Goal: Entertainment & Leisure: Browse casually

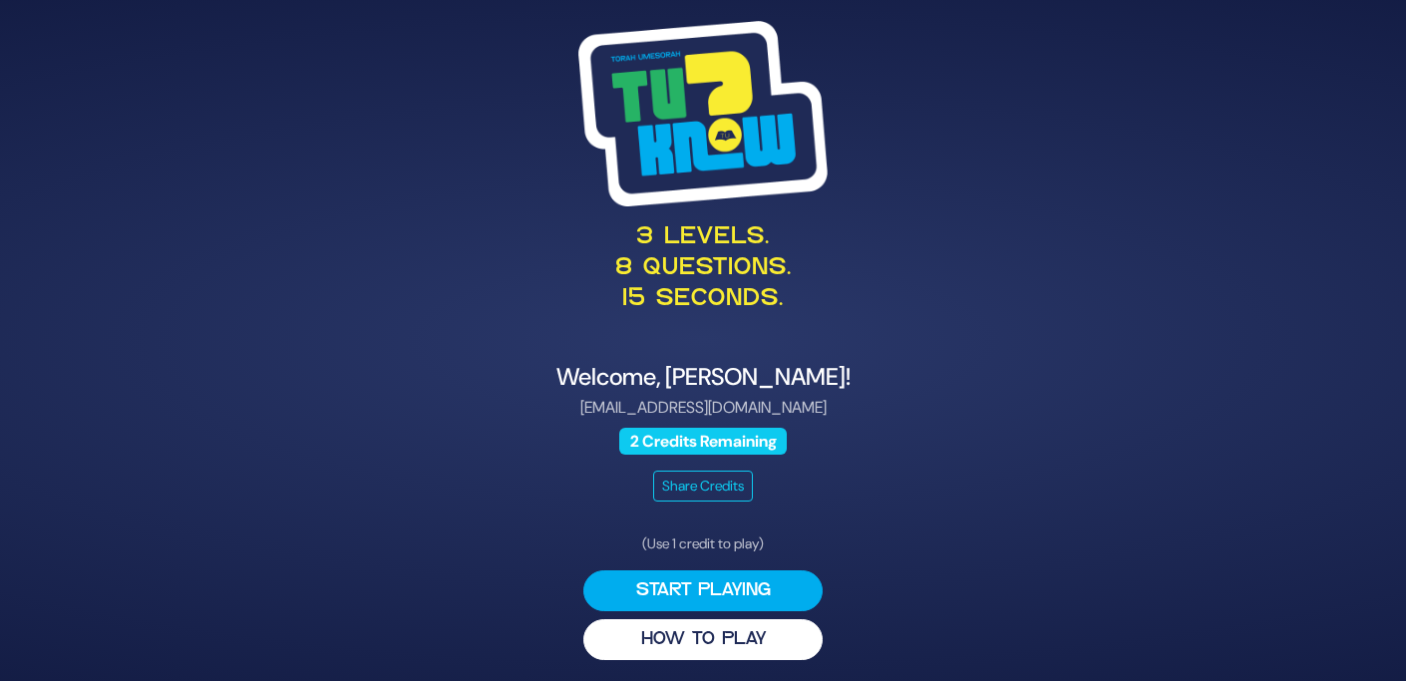
scroll to position [3, 0]
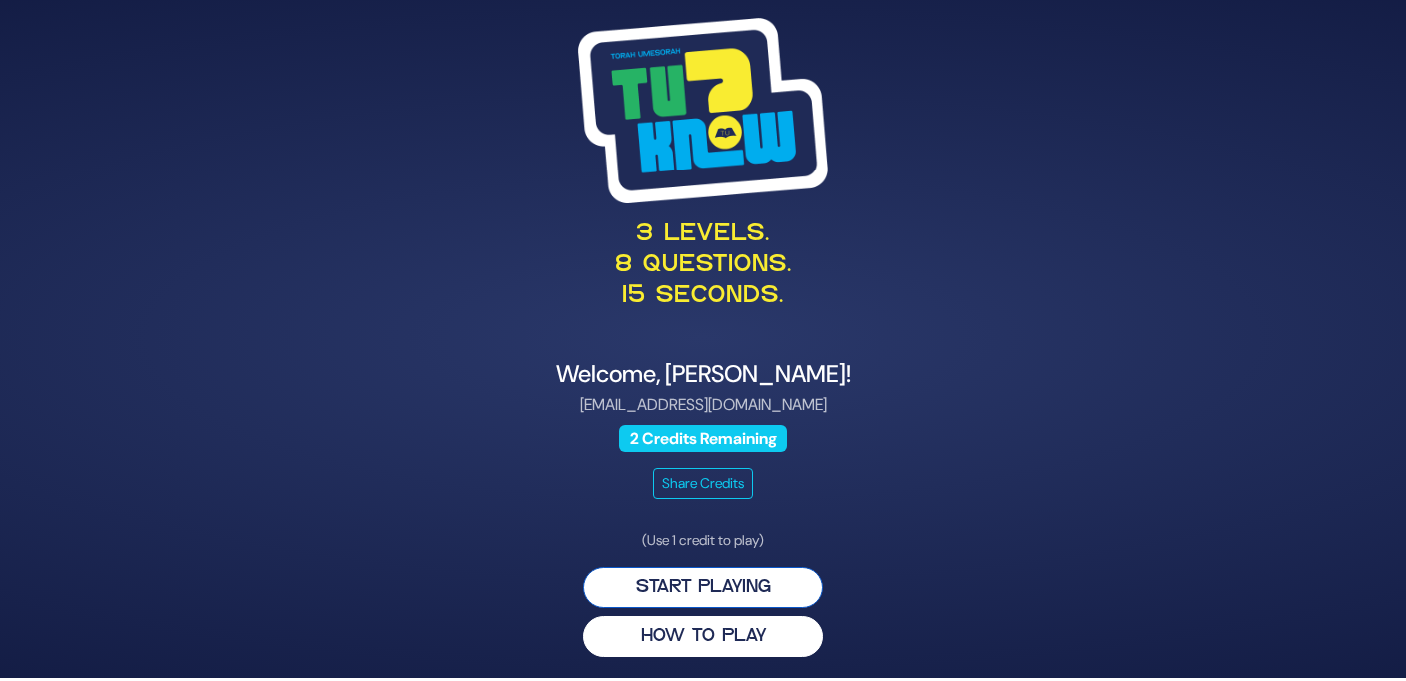
click at [745, 590] on button "Start Playing" at bounding box center [702, 587] width 239 height 41
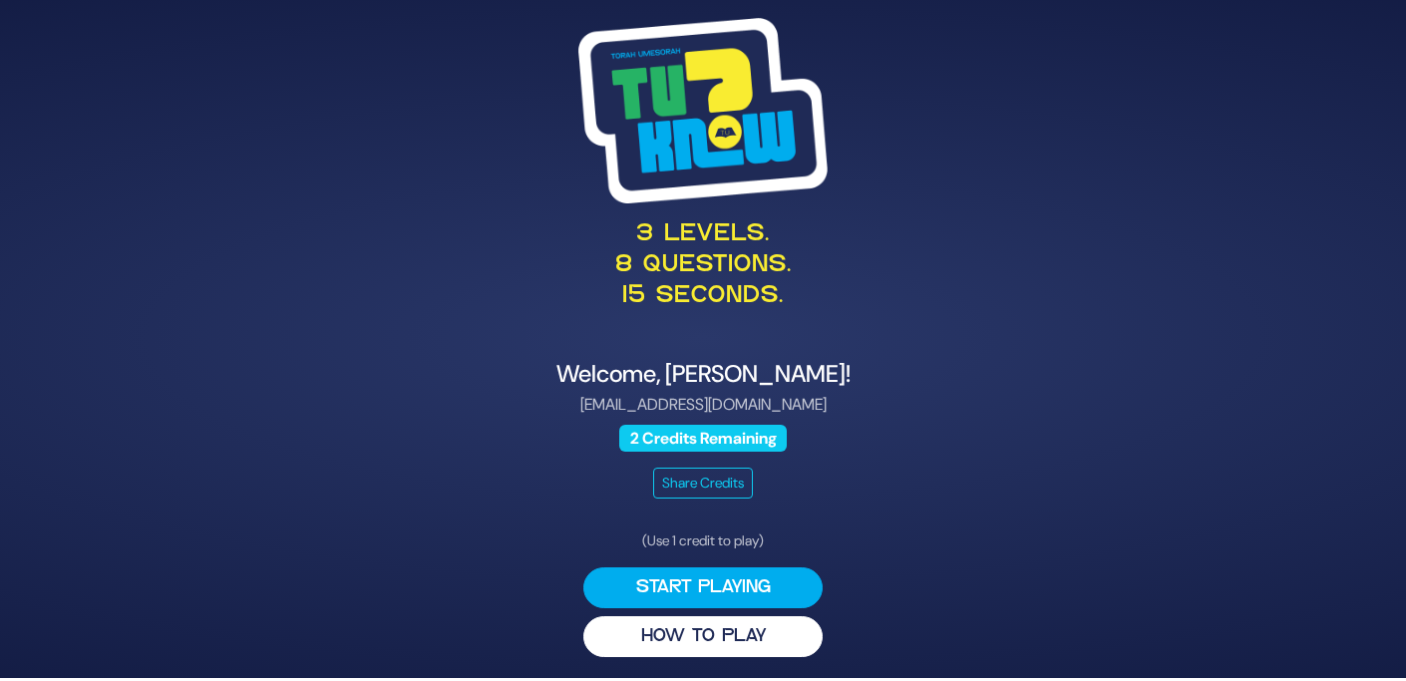
scroll to position [0, 0]
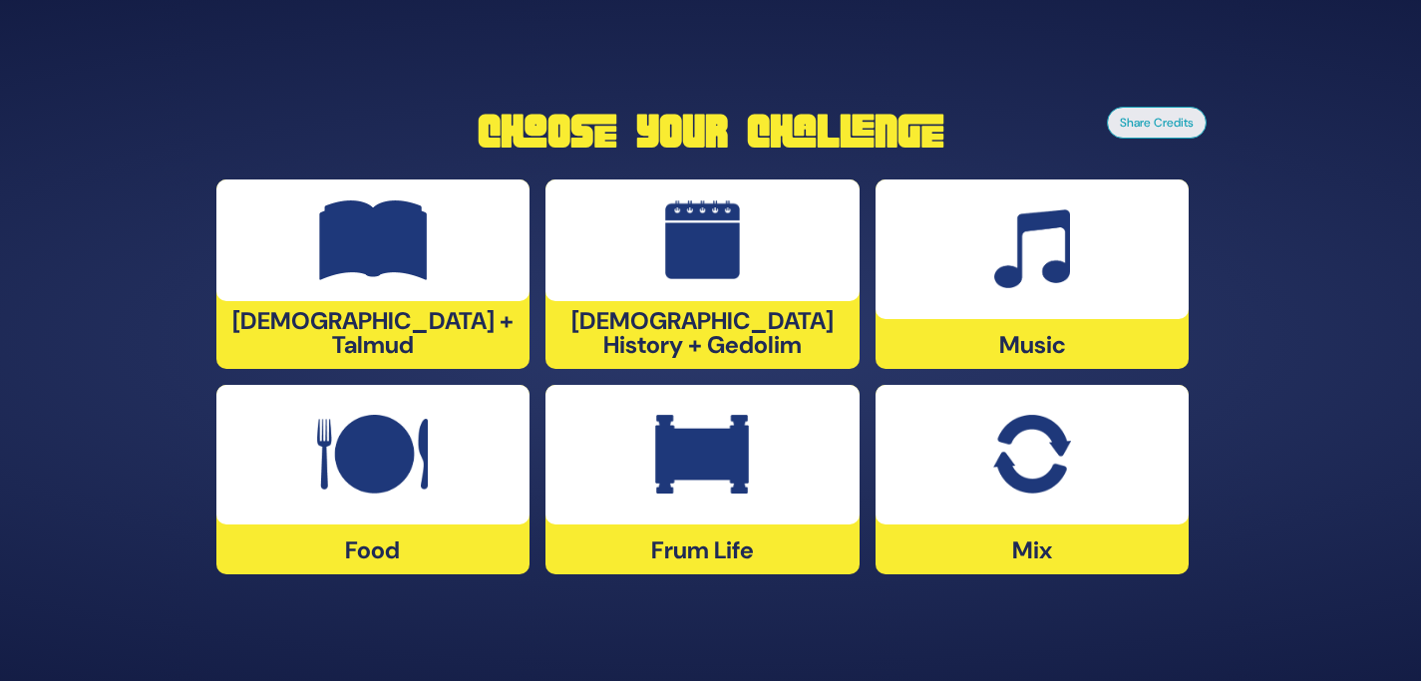
click at [1043, 467] on img at bounding box center [1032, 455] width 78 height 80
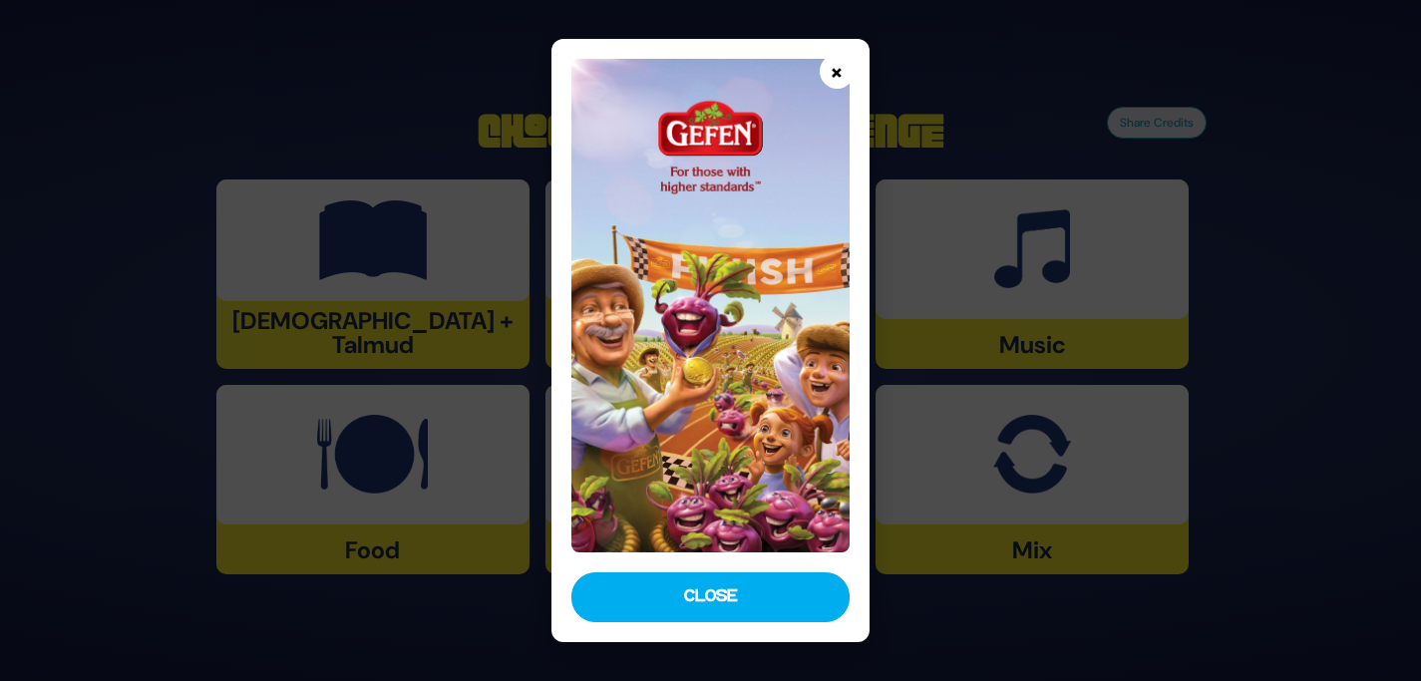
click at [836, 72] on button "×" at bounding box center [836, 71] width 35 height 35
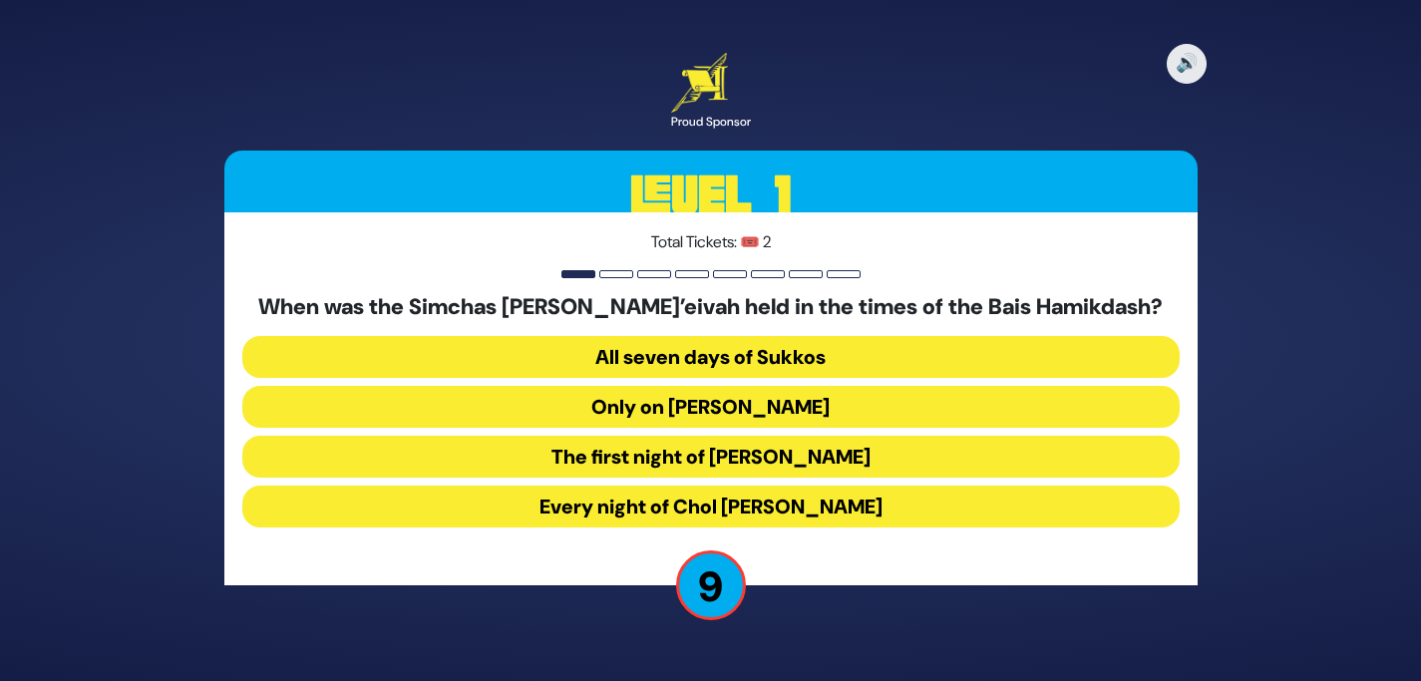
click at [835, 504] on button "Every night of Chol Hamoed Sukkos" at bounding box center [710, 506] width 937 height 42
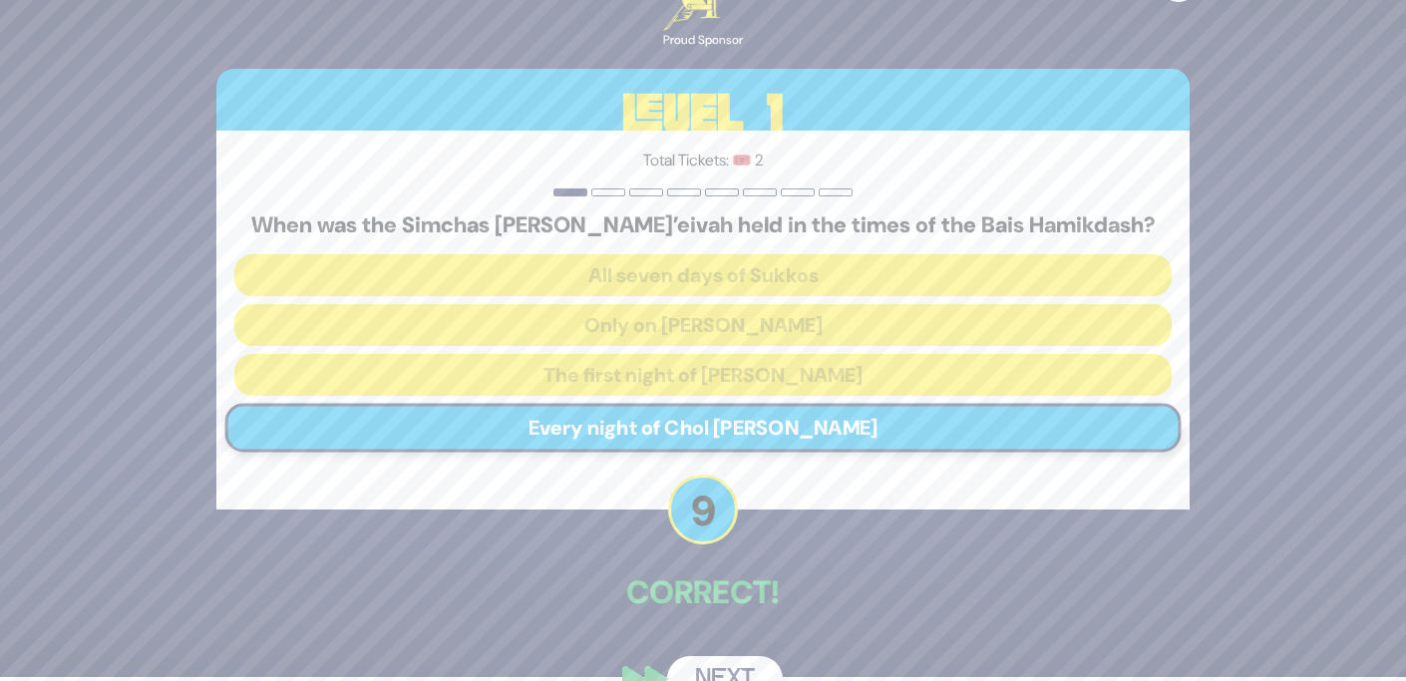
scroll to position [49, 0]
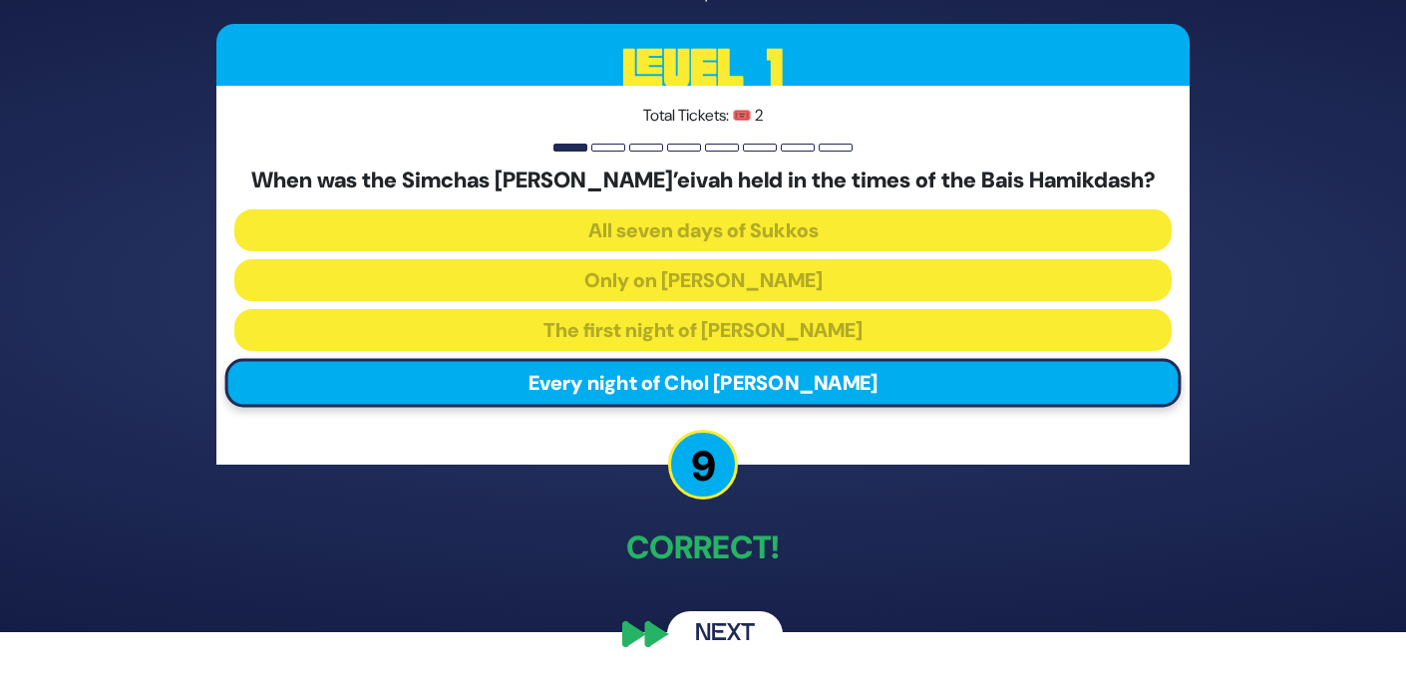
click at [729, 629] on button "Next" at bounding box center [725, 634] width 116 height 46
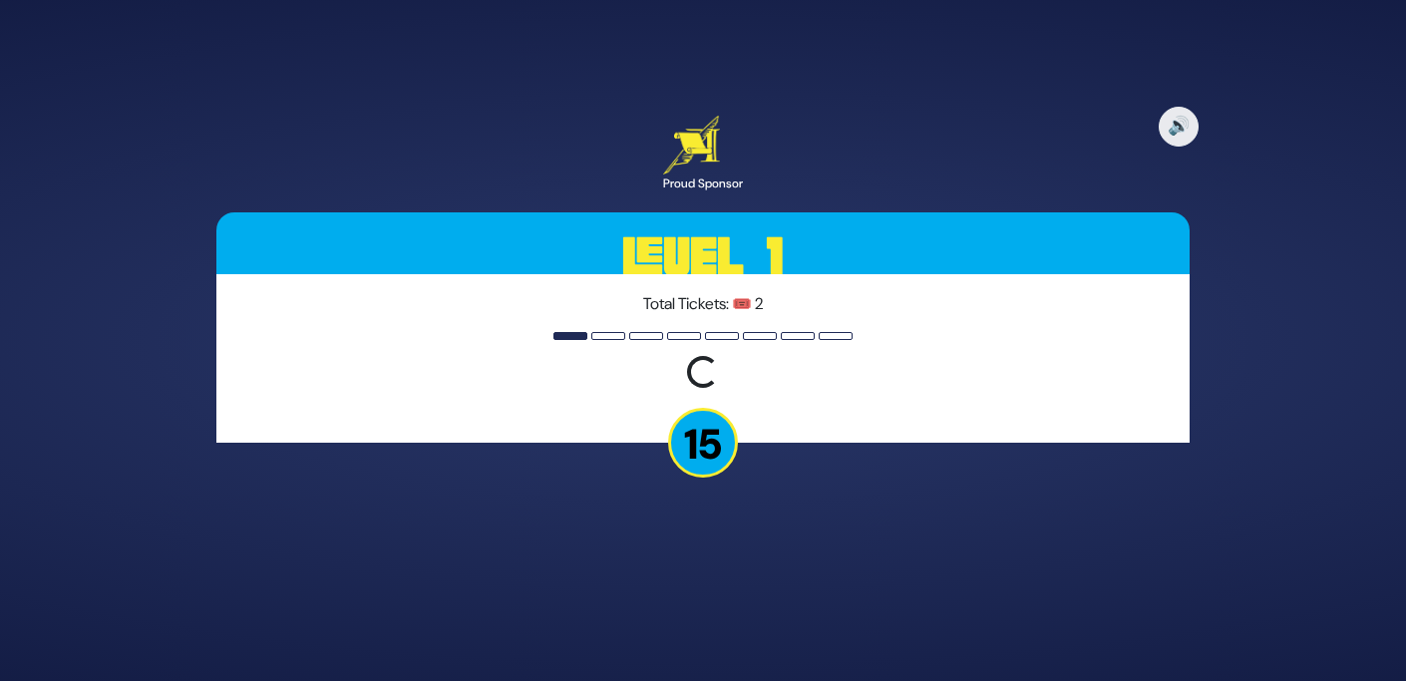
scroll to position [0, 0]
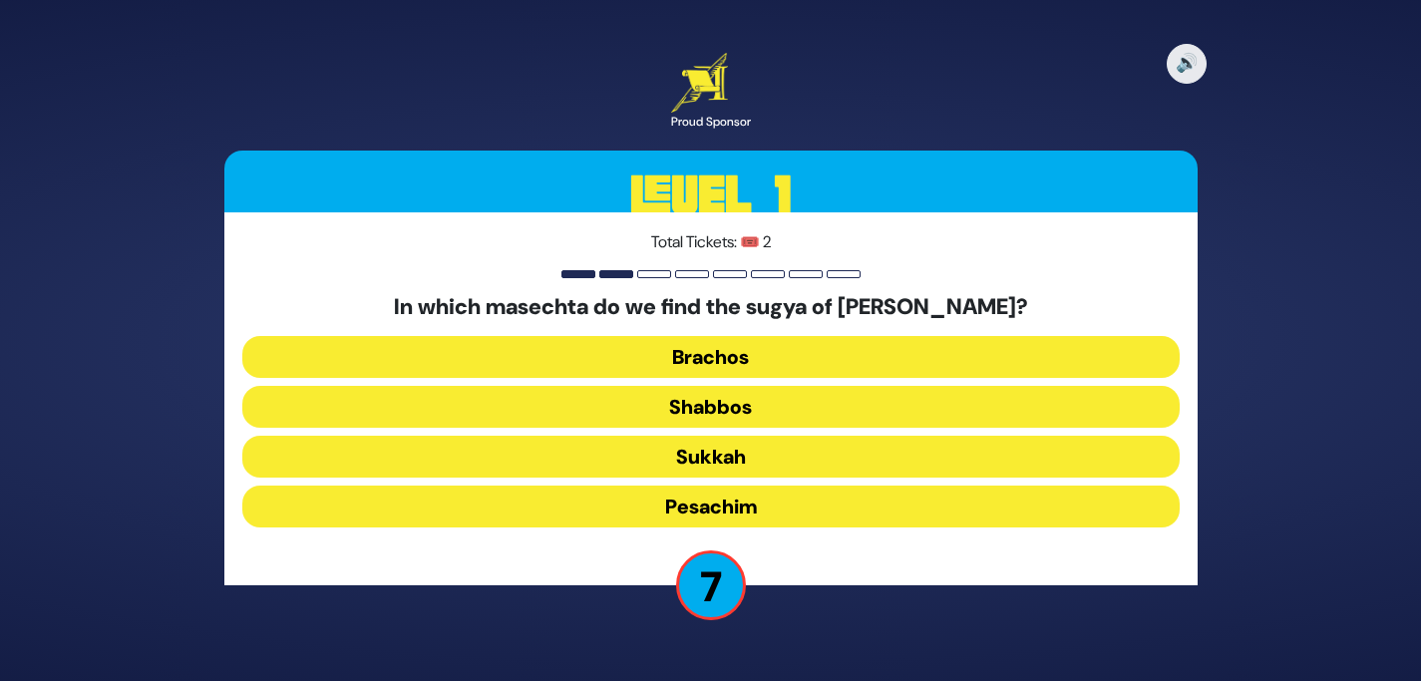
click at [740, 406] on button "Shabbos" at bounding box center [710, 407] width 937 height 42
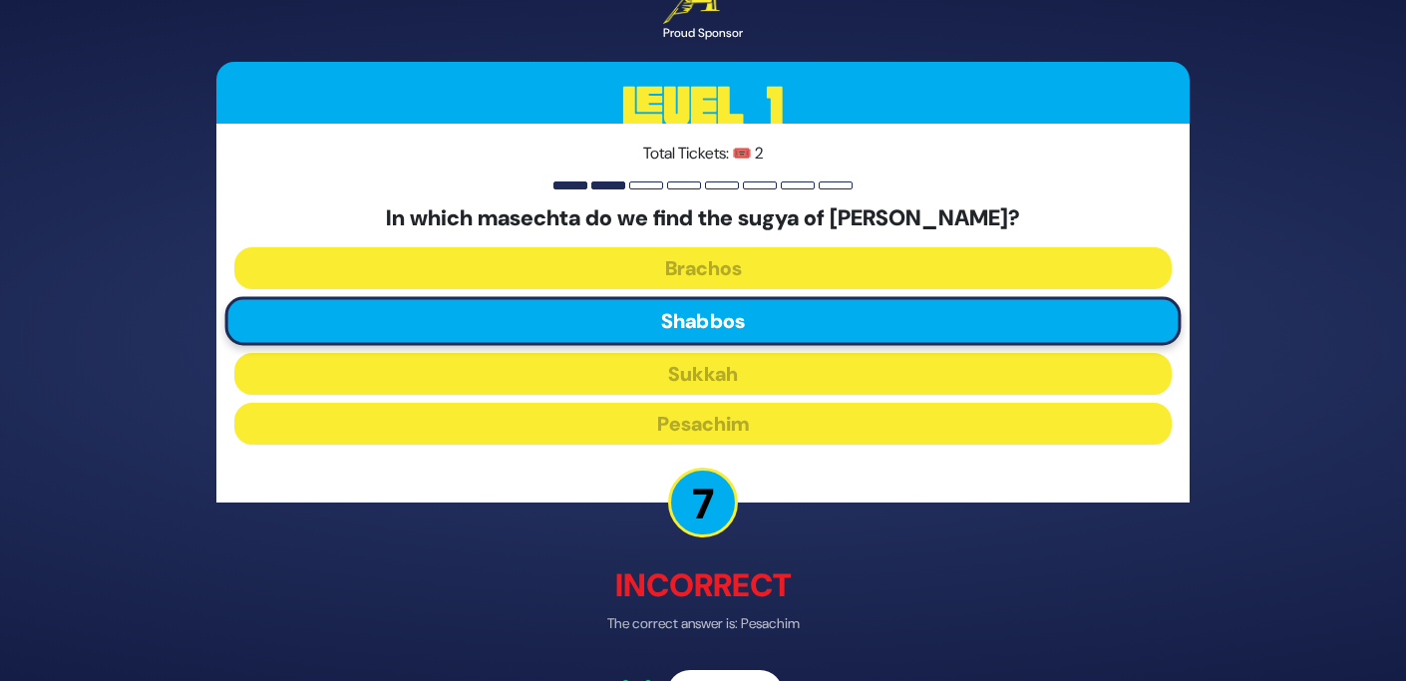
scroll to position [61, 0]
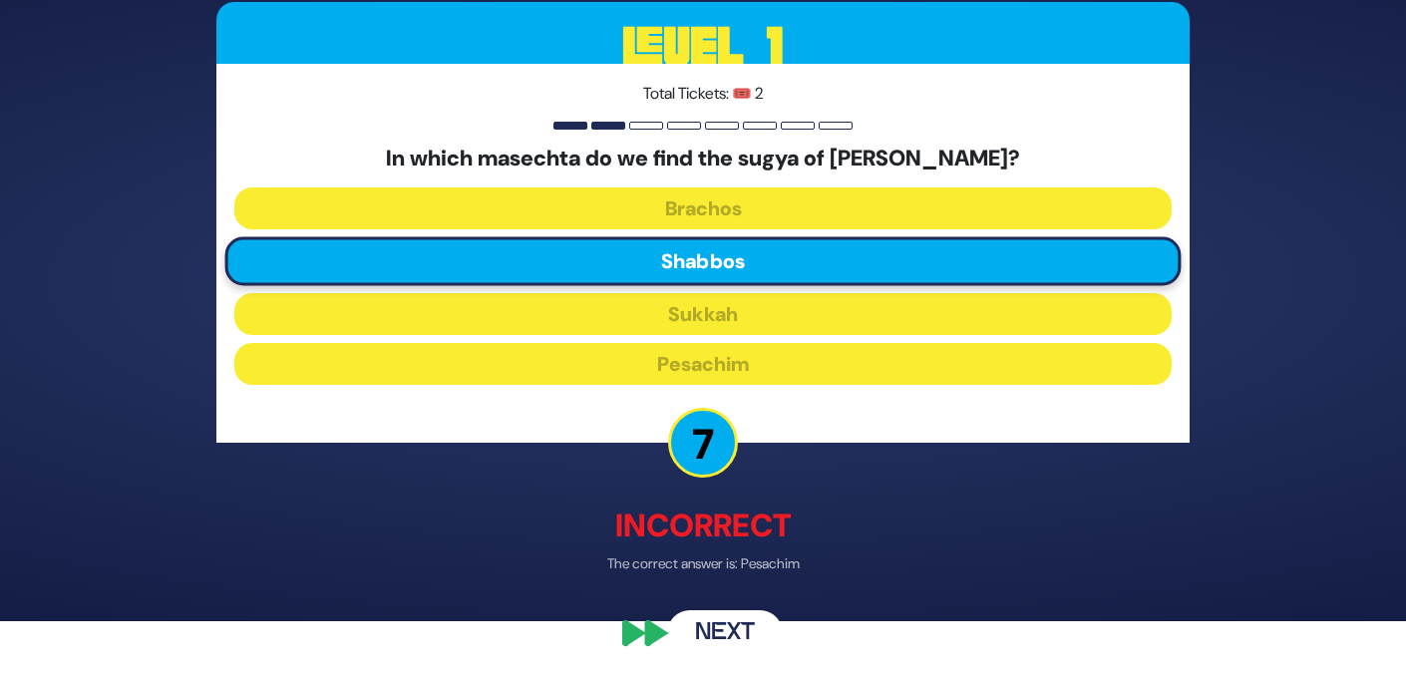
click at [740, 627] on button "Next" at bounding box center [725, 634] width 116 height 46
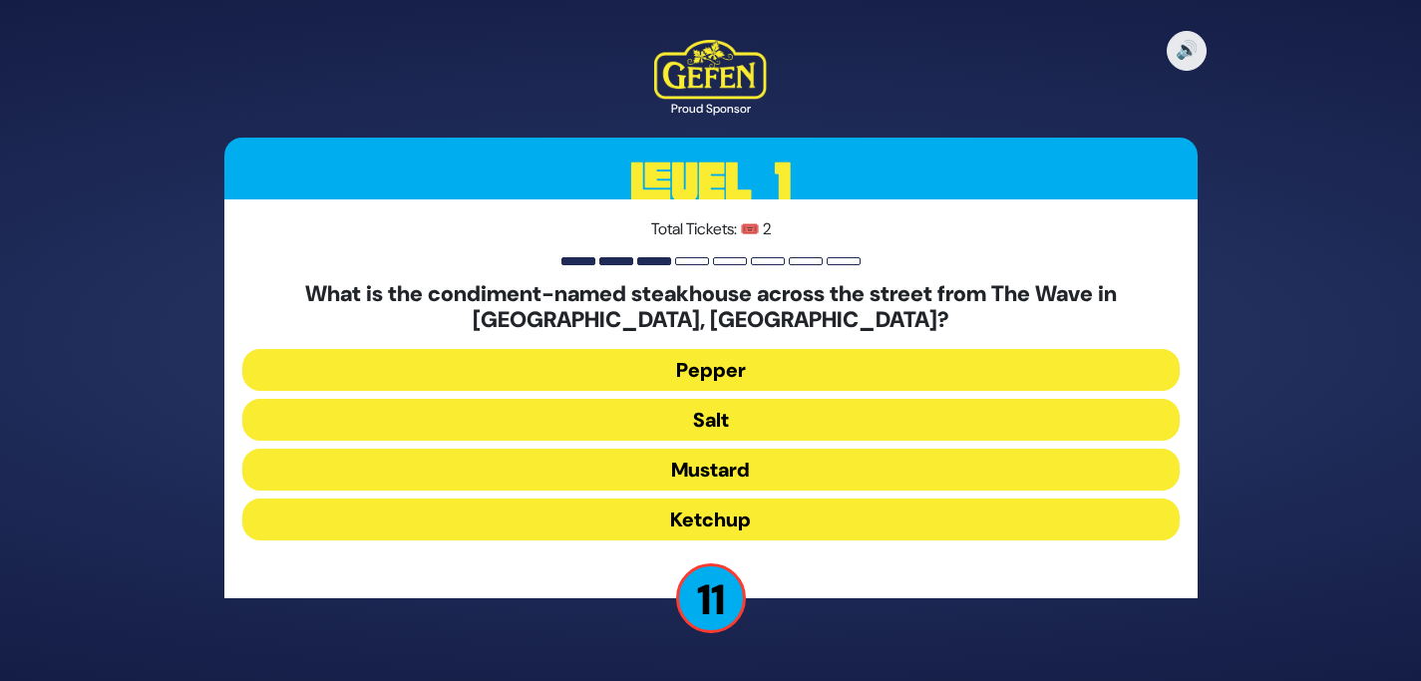
click at [745, 417] on button "Salt" at bounding box center [710, 420] width 937 height 42
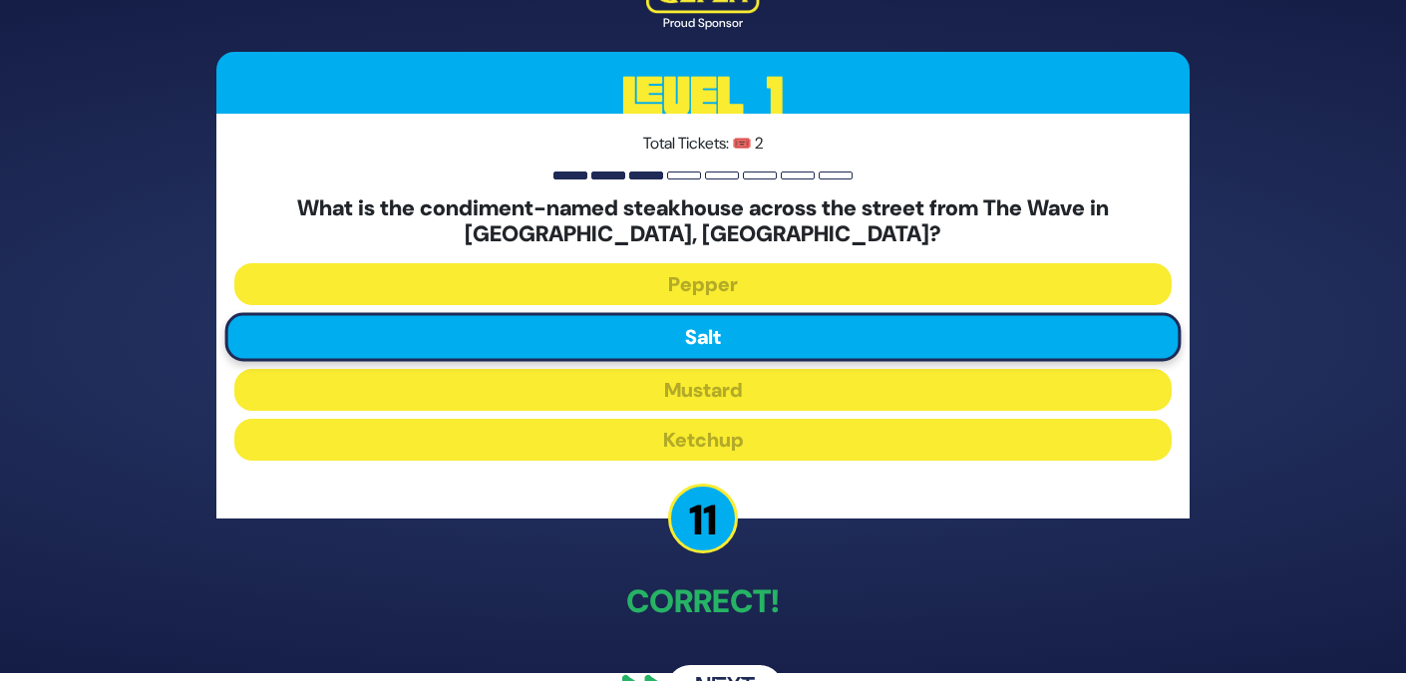
scroll to position [29, 0]
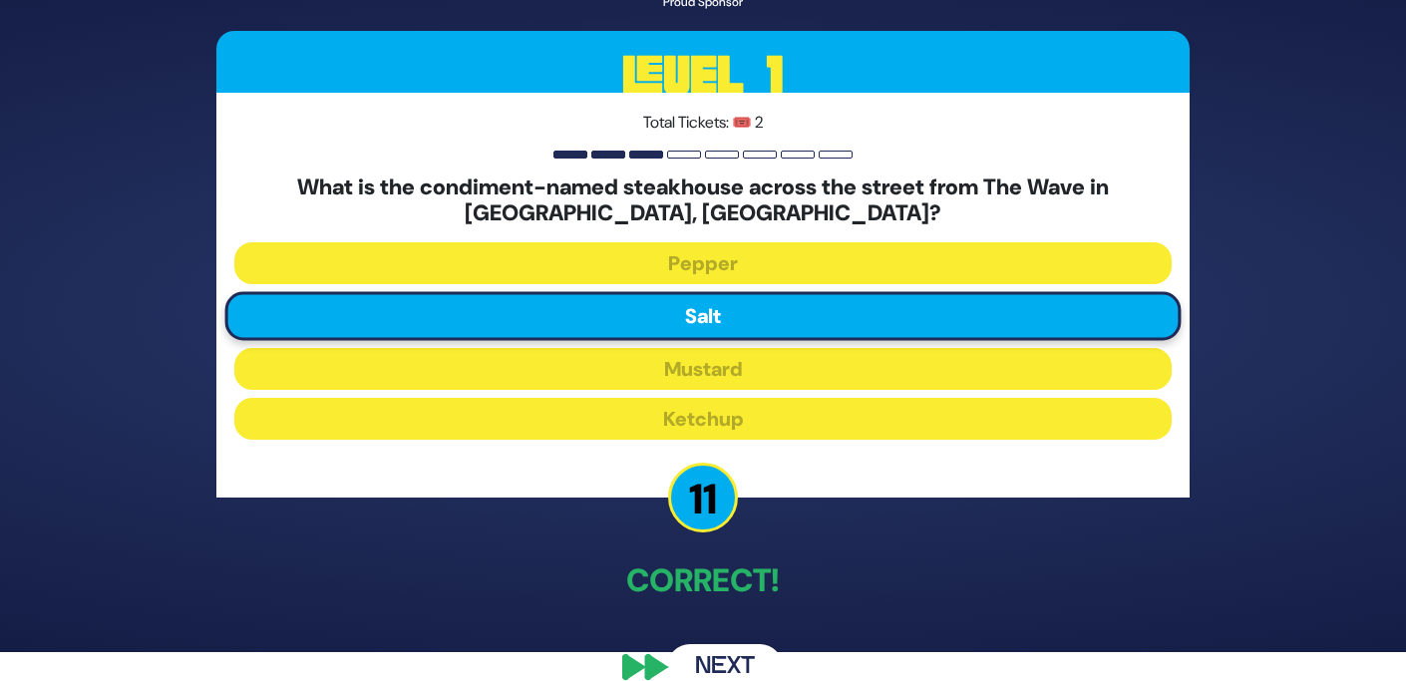
click at [752, 655] on button "Next" at bounding box center [725, 667] width 116 height 46
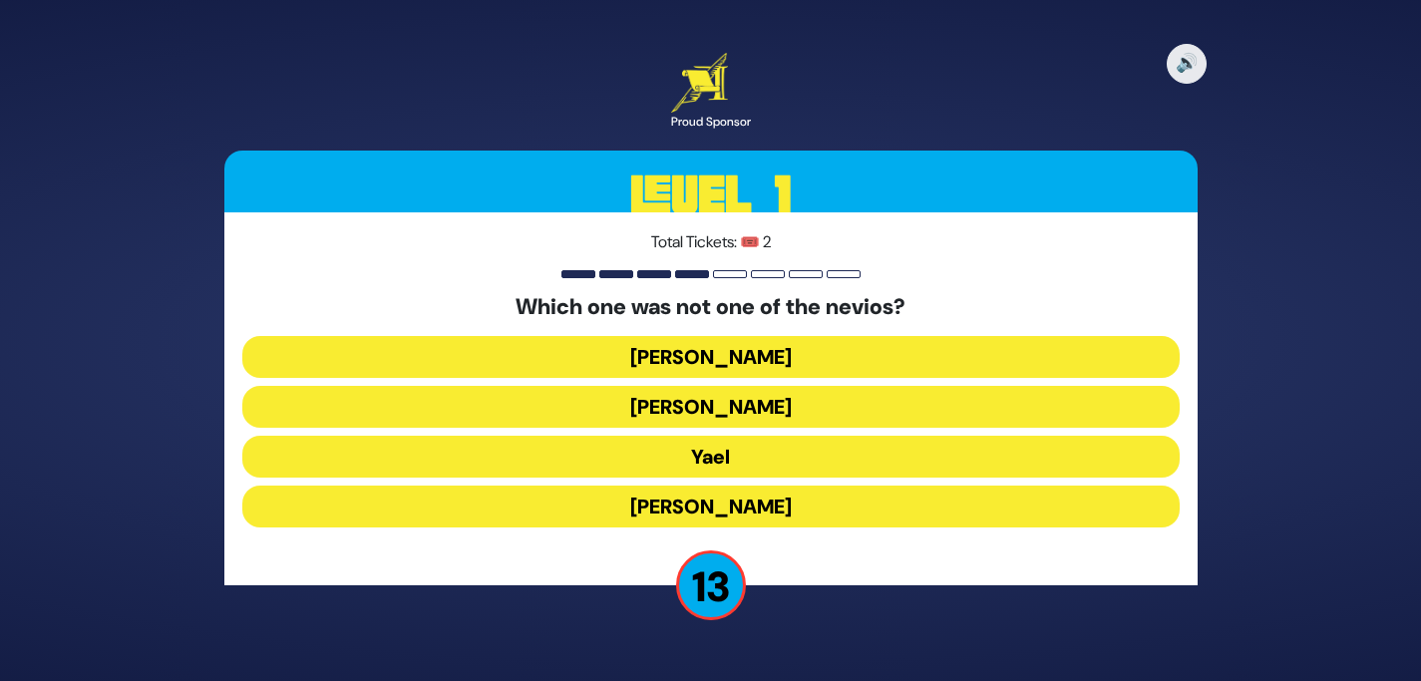
click at [744, 503] on button "Sarah Imeinu" at bounding box center [710, 506] width 937 height 42
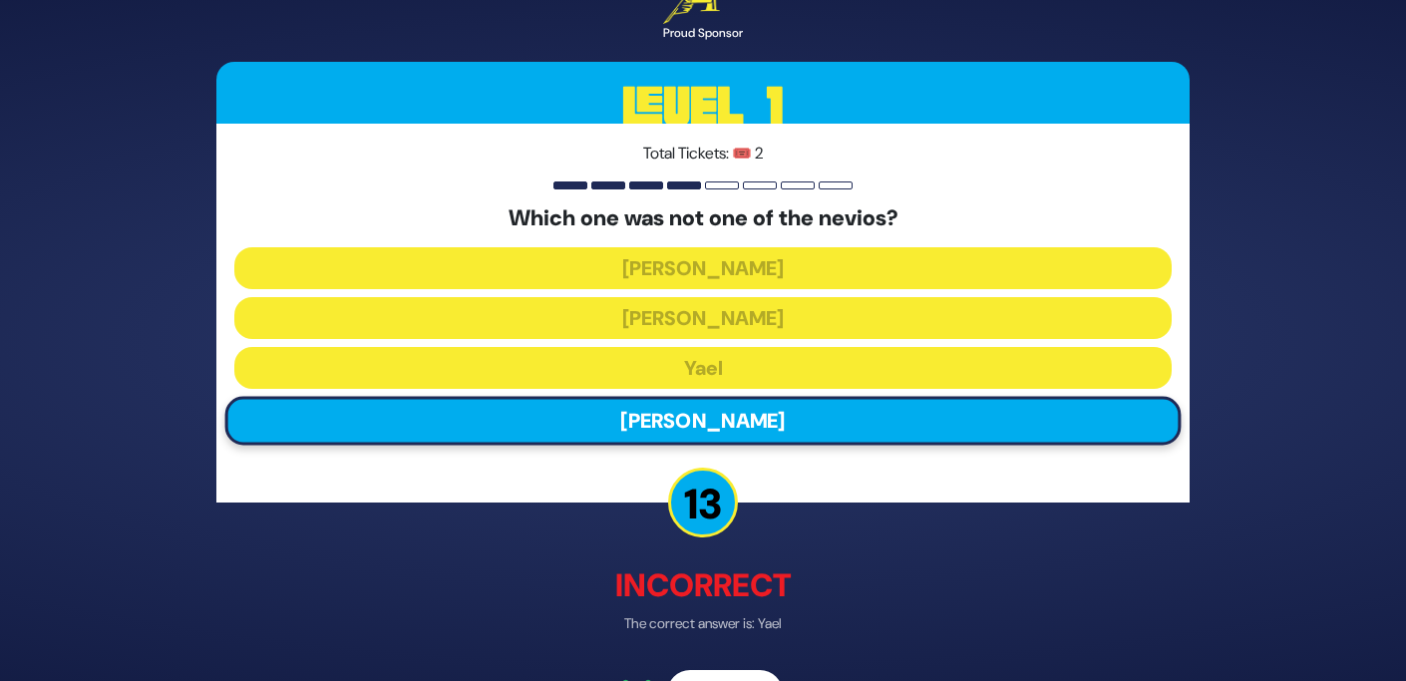
scroll to position [63, 0]
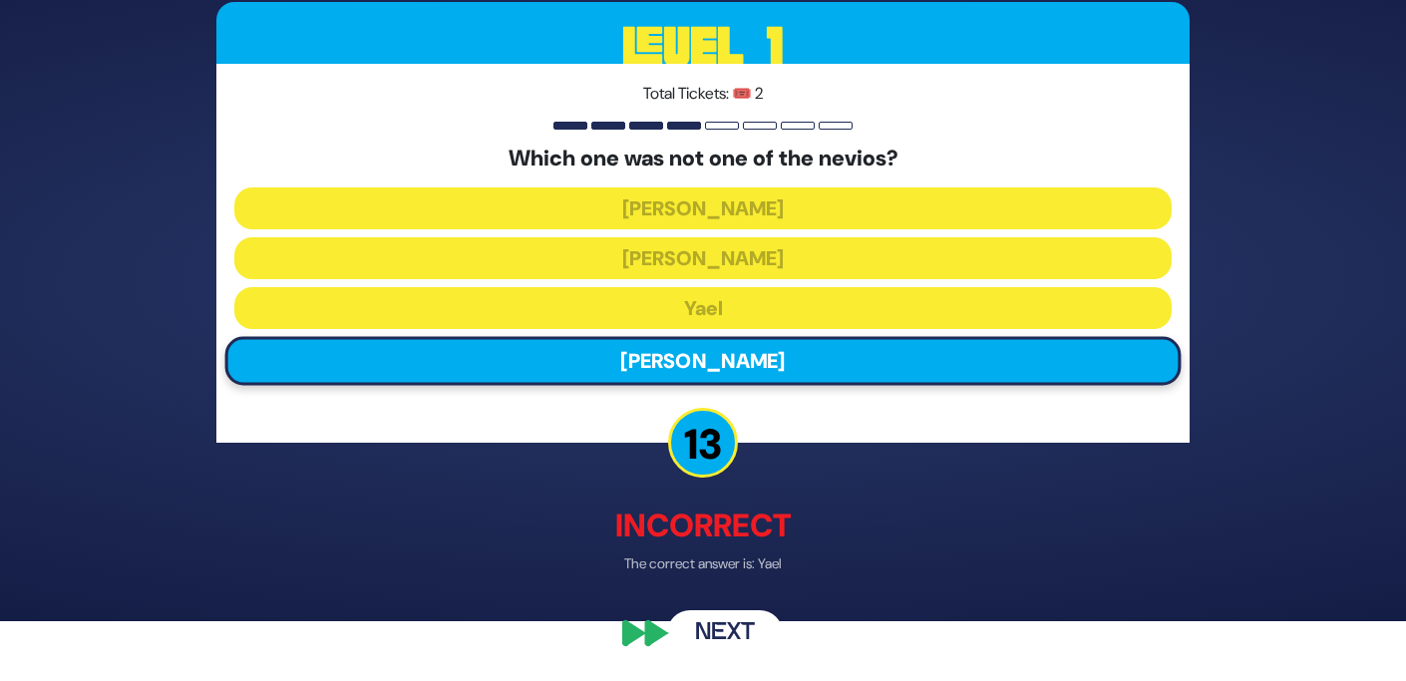
click at [736, 611] on button "Next" at bounding box center [725, 634] width 116 height 46
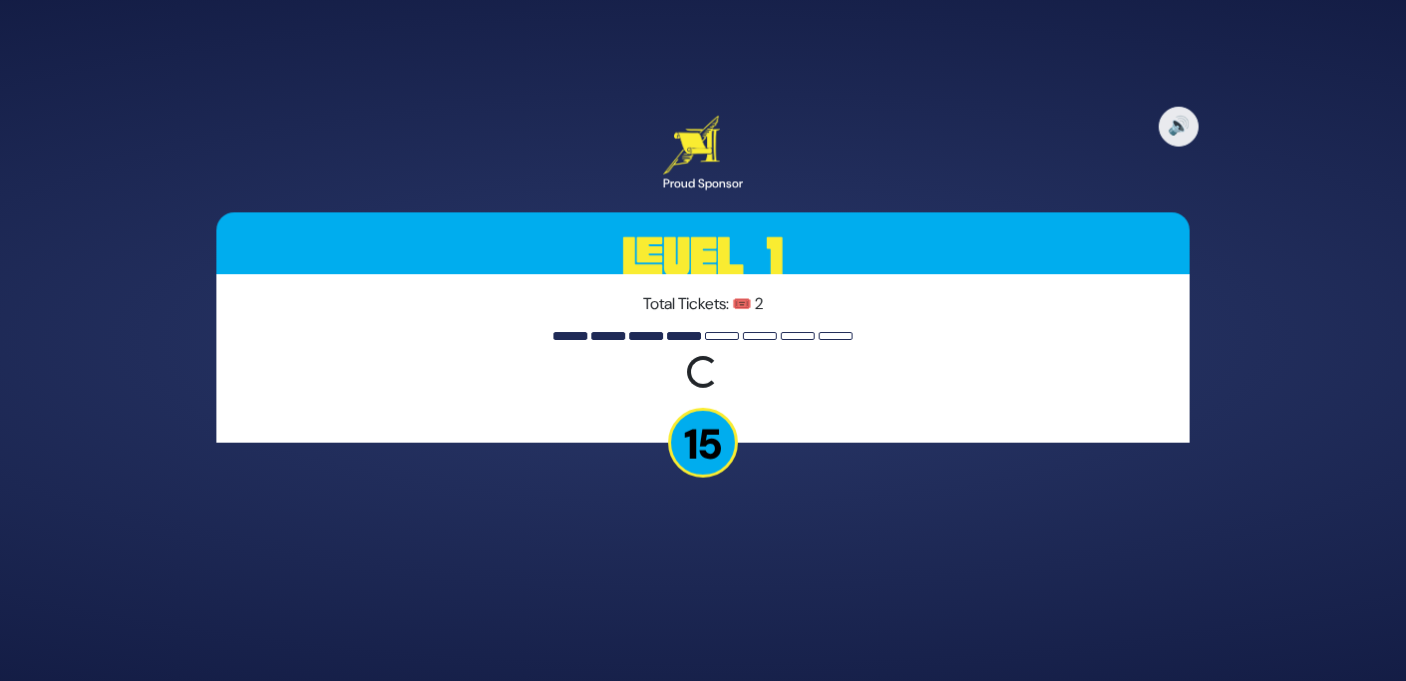
scroll to position [0, 0]
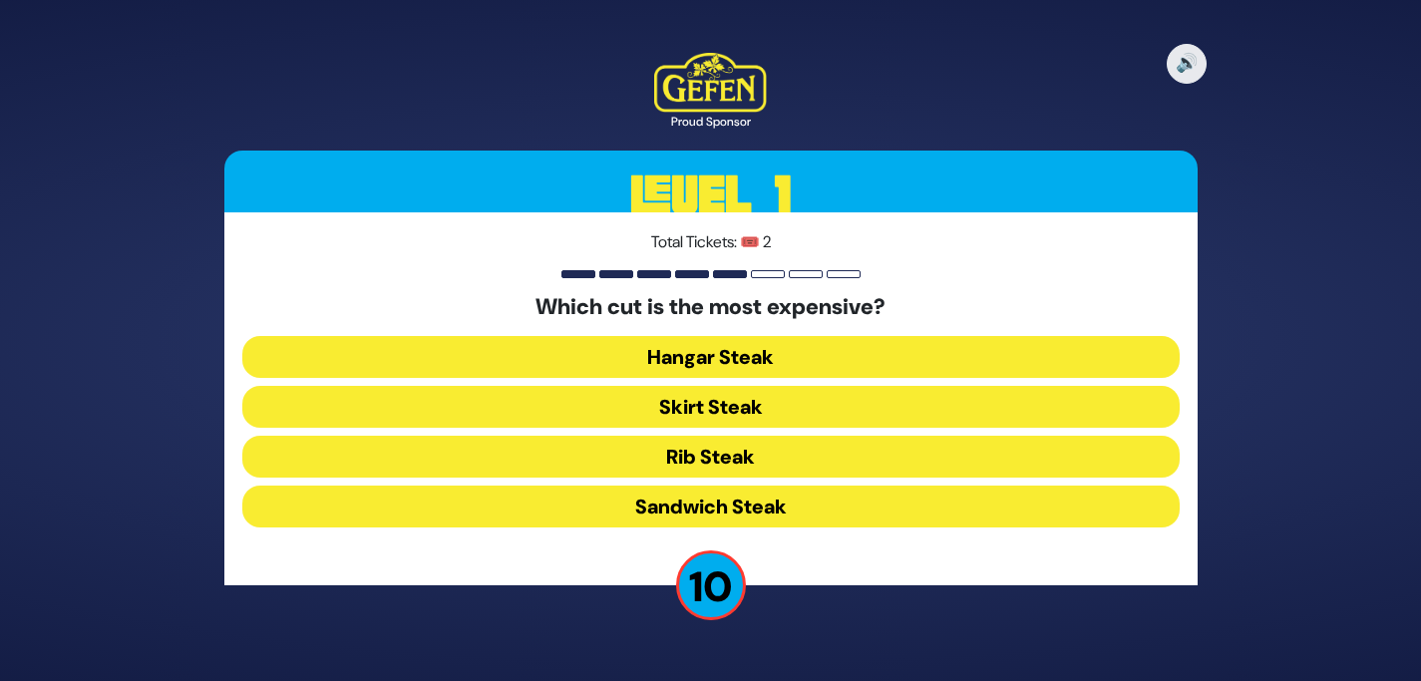
click at [742, 456] on button "Rib Steak" at bounding box center [710, 457] width 937 height 42
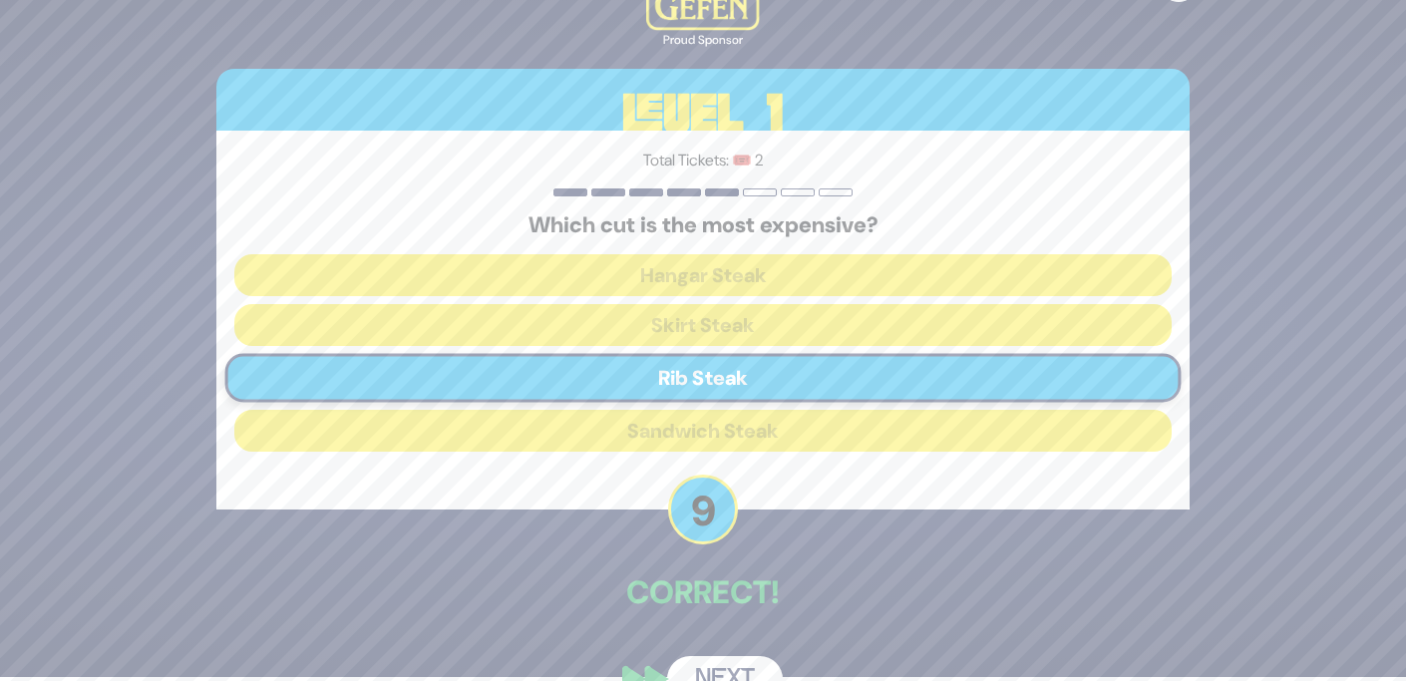
scroll to position [36, 0]
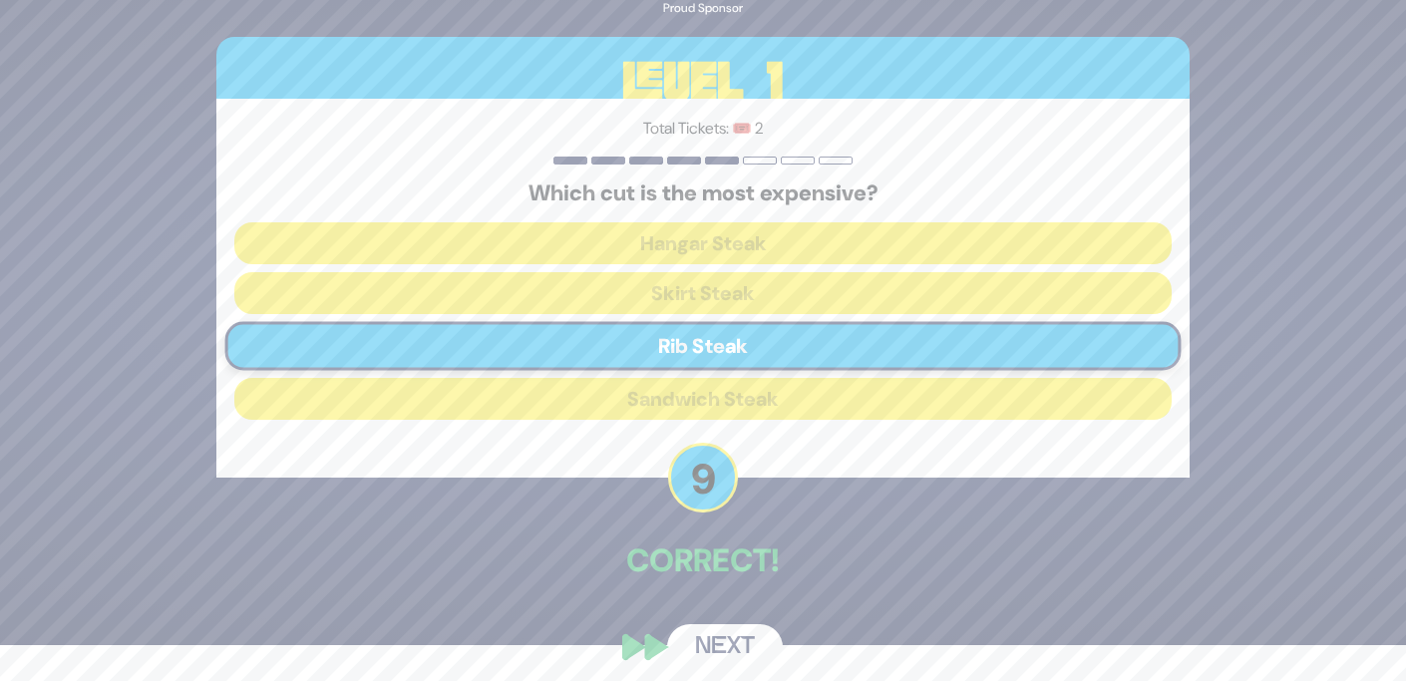
click at [733, 636] on button "Next" at bounding box center [725, 647] width 116 height 46
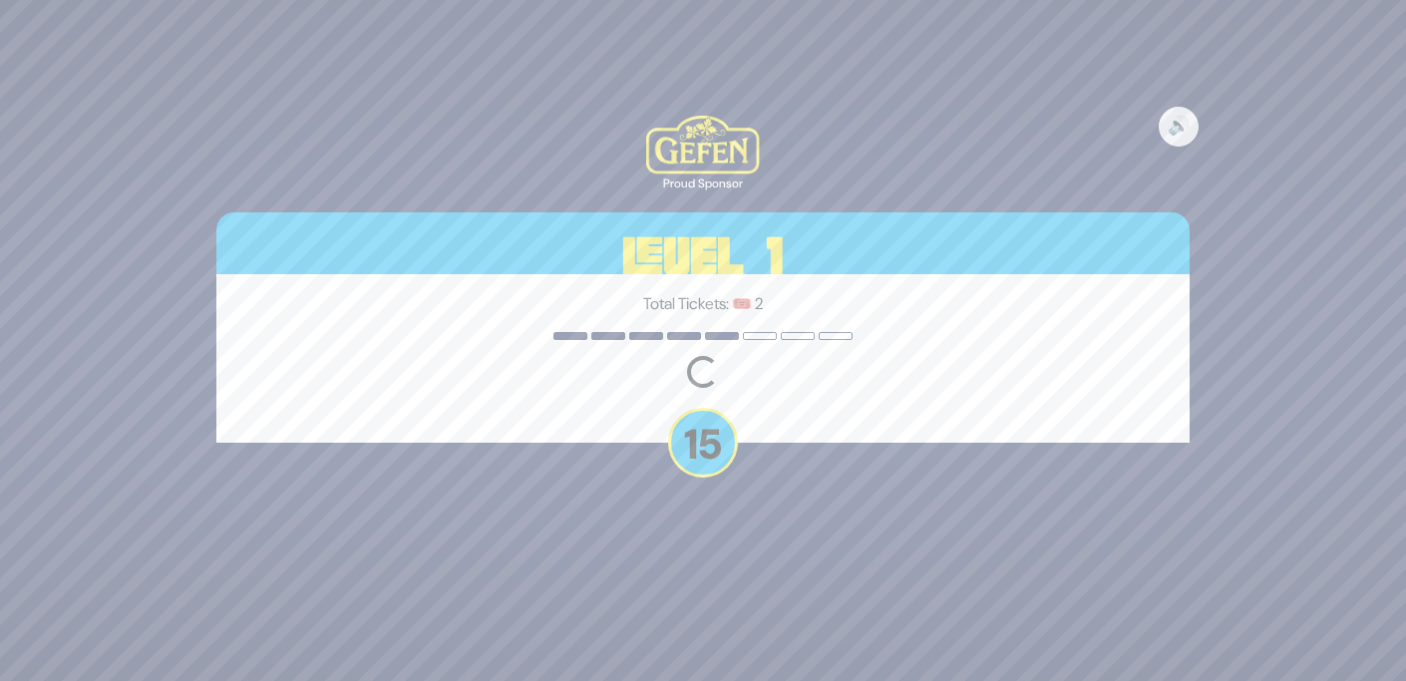
scroll to position [0, 0]
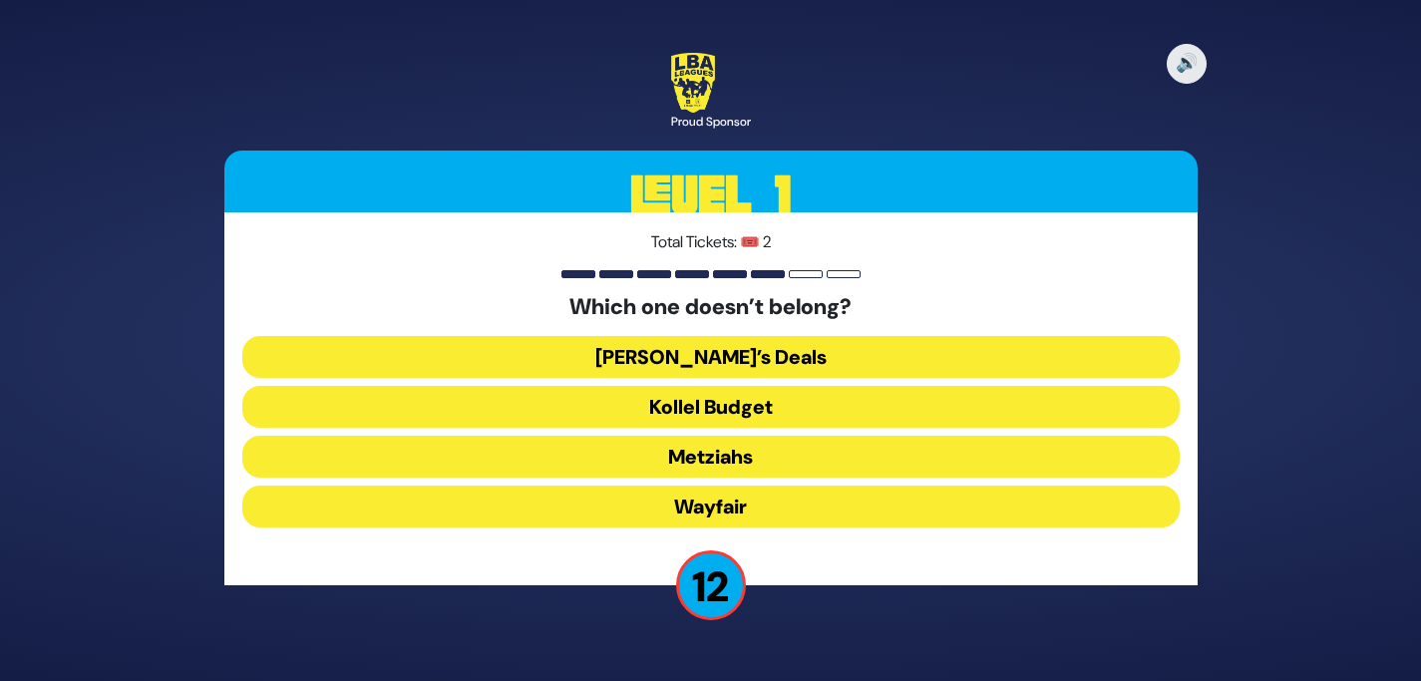
click at [748, 508] on button "Wayfair" at bounding box center [710, 506] width 937 height 42
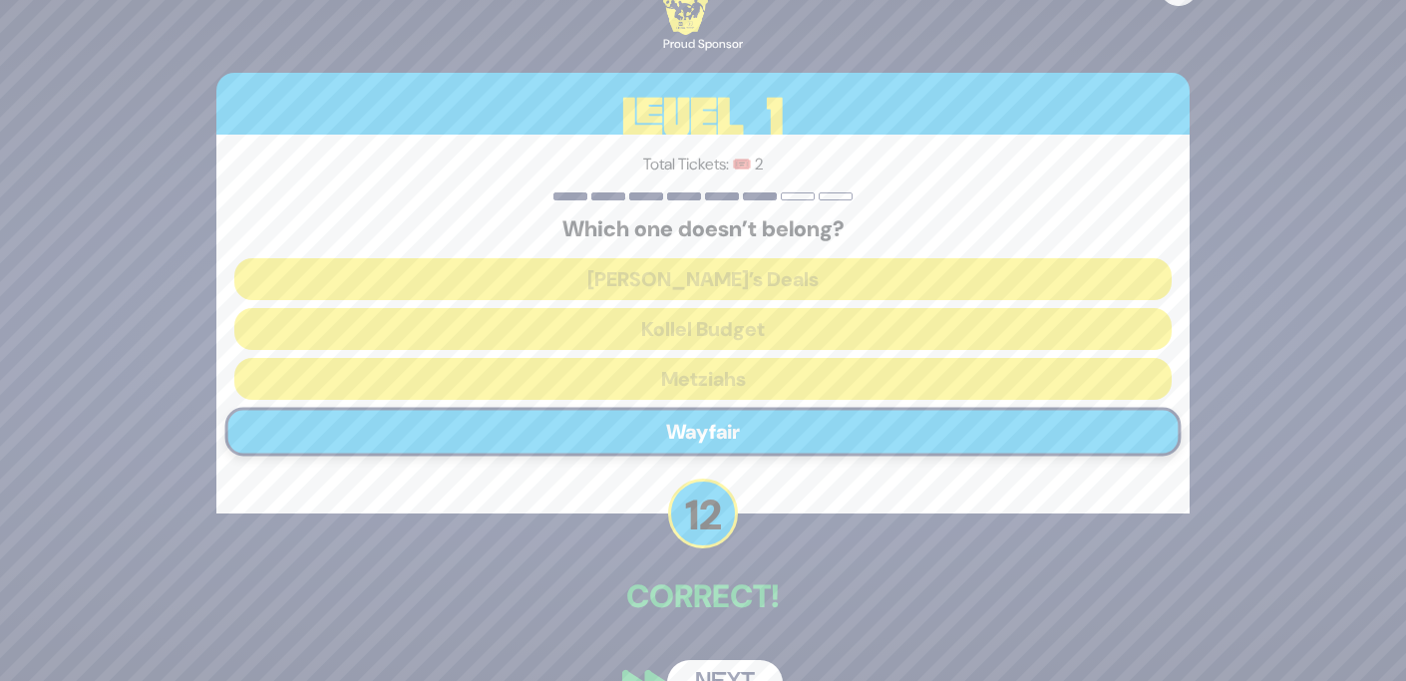
scroll to position [49, 0]
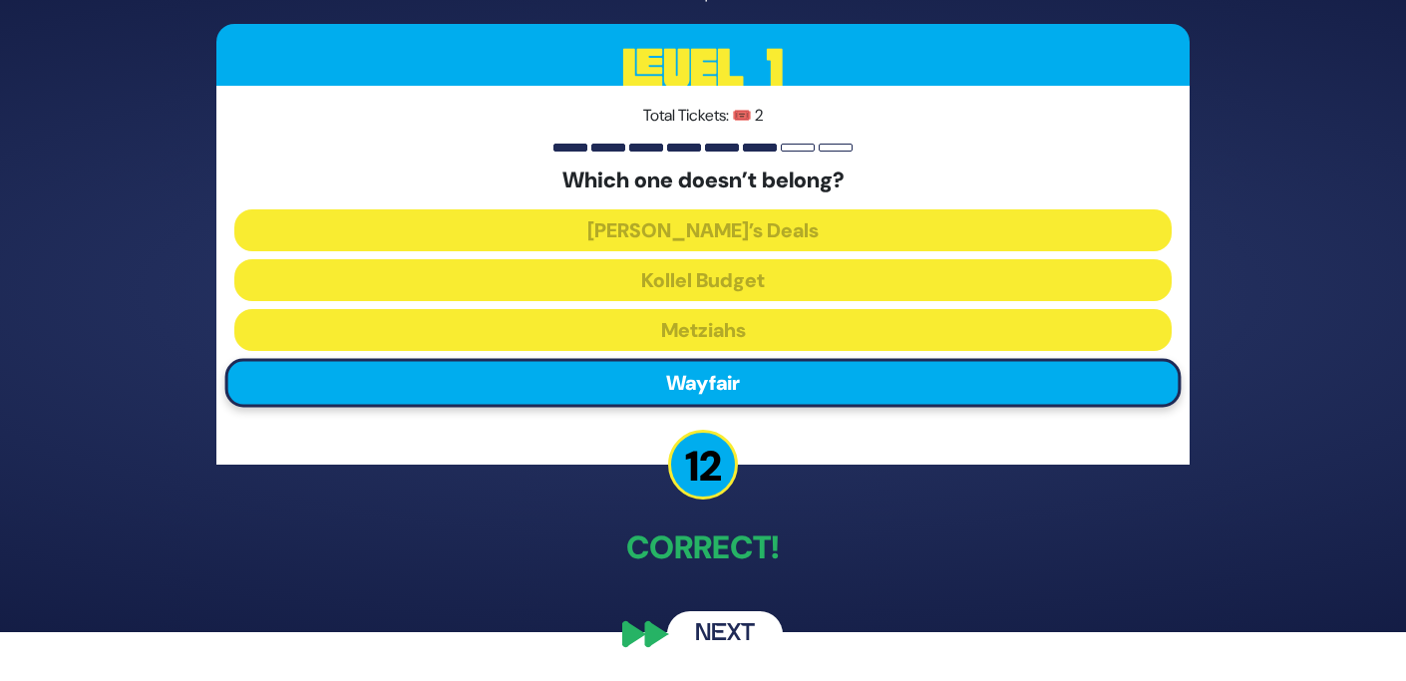
click at [753, 632] on button "Next" at bounding box center [725, 634] width 116 height 46
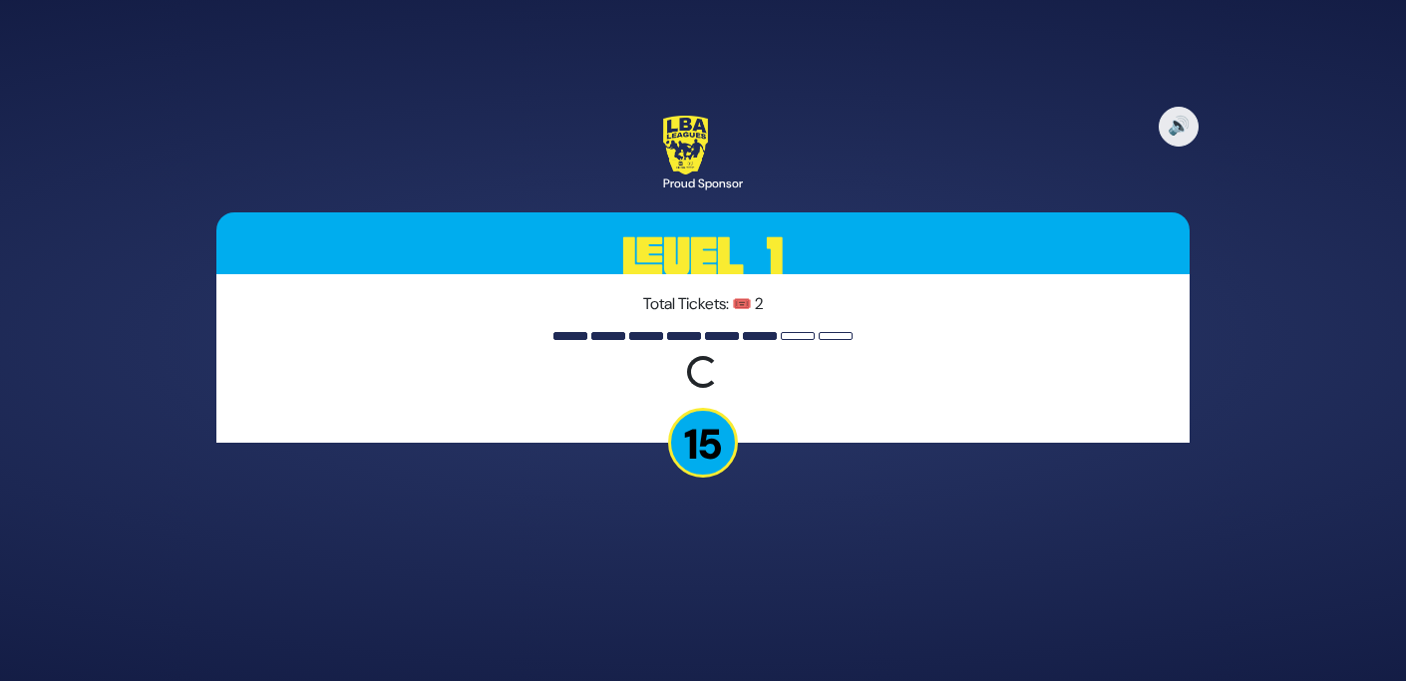
scroll to position [0, 0]
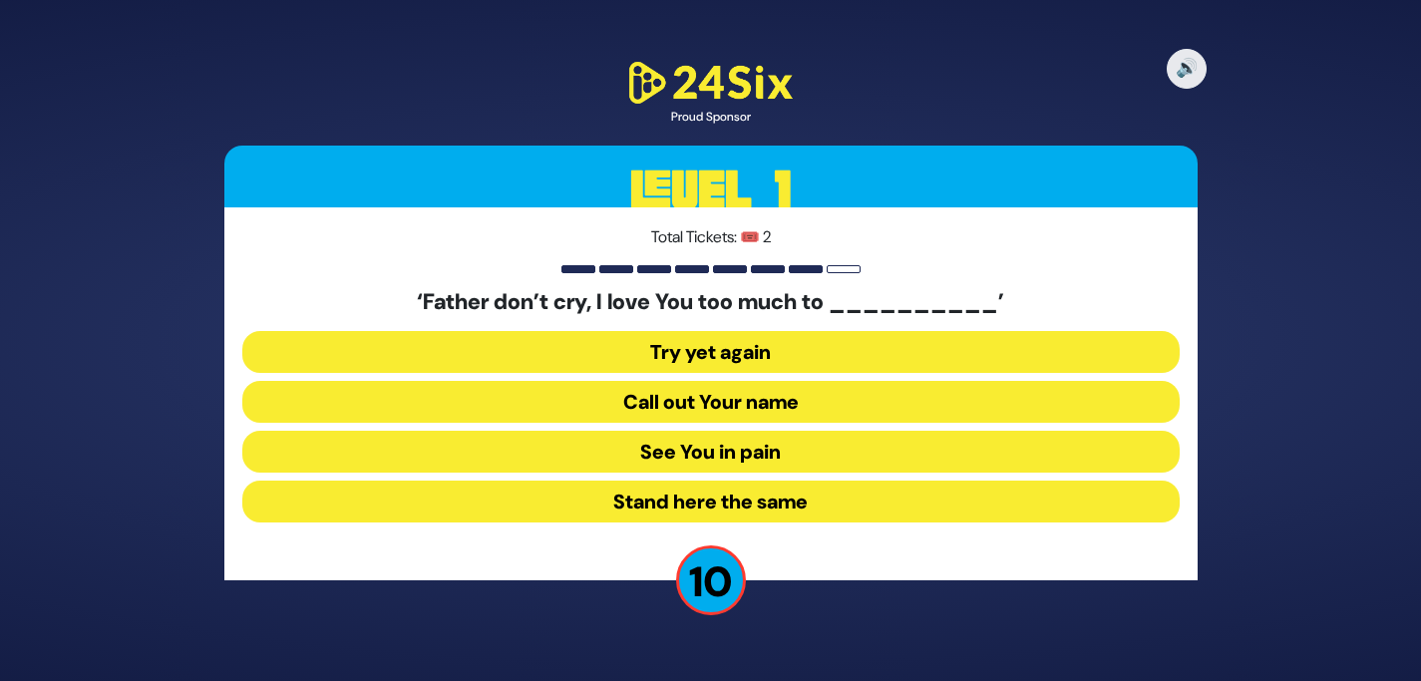
click at [766, 408] on button "Call out Your name" at bounding box center [710, 402] width 937 height 42
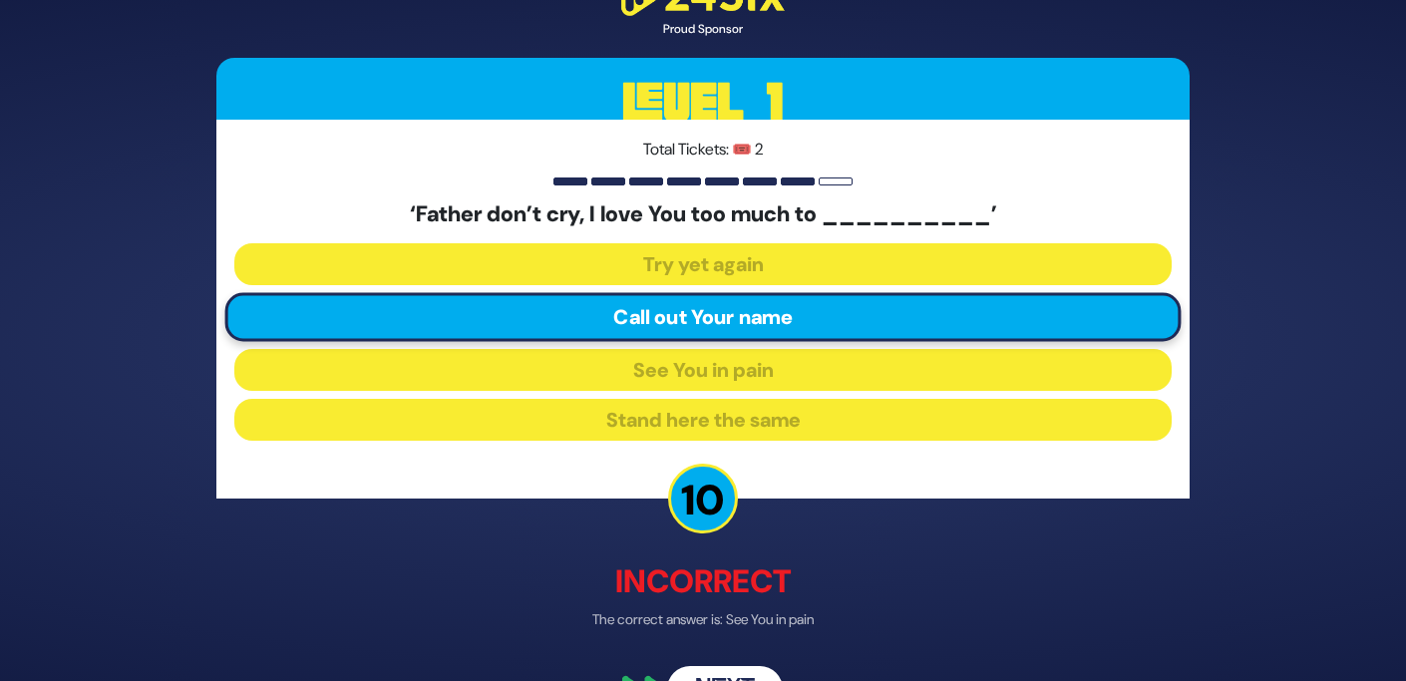
scroll to position [62, 0]
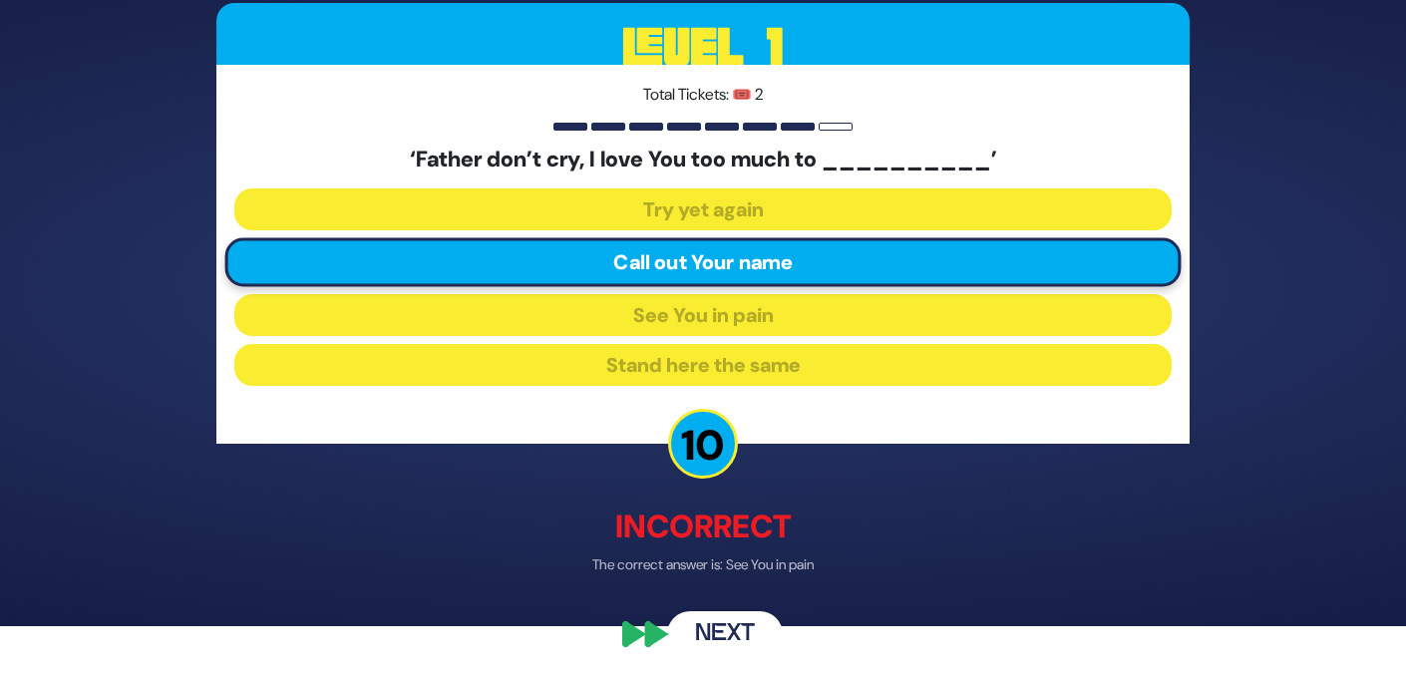
click at [734, 618] on button "Next" at bounding box center [725, 634] width 116 height 46
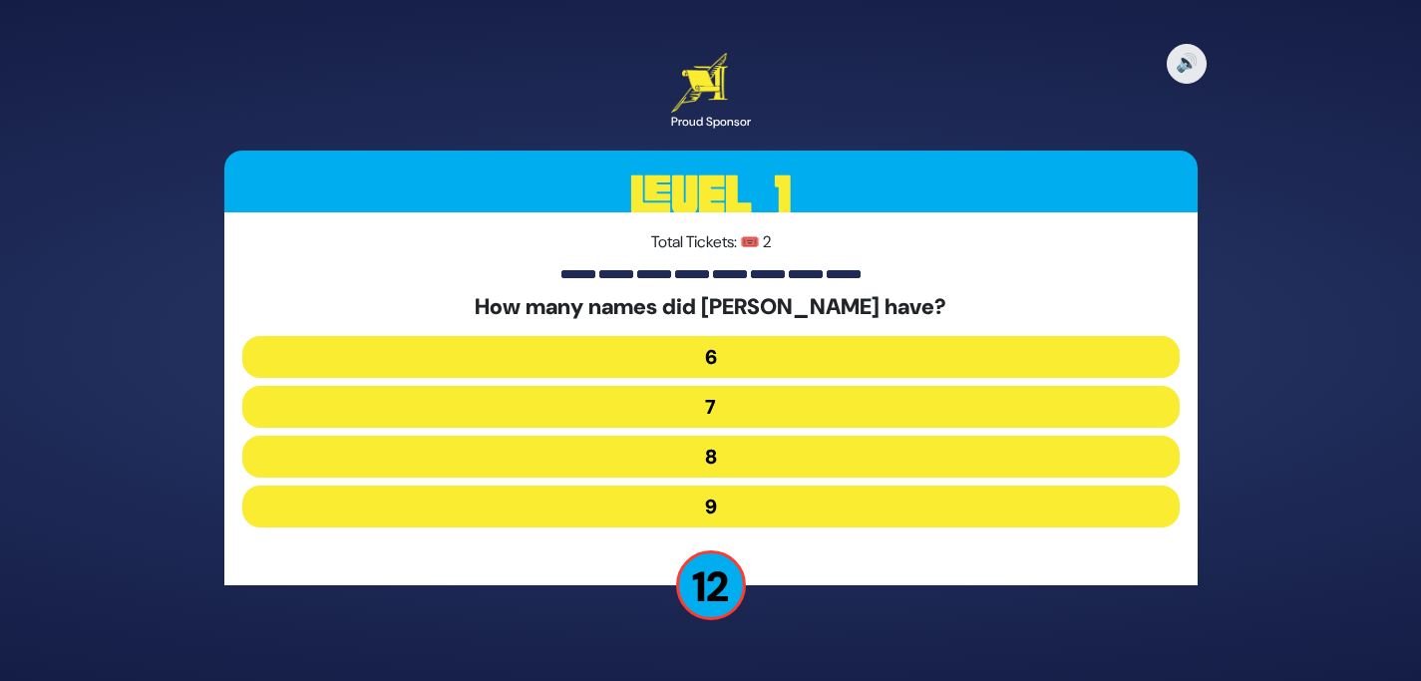
click at [741, 506] on button "9" at bounding box center [710, 506] width 937 height 42
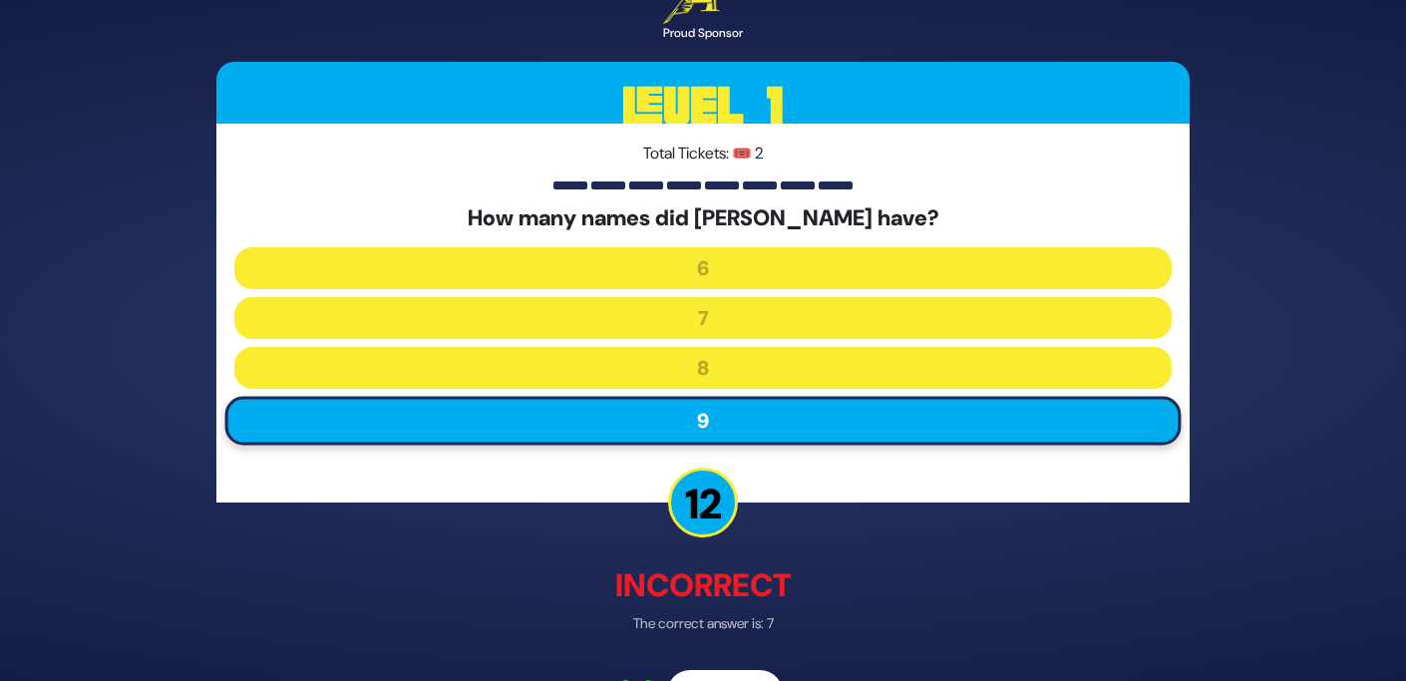
scroll to position [60, 0]
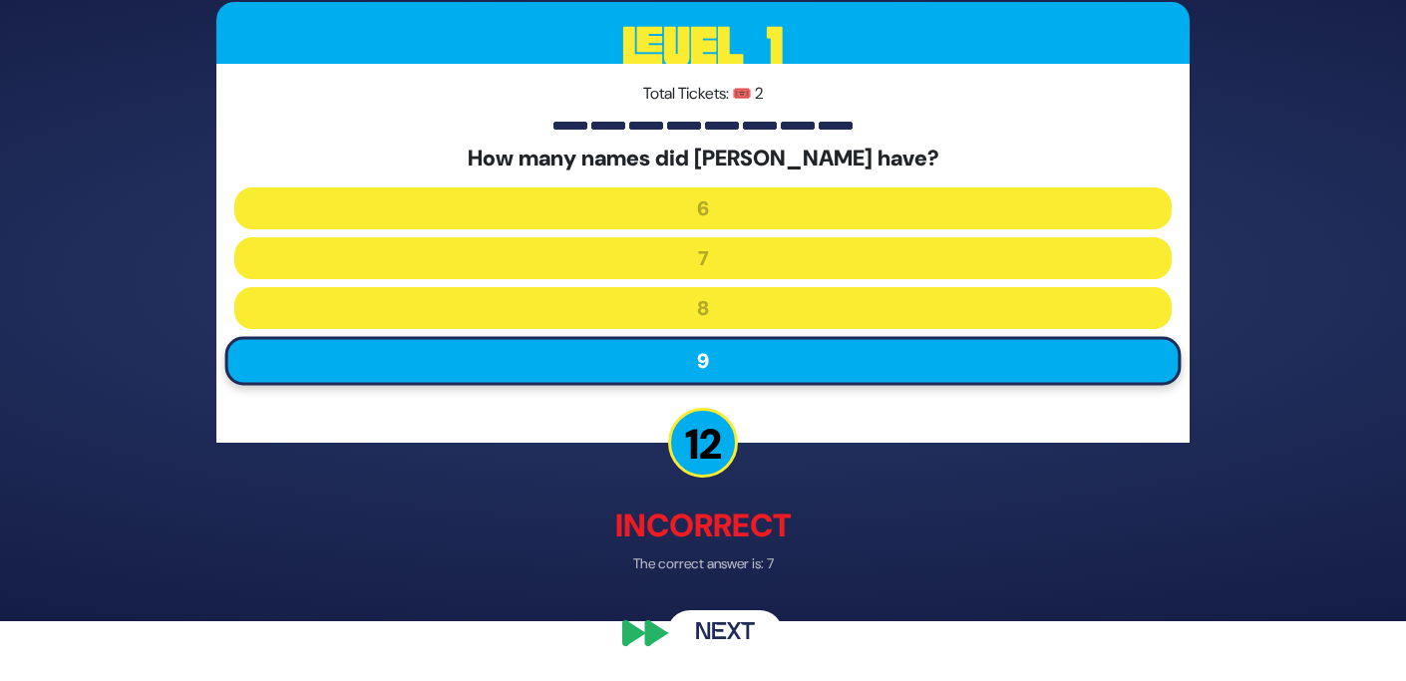
click at [732, 618] on button "Next" at bounding box center [725, 634] width 116 height 46
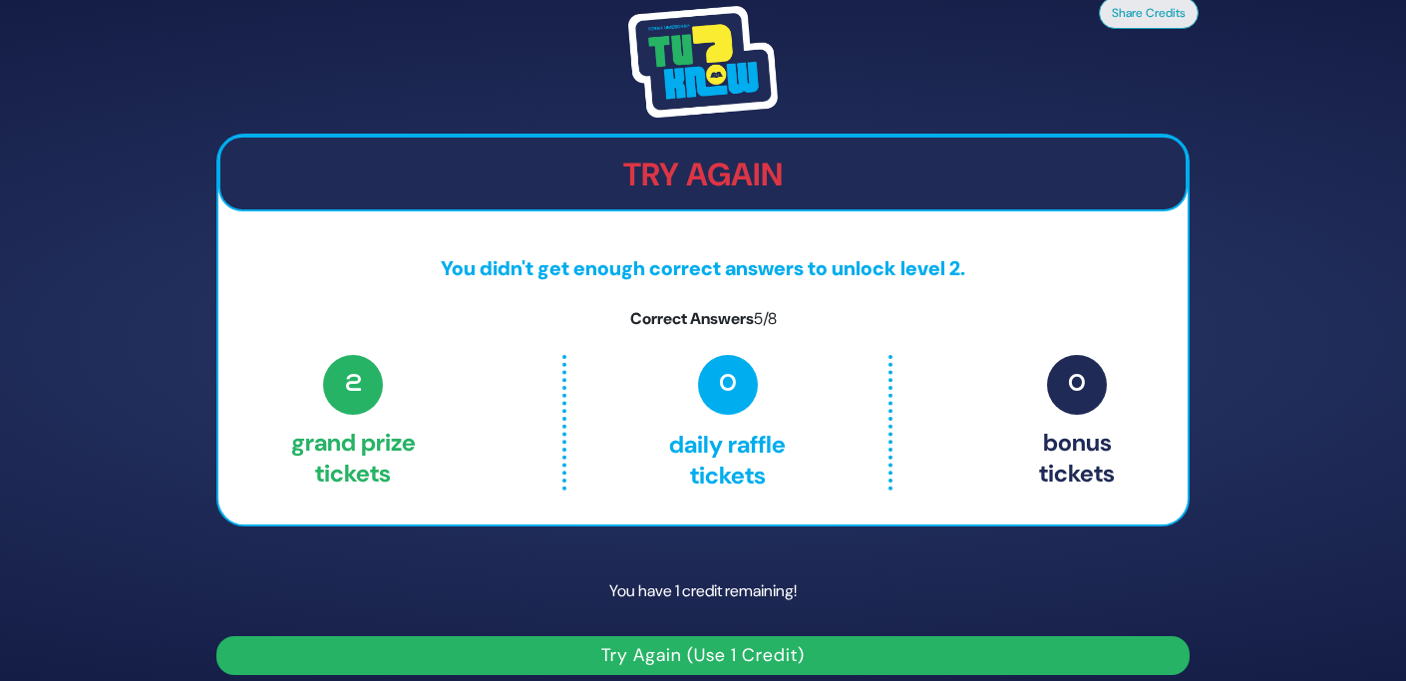
scroll to position [18, 0]
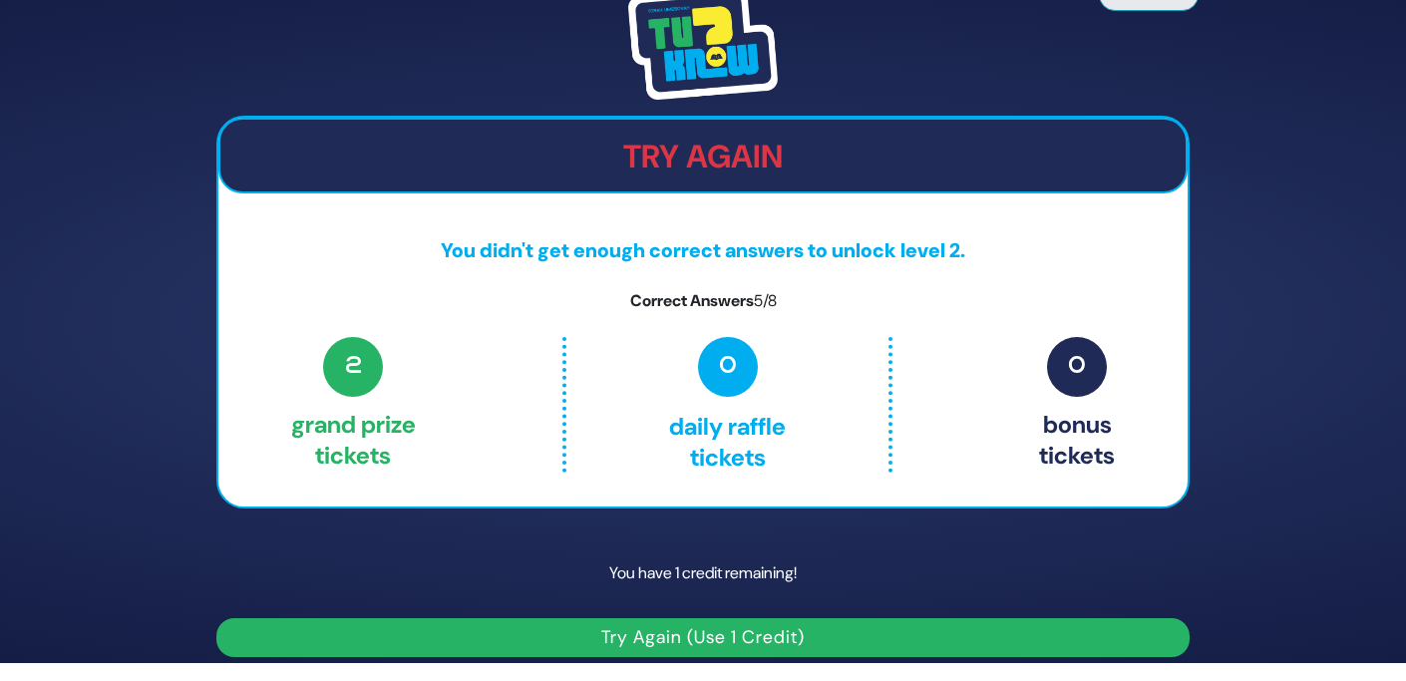
click at [830, 628] on button "Try Again (Use 1 Credit)" at bounding box center [702, 637] width 973 height 39
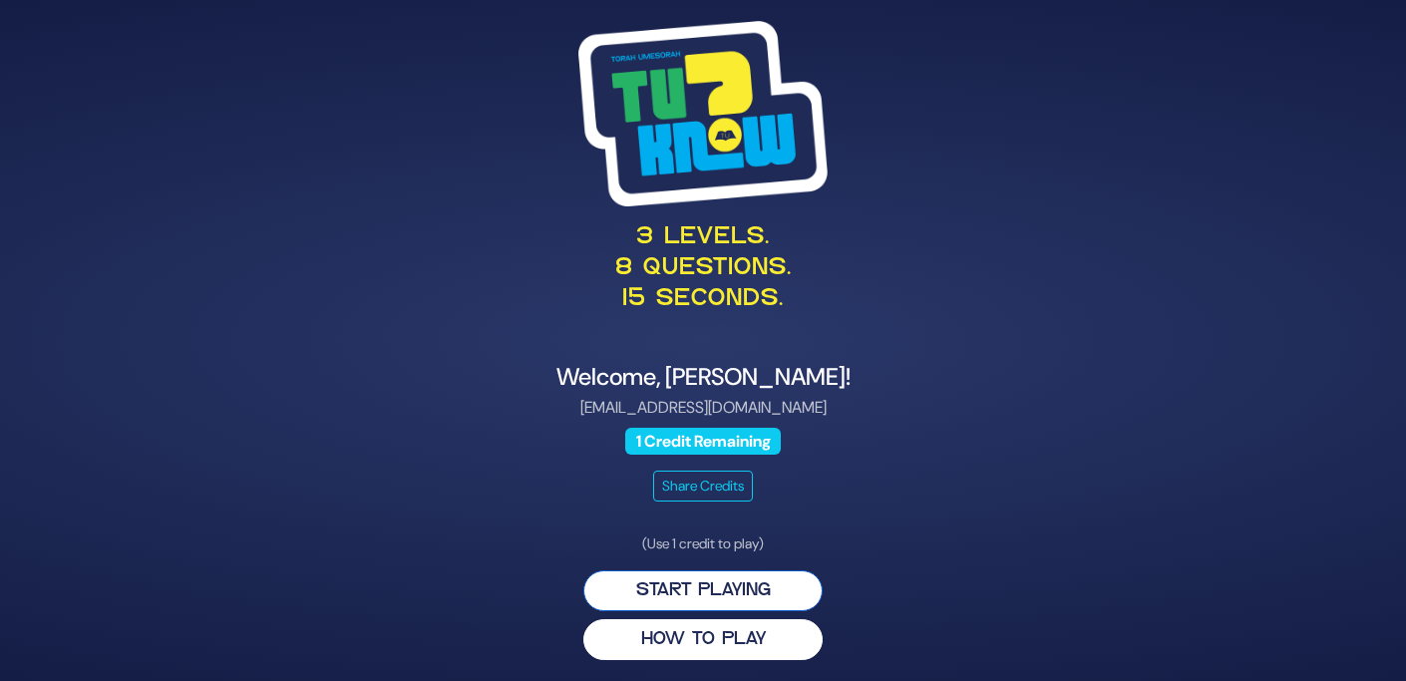
click at [734, 580] on button "Start Playing" at bounding box center [702, 590] width 239 height 41
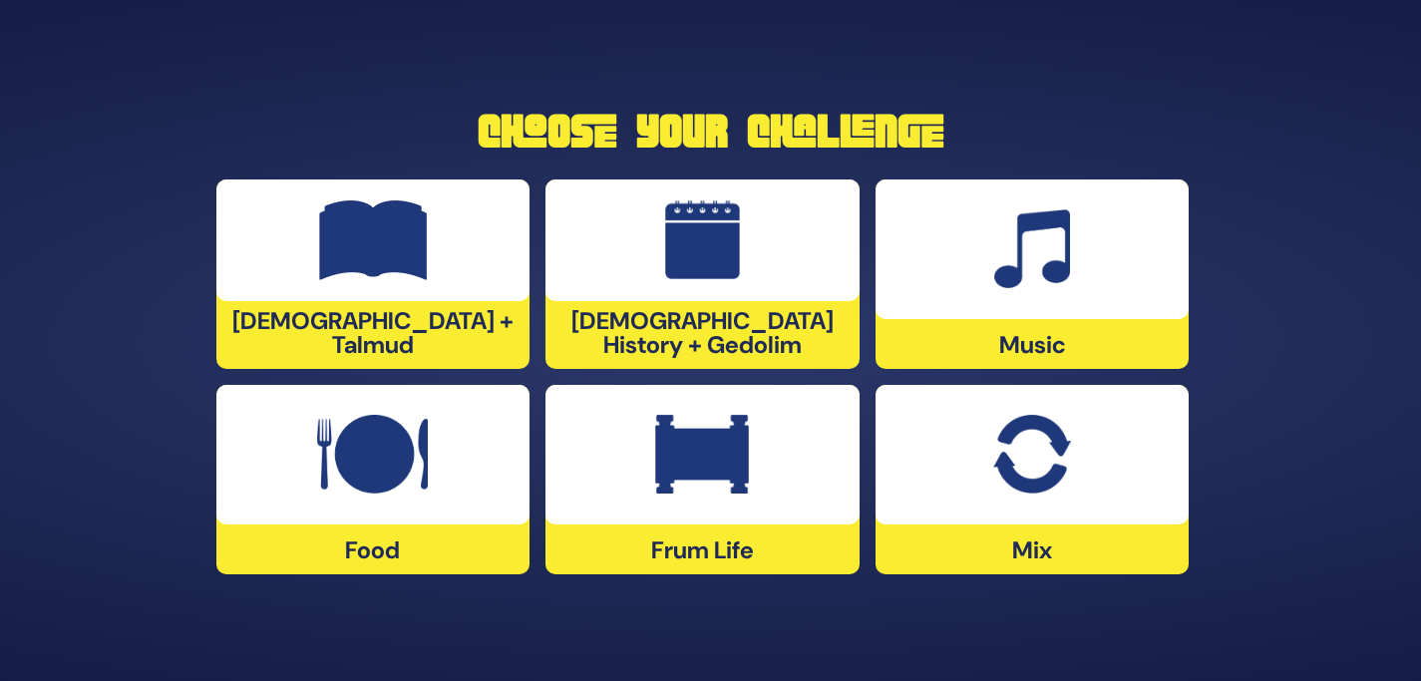
click at [1071, 433] on img at bounding box center [1032, 455] width 78 height 80
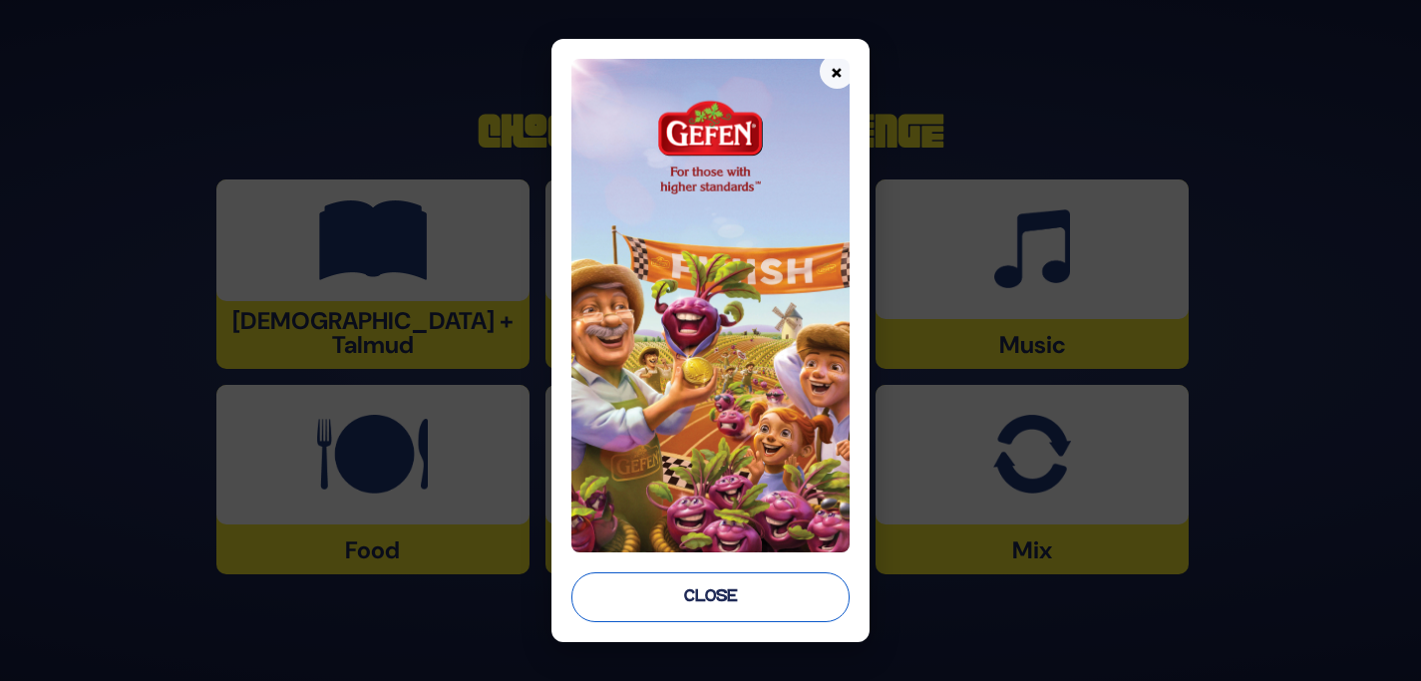
click at [744, 597] on button "Close" at bounding box center [709, 597] width 277 height 50
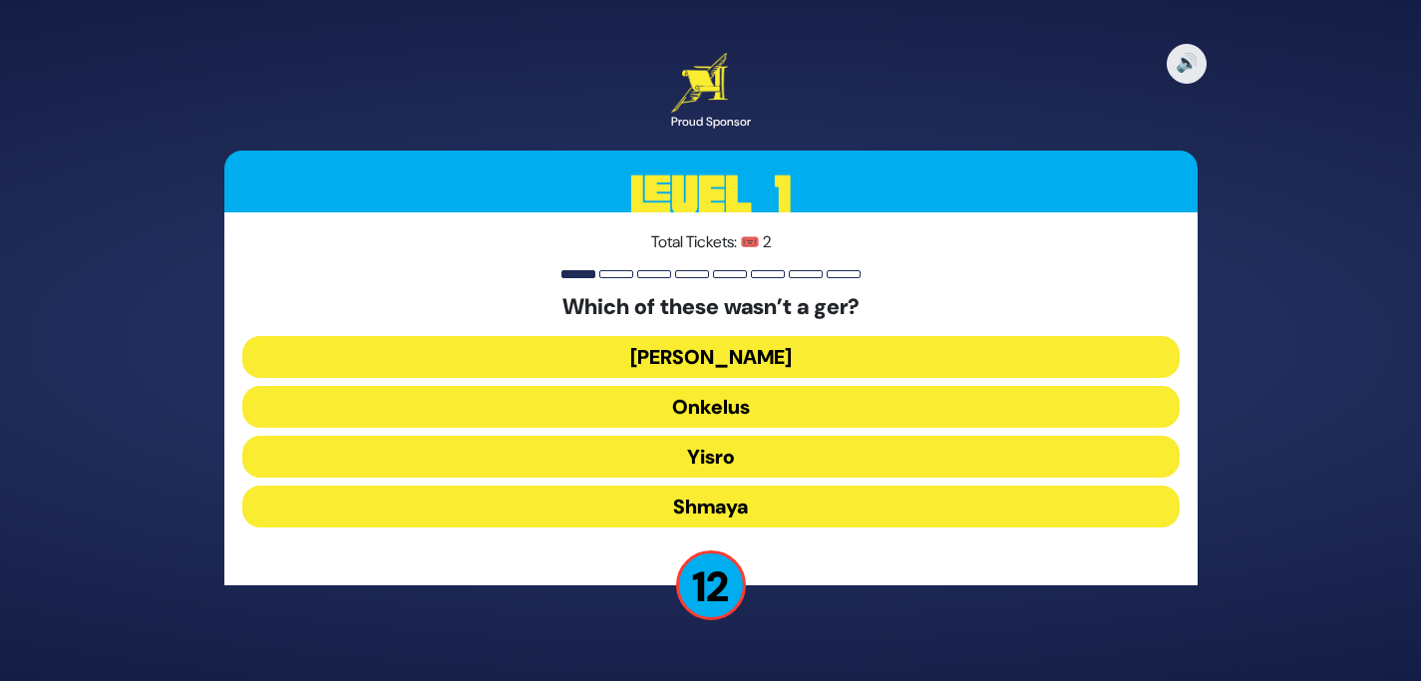
click at [752, 498] on button "Shmaya" at bounding box center [710, 506] width 937 height 42
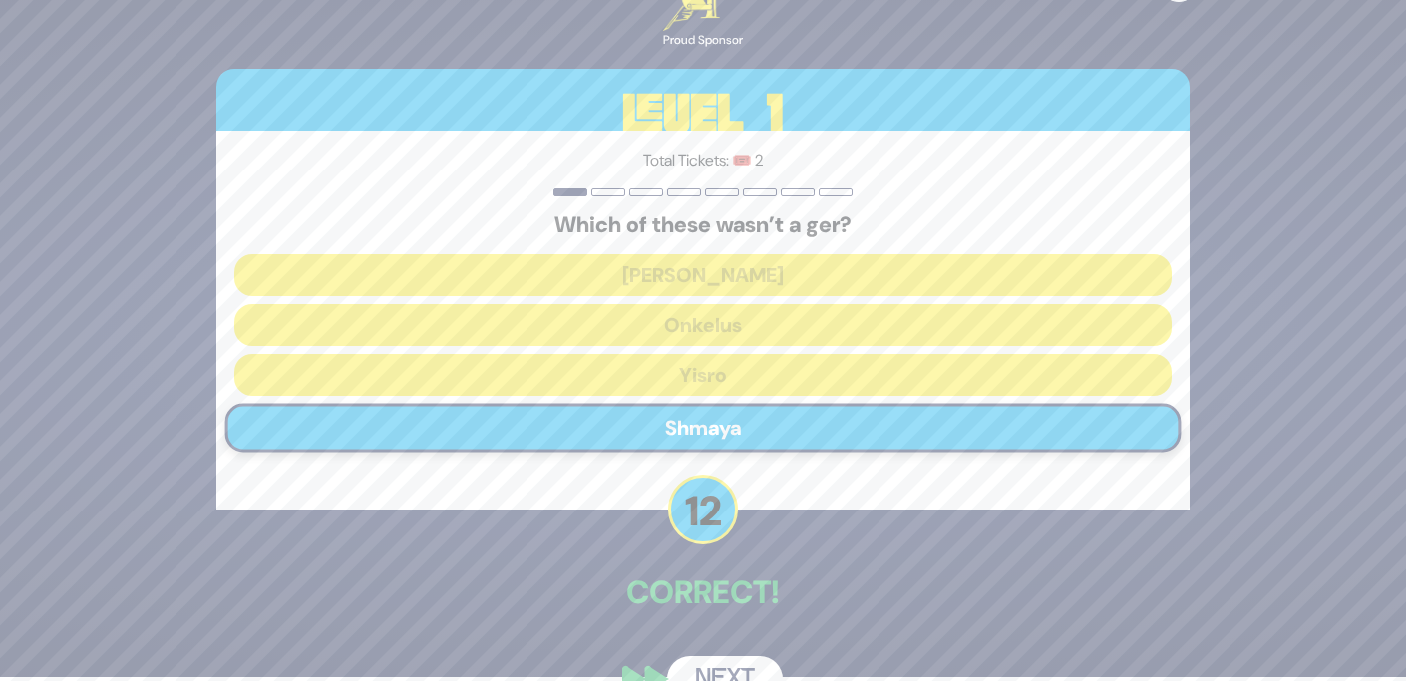
scroll to position [23, 0]
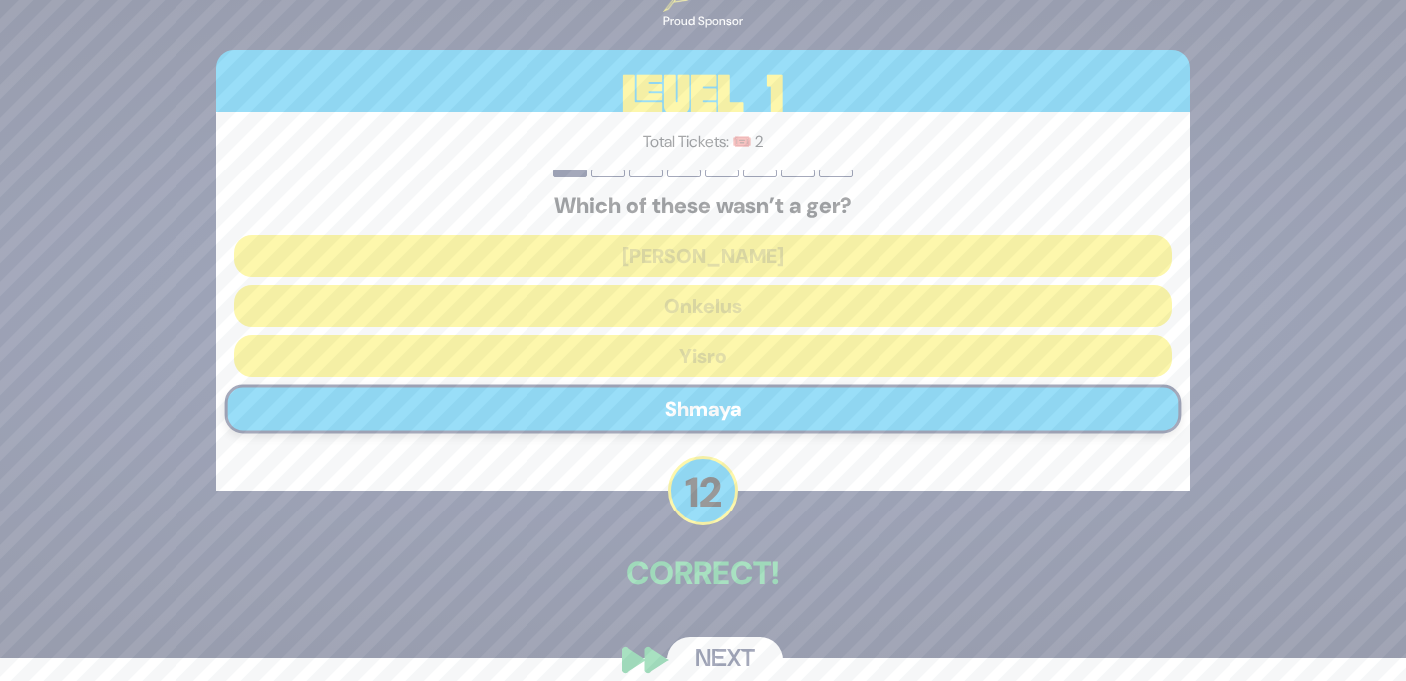
click at [721, 644] on button "Next" at bounding box center [725, 660] width 116 height 46
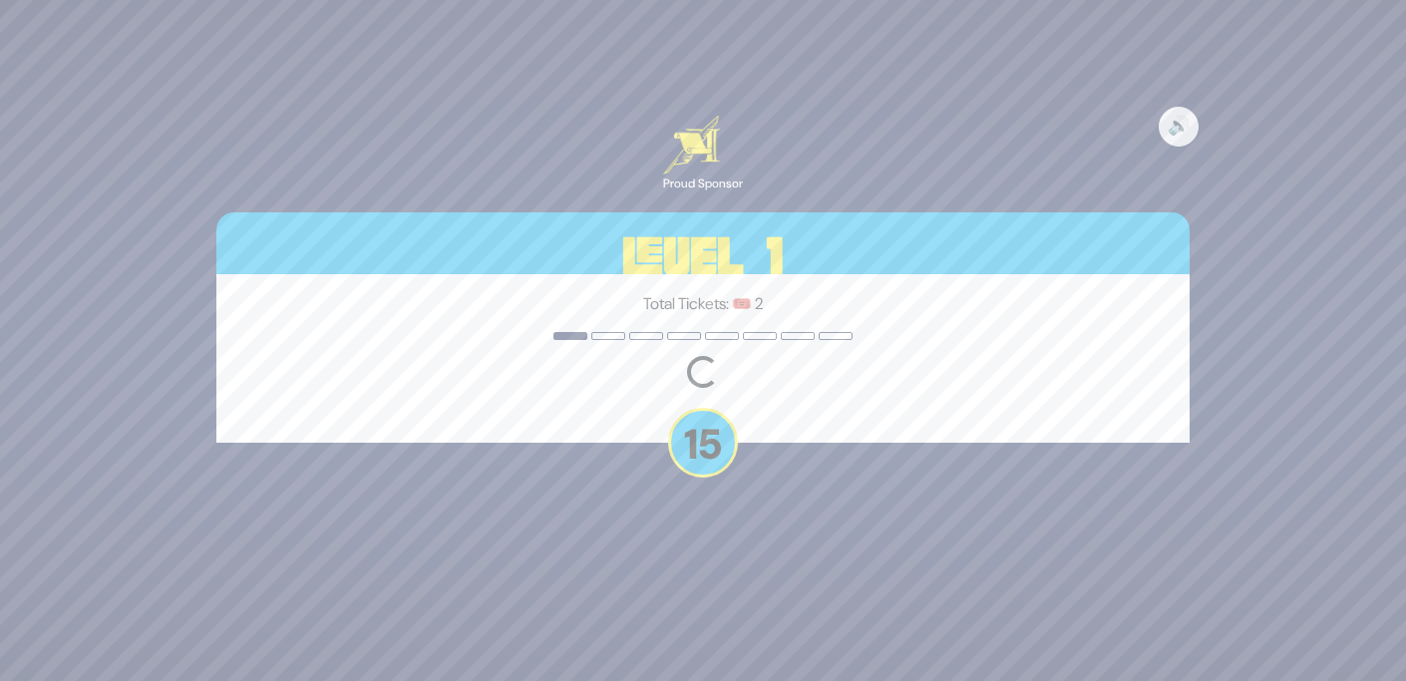
scroll to position [0, 0]
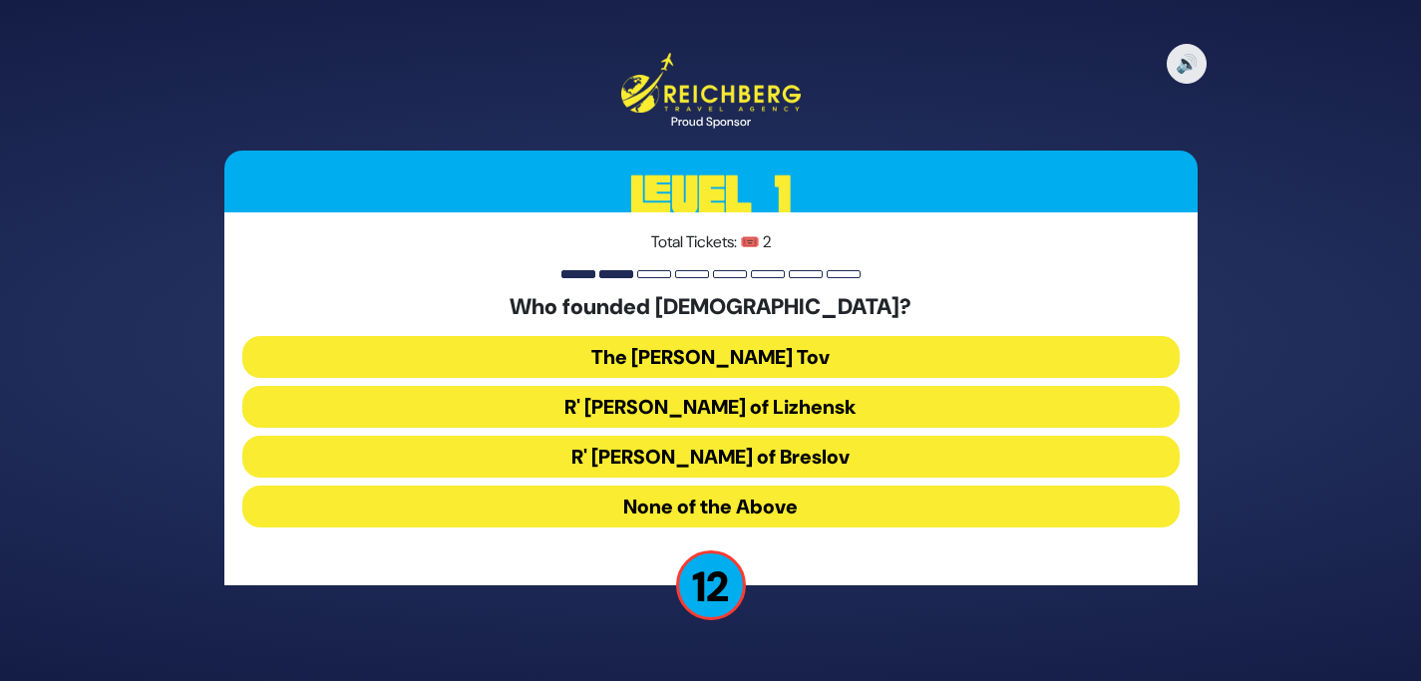
click at [753, 353] on button "The [PERSON_NAME] Tov" at bounding box center [710, 357] width 937 height 42
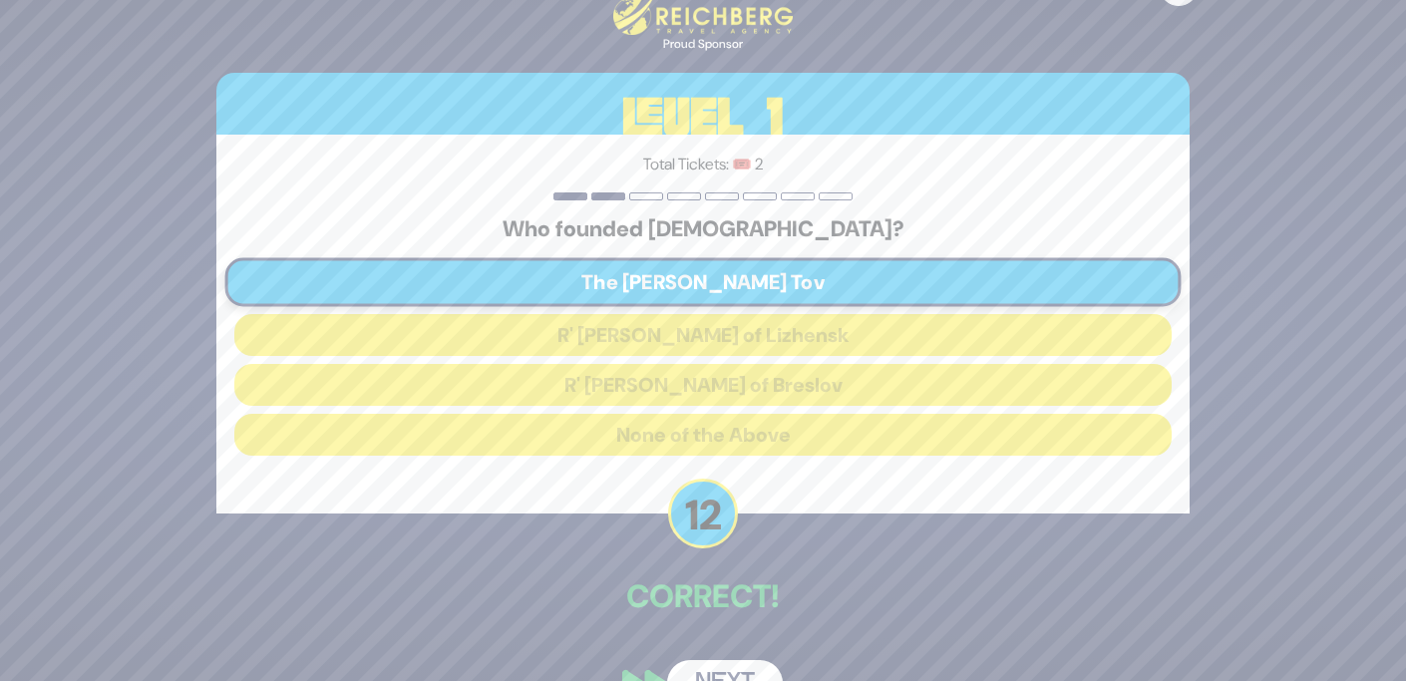
scroll to position [49, 0]
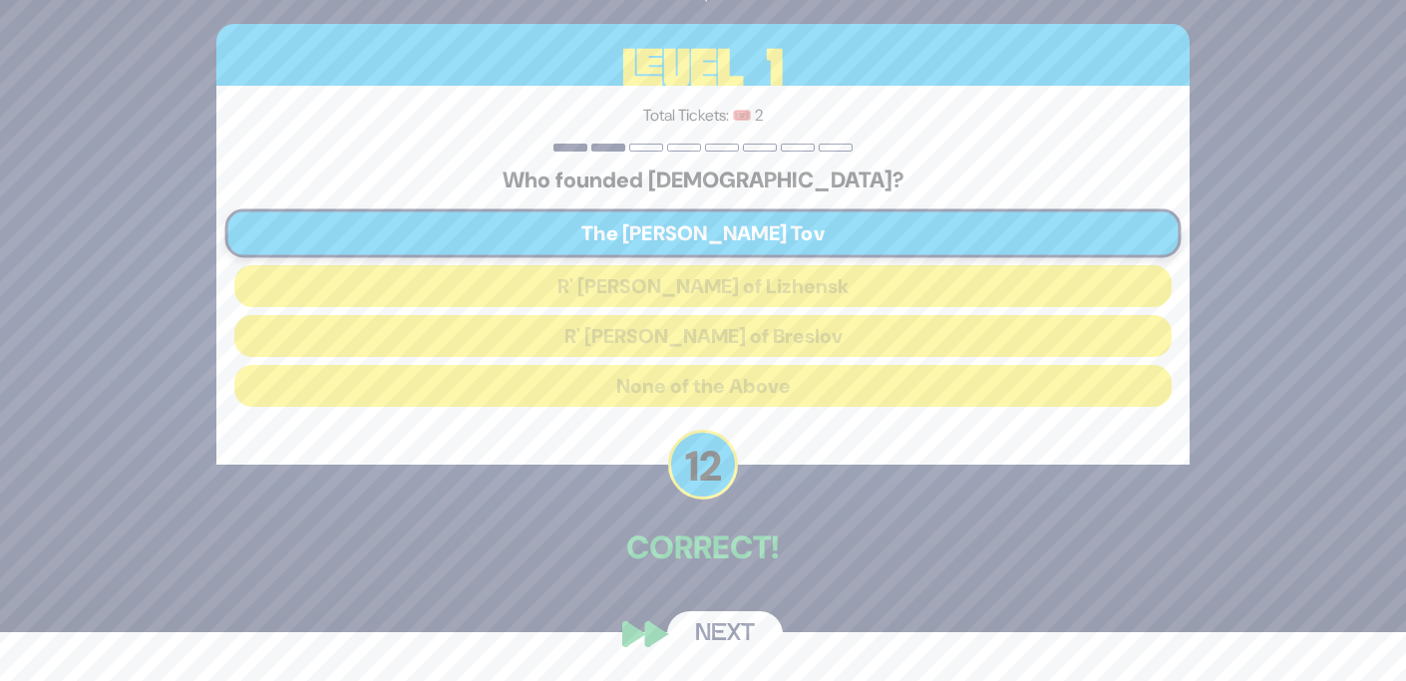
click at [708, 624] on button "Next" at bounding box center [725, 634] width 116 height 46
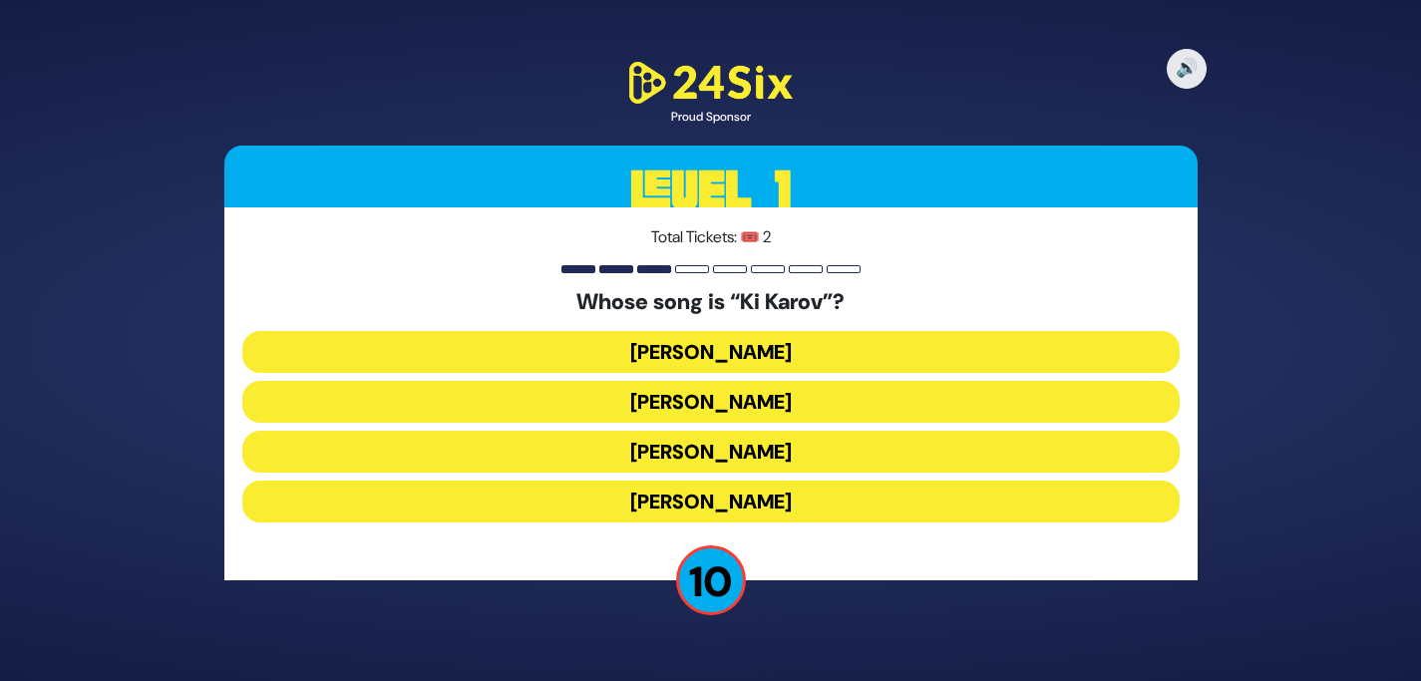
click at [765, 390] on button "[PERSON_NAME]" at bounding box center [710, 402] width 937 height 42
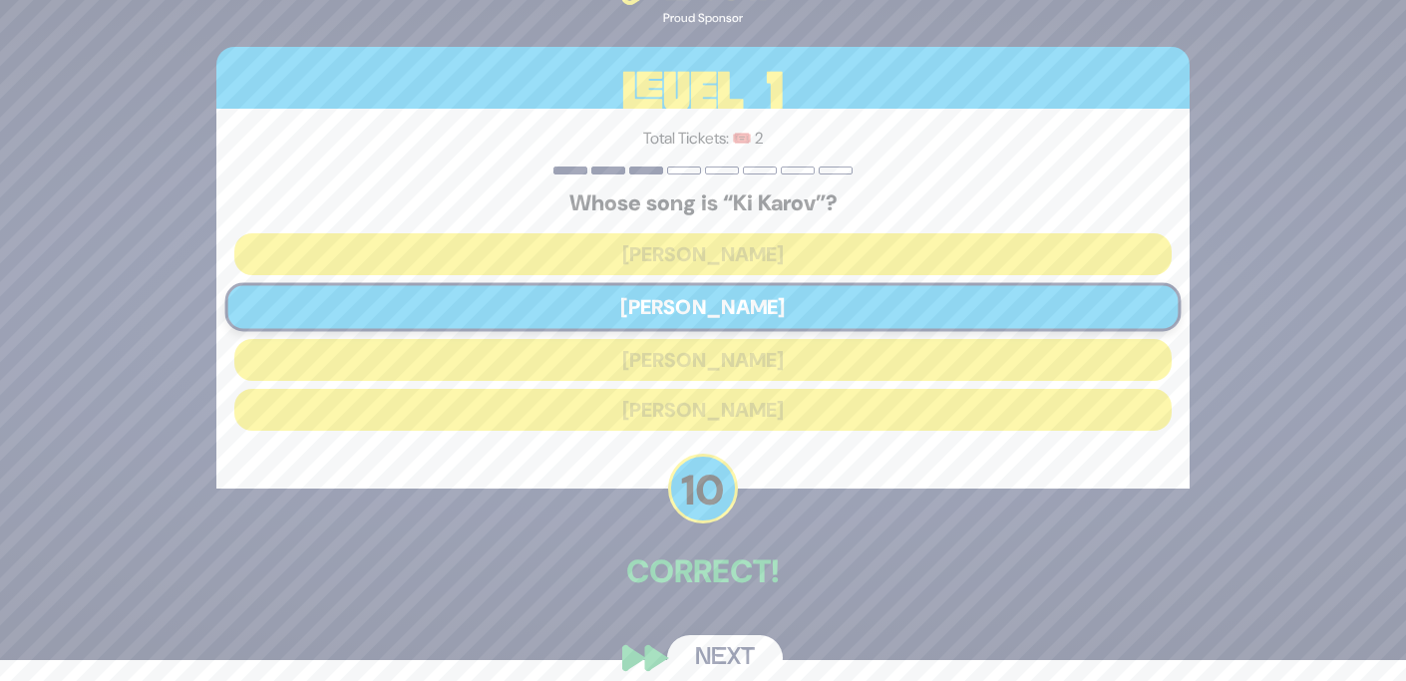
scroll to position [44, 0]
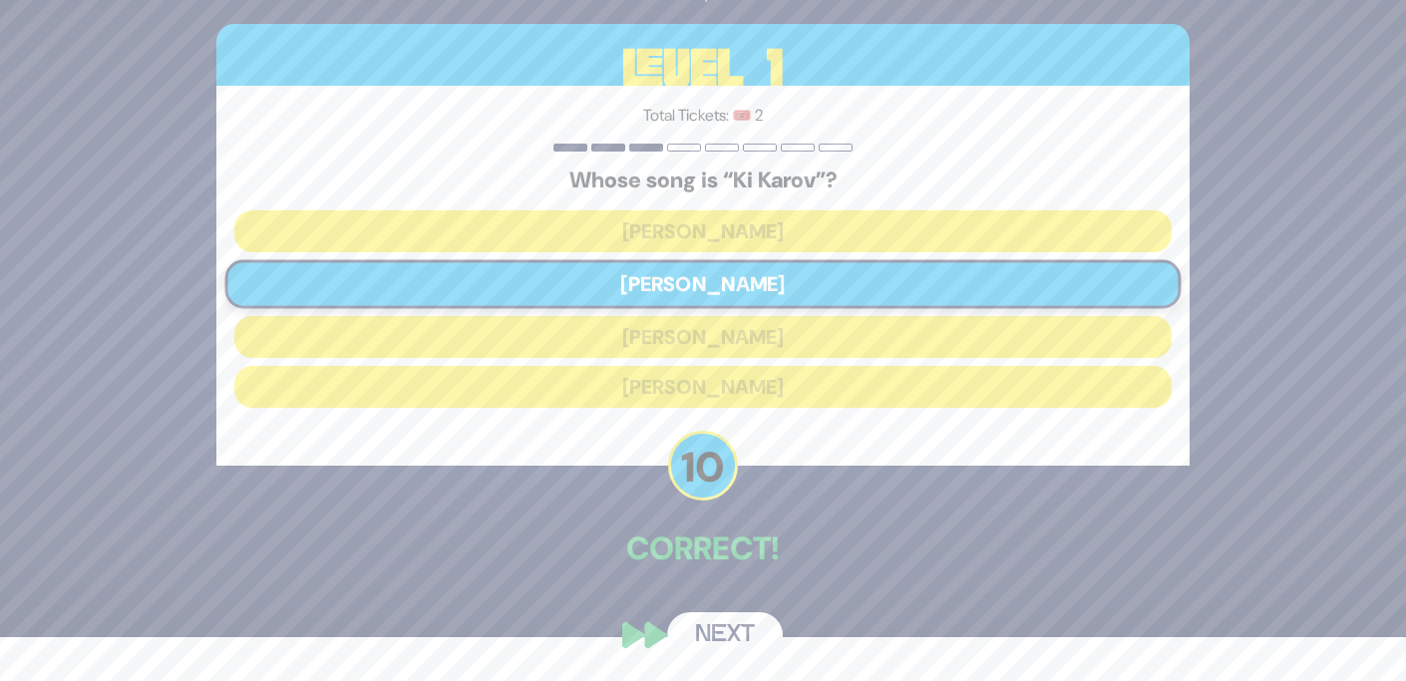
click at [747, 631] on button "Next" at bounding box center [725, 635] width 116 height 46
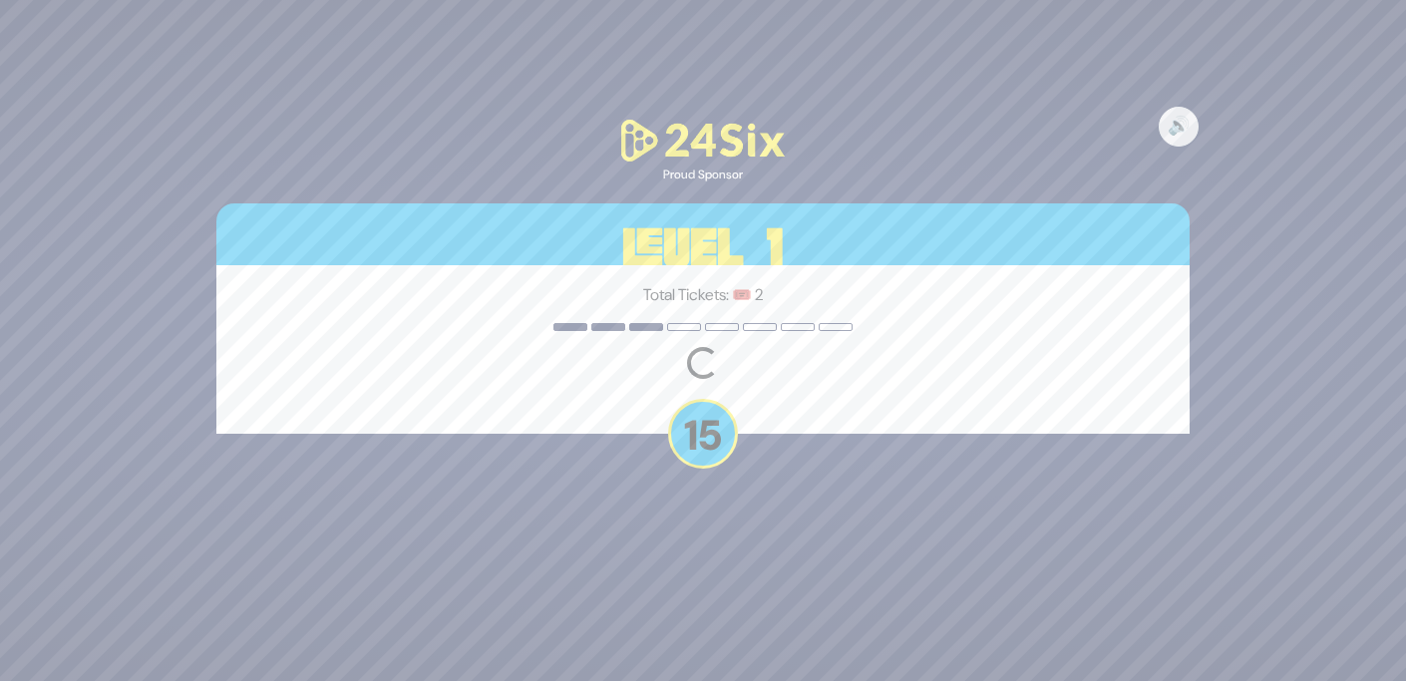
scroll to position [0, 0]
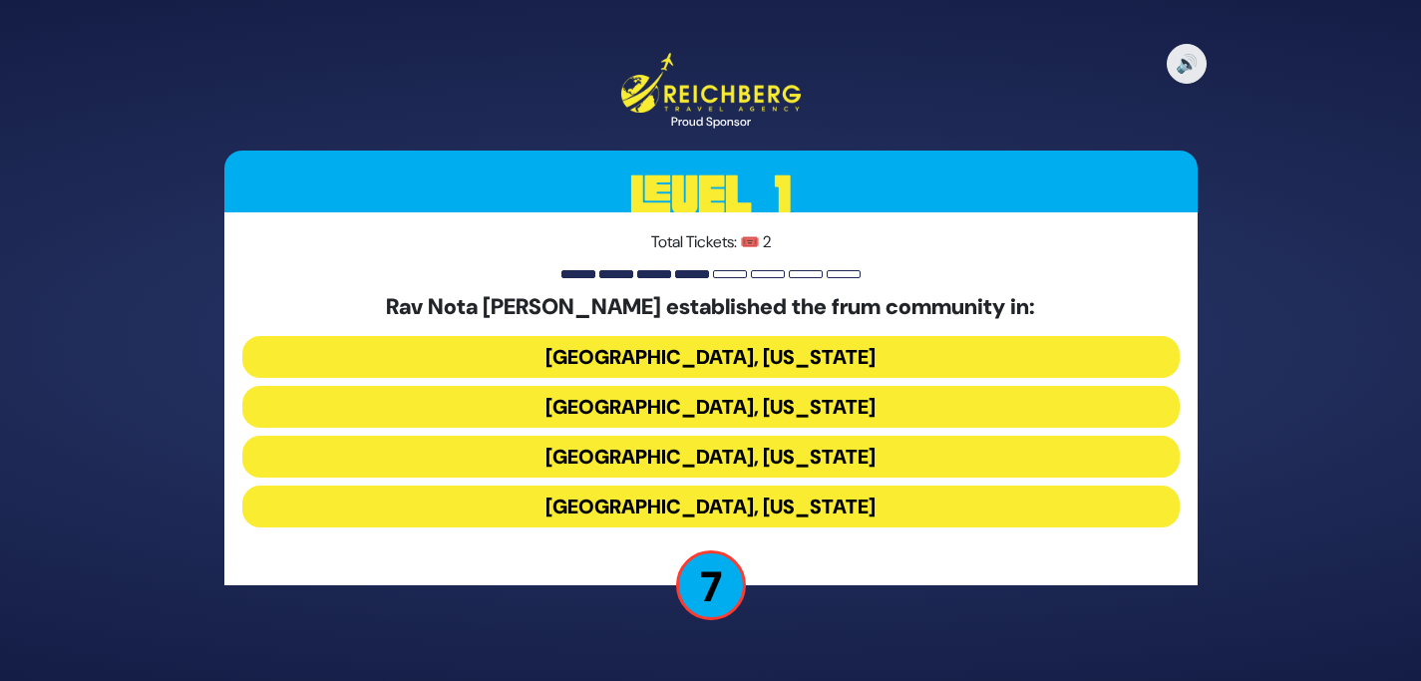
click at [771, 505] on button "[GEOGRAPHIC_DATA], [US_STATE]" at bounding box center [710, 506] width 937 height 42
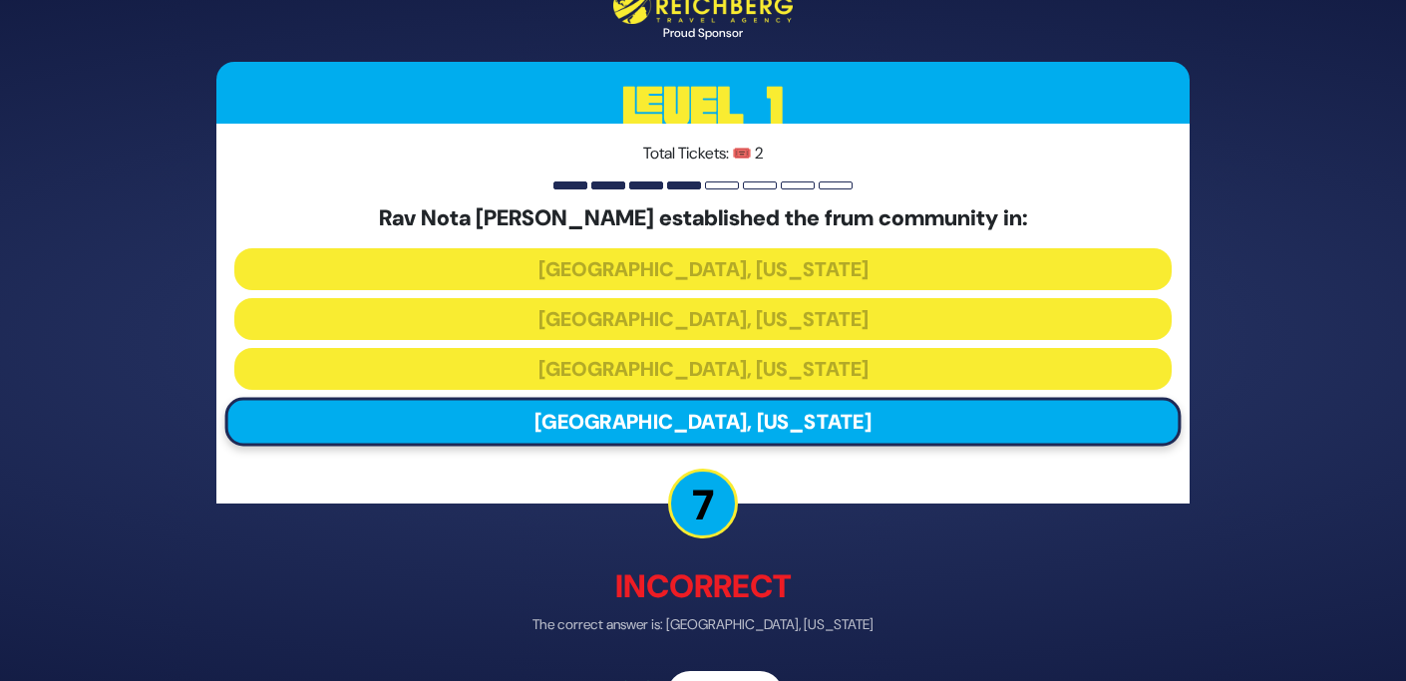
scroll to position [62, 0]
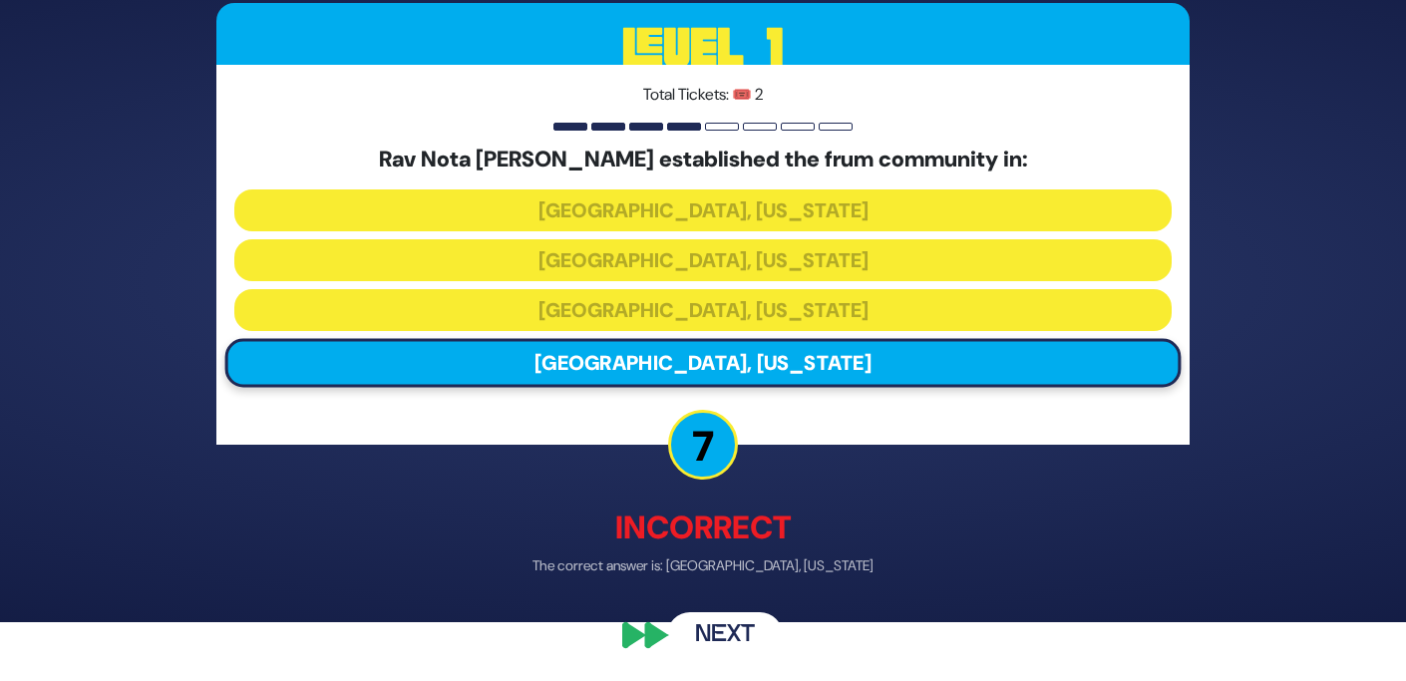
click at [746, 628] on button "Next" at bounding box center [725, 634] width 116 height 46
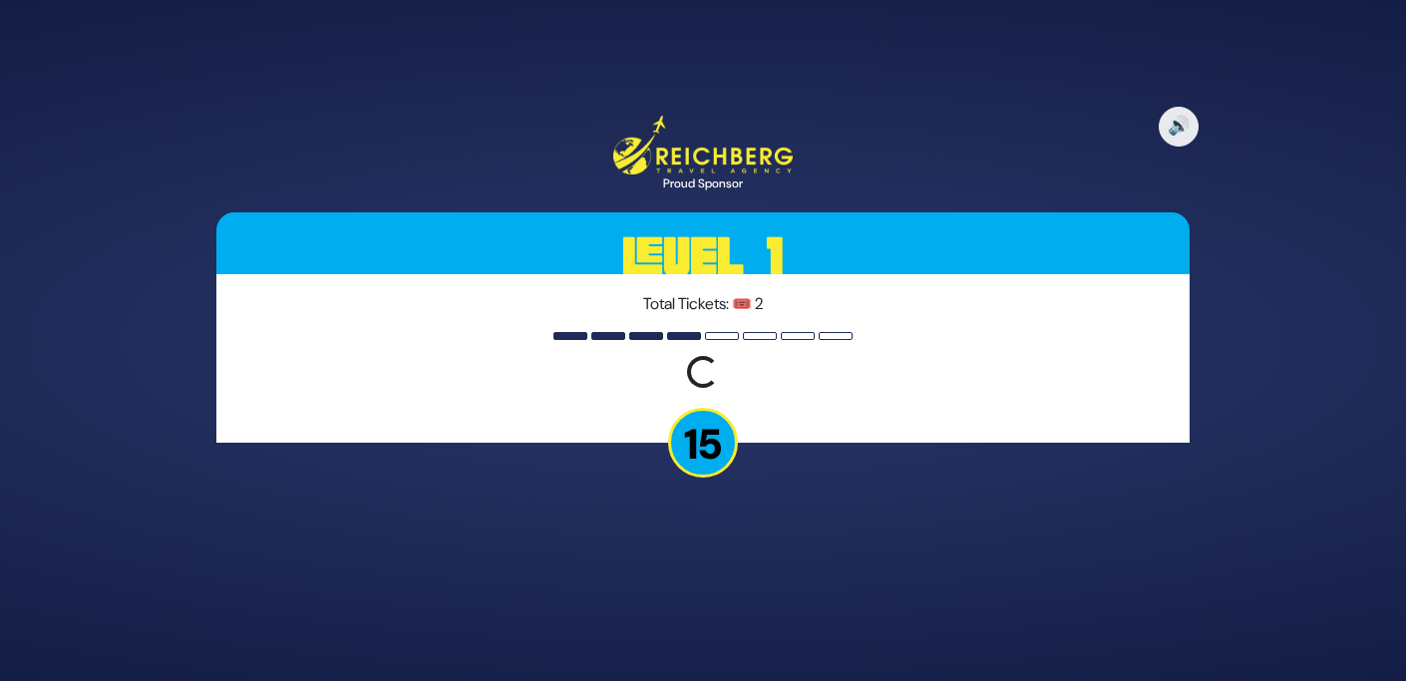
scroll to position [0, 0]
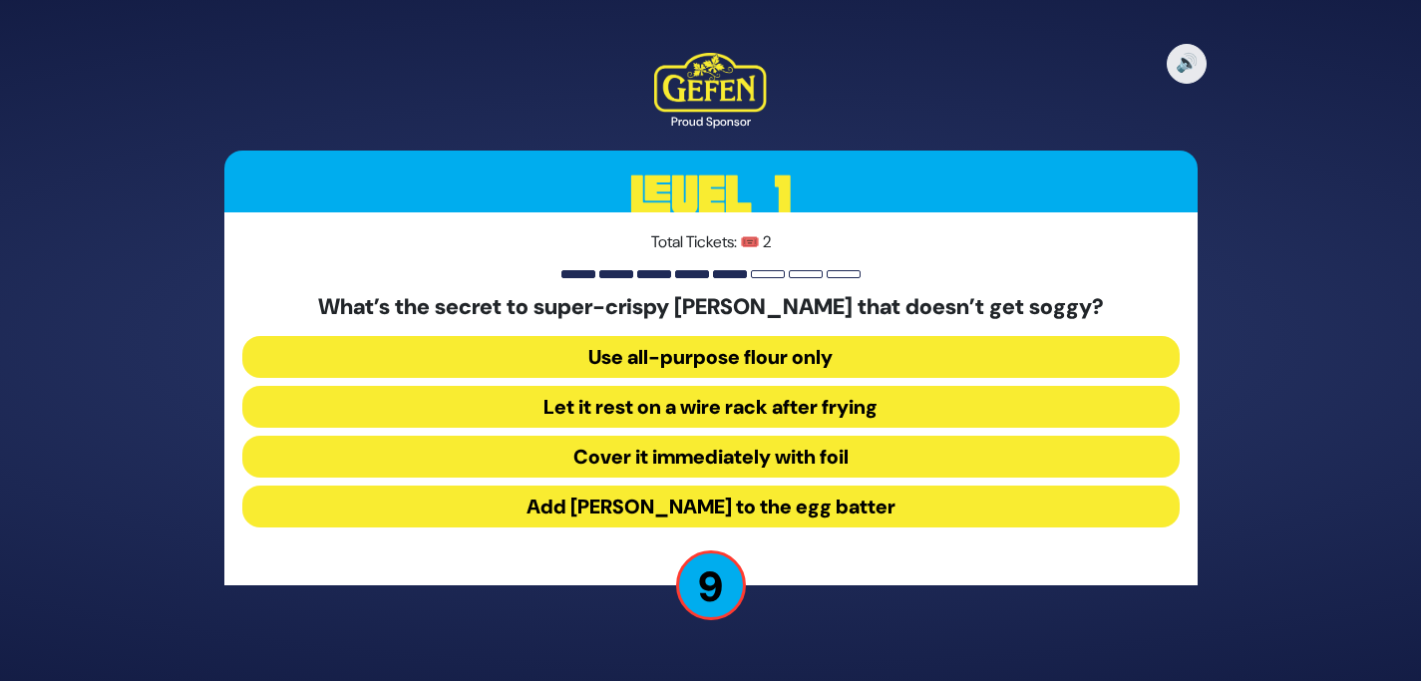
click at [823, 403] on button "Let it rest on a wire rack after frying" at bounding box center [710, 407] width 937 height 42
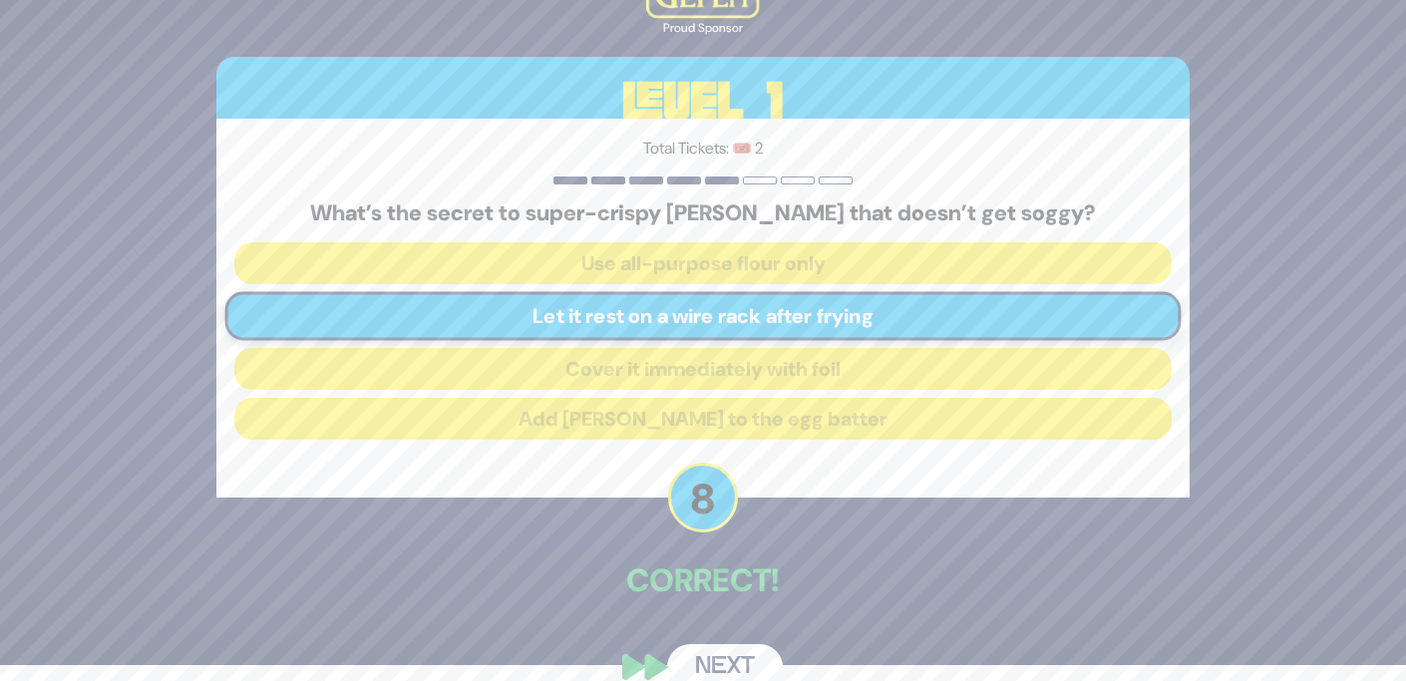
scroll to position [39, 0]
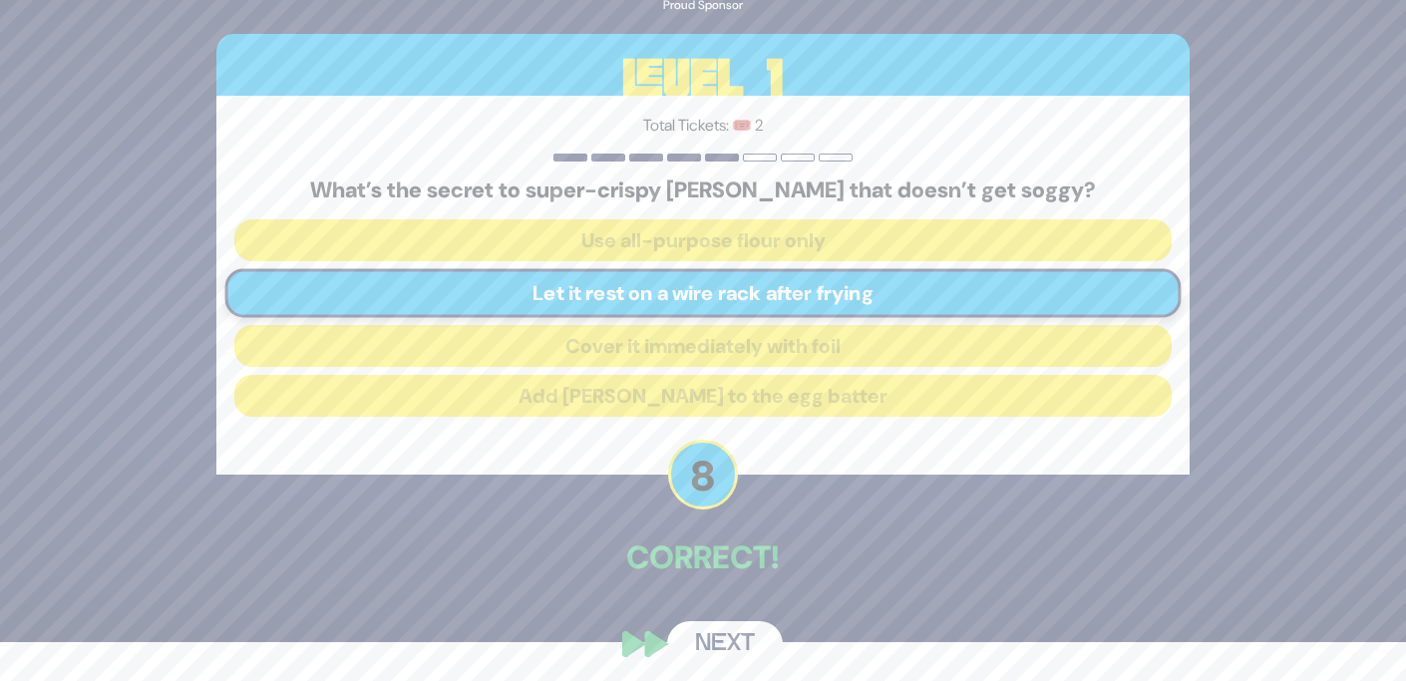
click at [737, 646] on button "Next" at bounding box center [725, 644] width 116 height 46
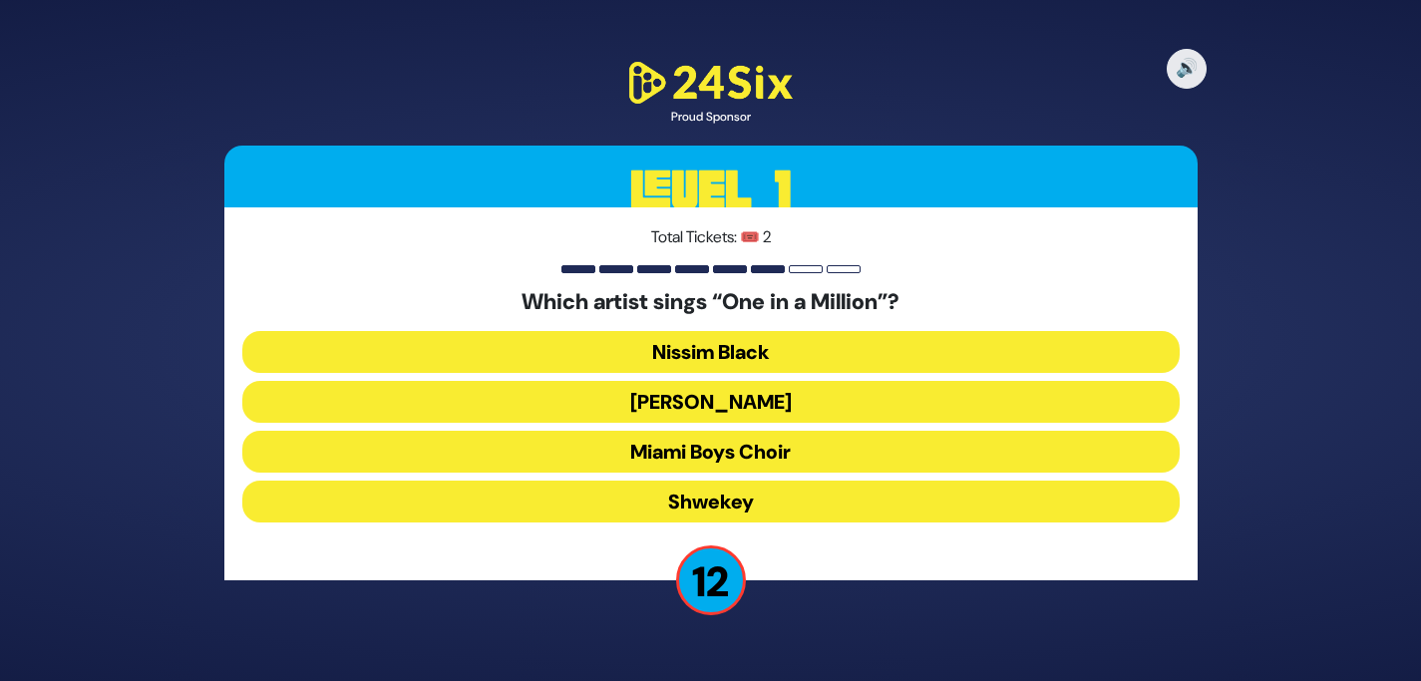
click at [790, 405] on button "[PERSON_NAME]" at bounding box center [710, 402] width 937 height 42
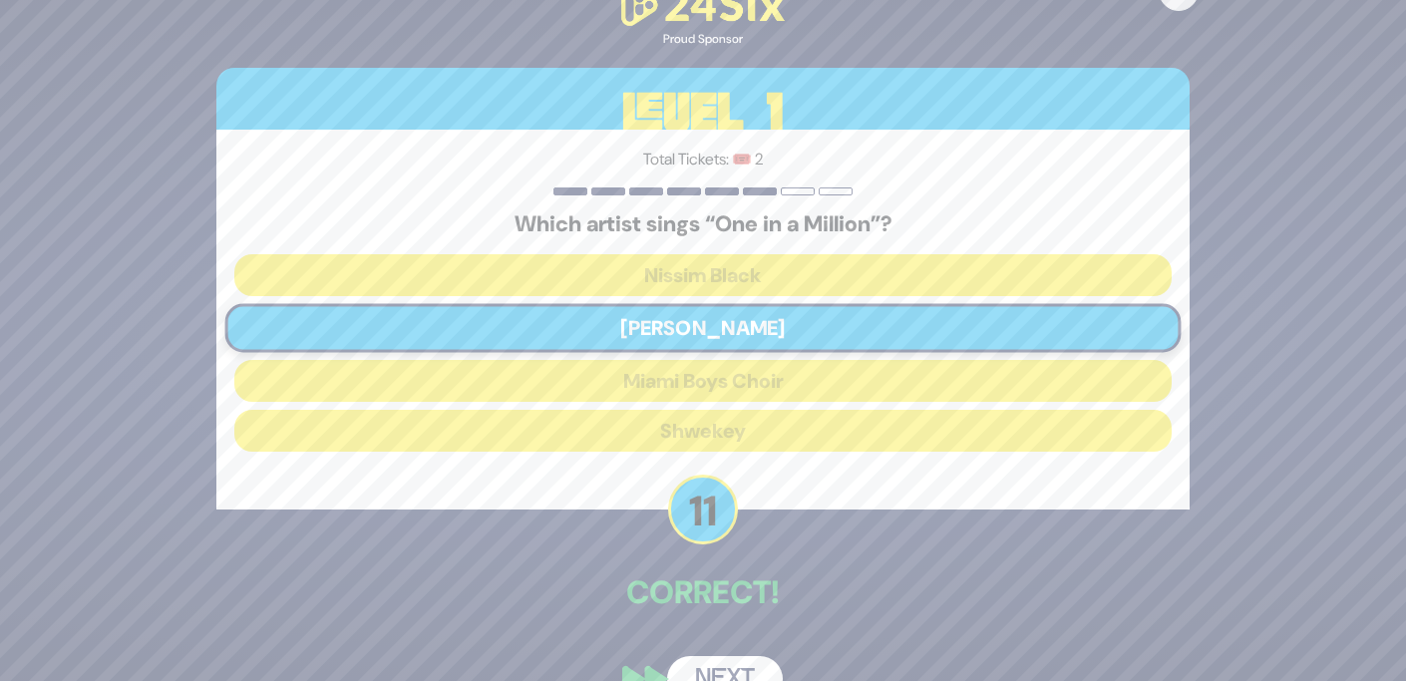
scroll to position [35, 0]
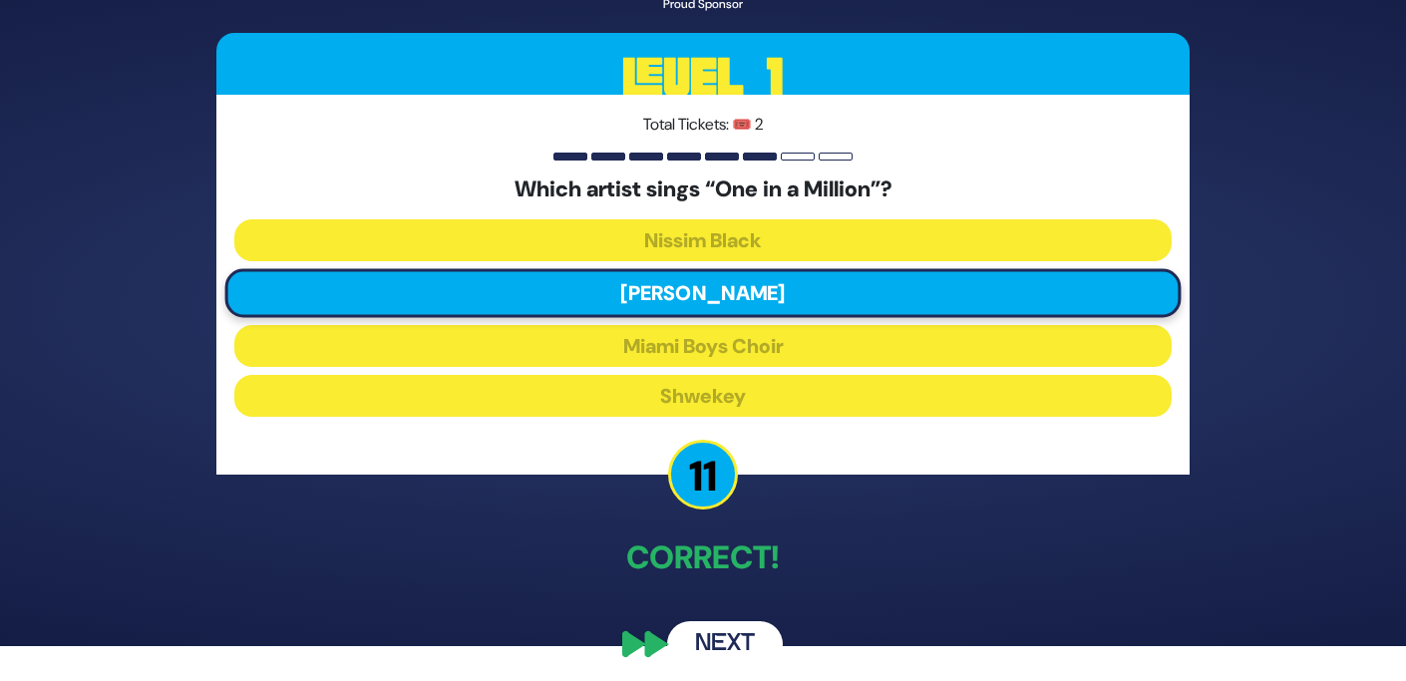
click at [745, 629] on button "Next" at bounding box center [725, 644] width 116 height 46
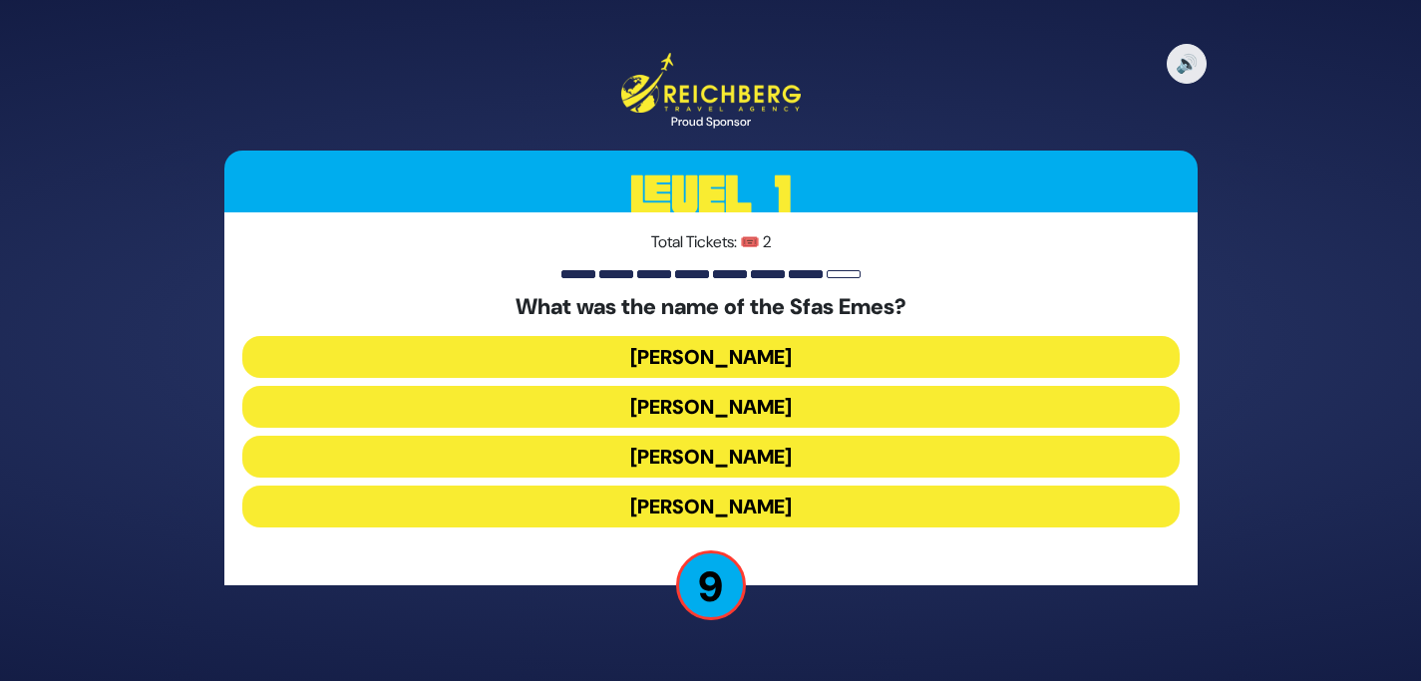
click at [780, 358] on button "[PERSON_NAME]" at bounding box center [710, 357] width 937 height 42
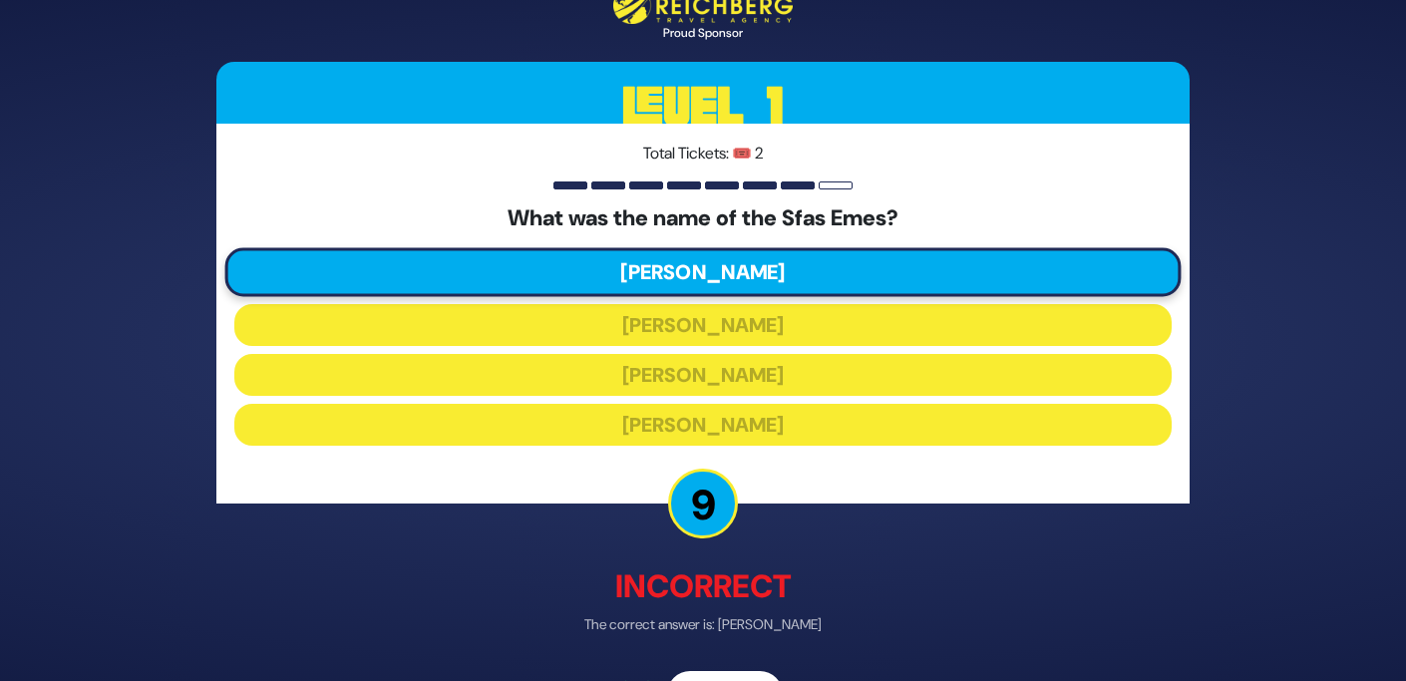
scroll to position [60, 0]
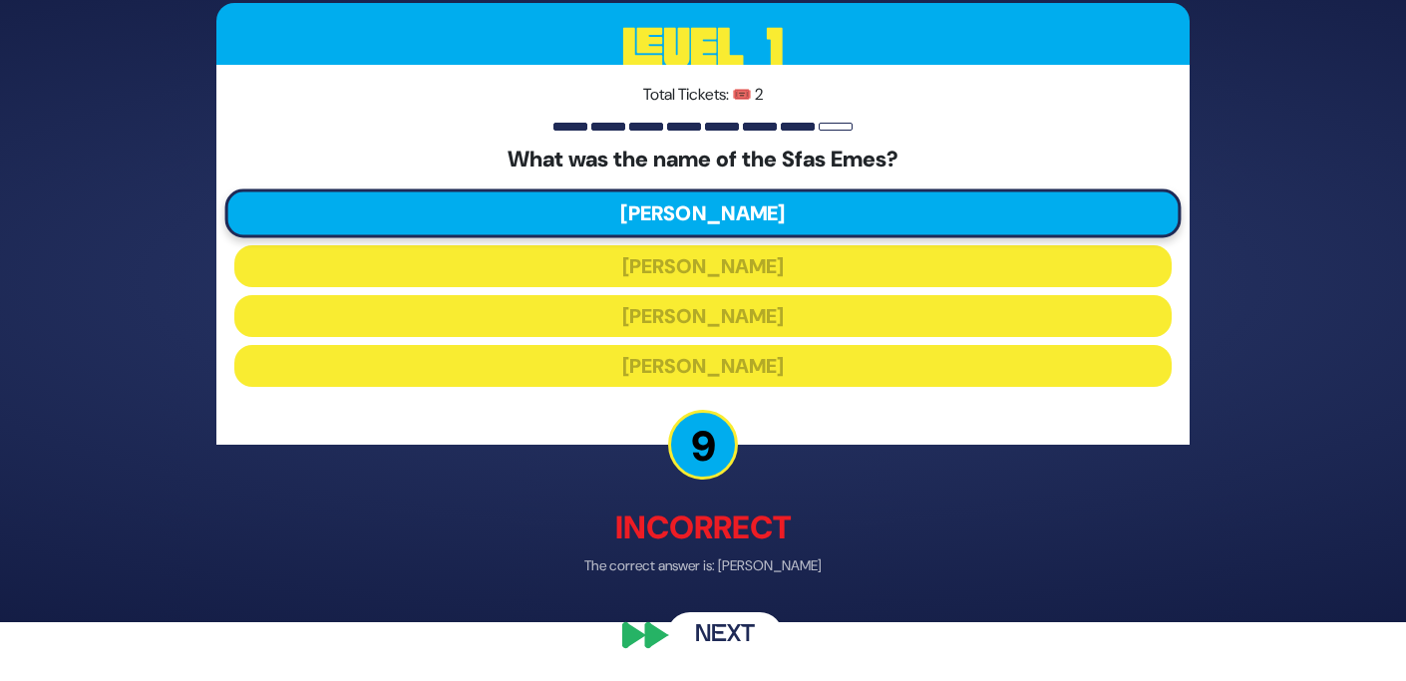
click at [737, 624] on button "Next" at bounding box center [725, 634] width 116 height 46
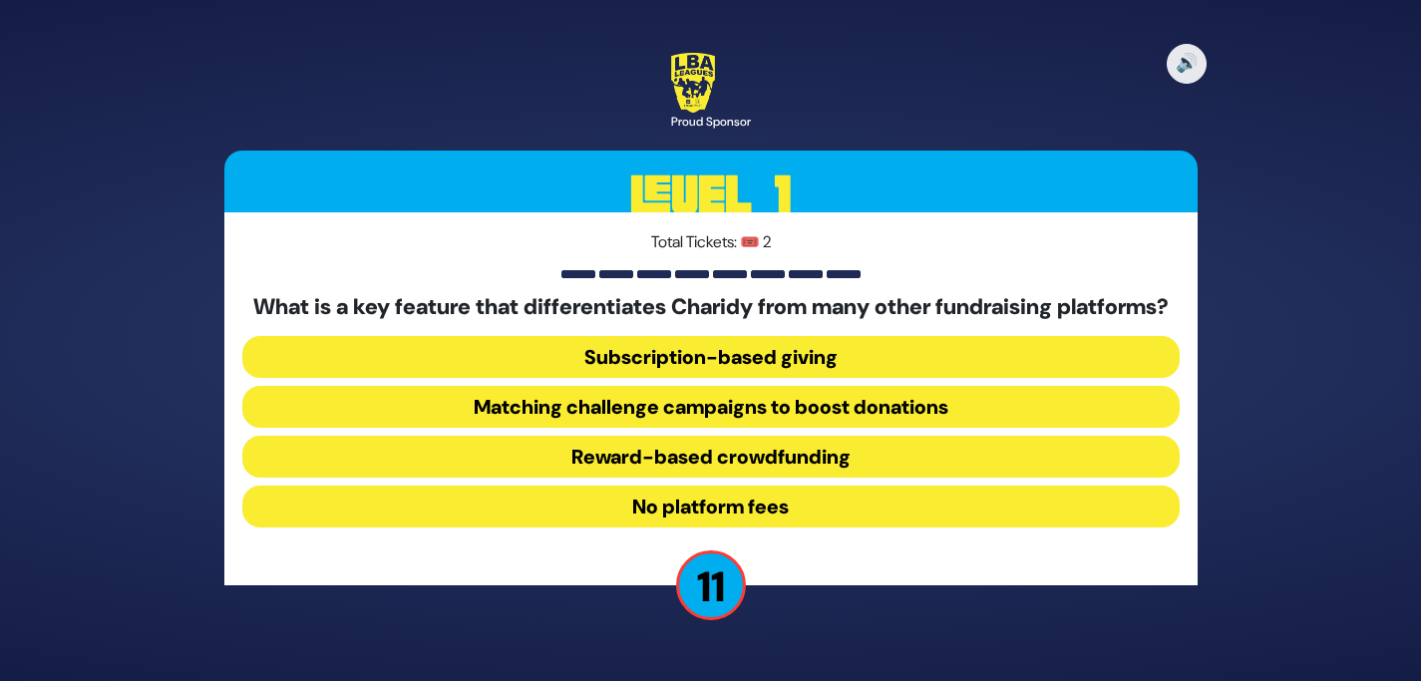
click at [897, 426] on button "Matching challenge campaigns to boost donations" at bounding box center [710, 407] width 937 height 42
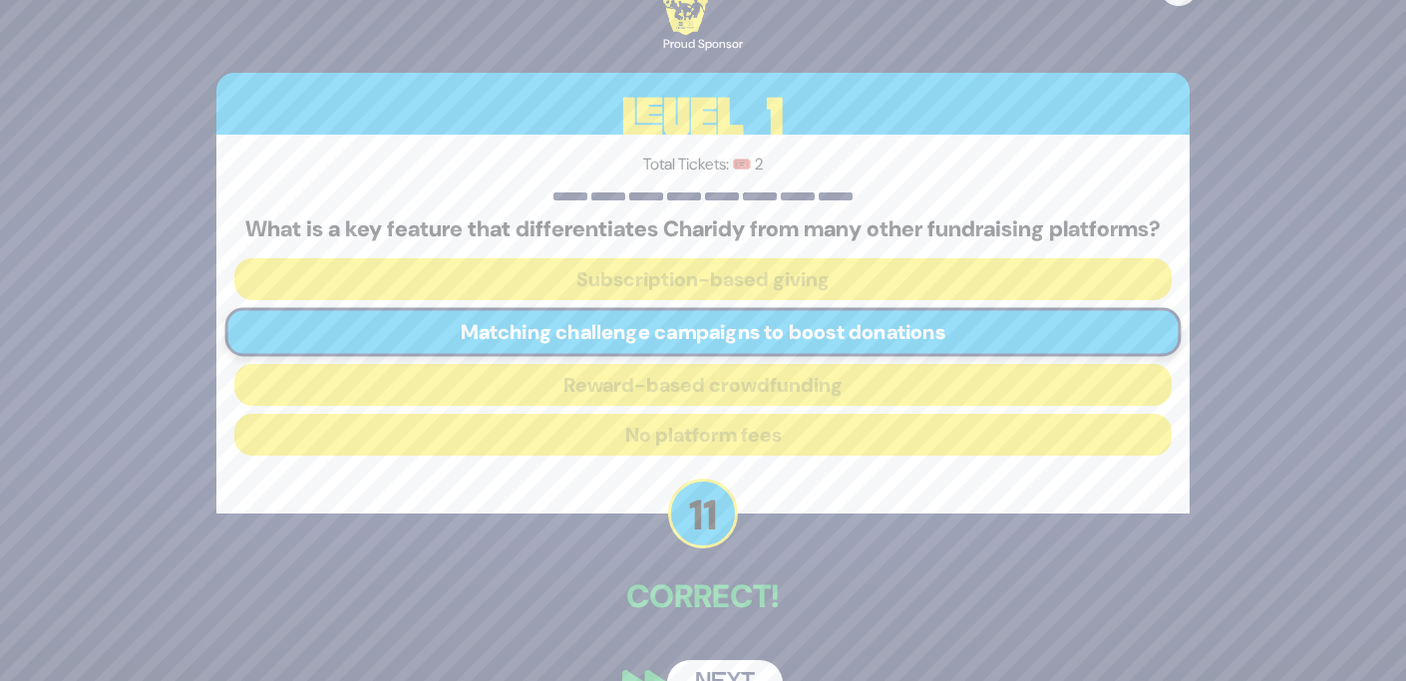
scroll to position [62, 0]
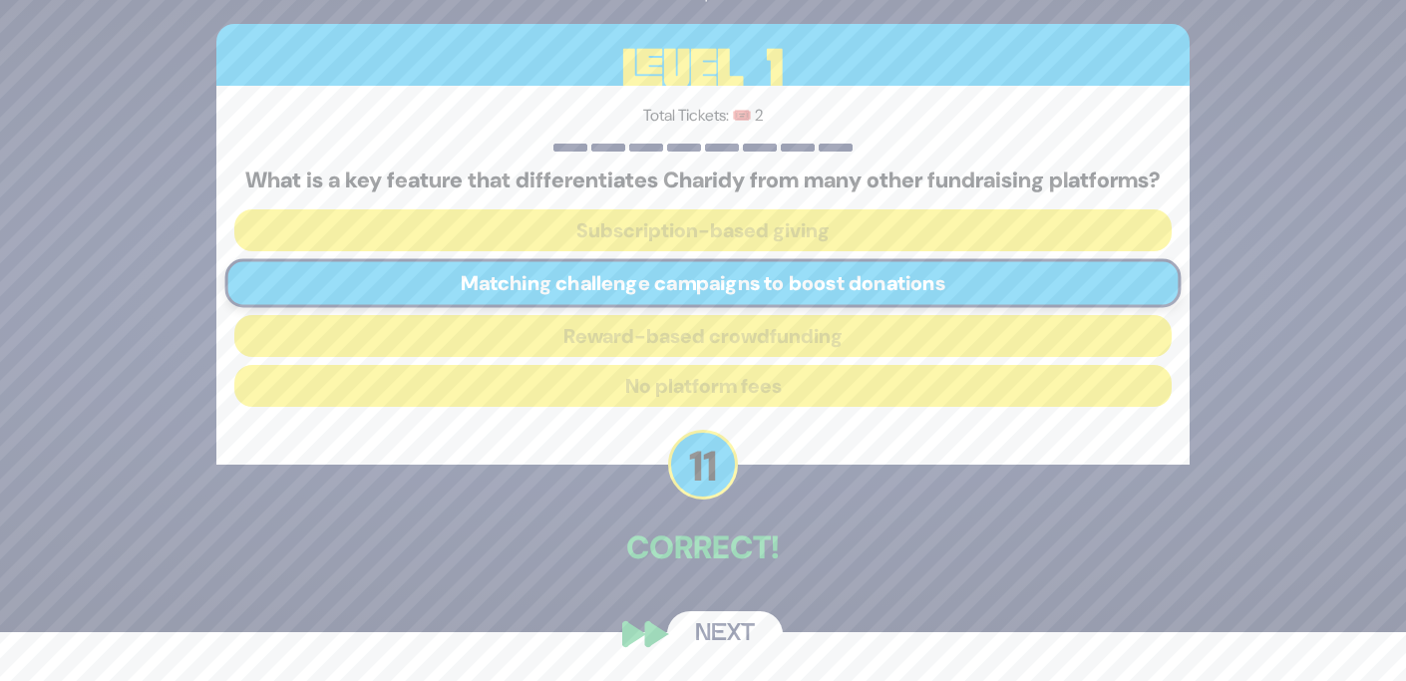
click at [736, 625] on button "Next" at bounding box center [725, 634] width 116 height 46
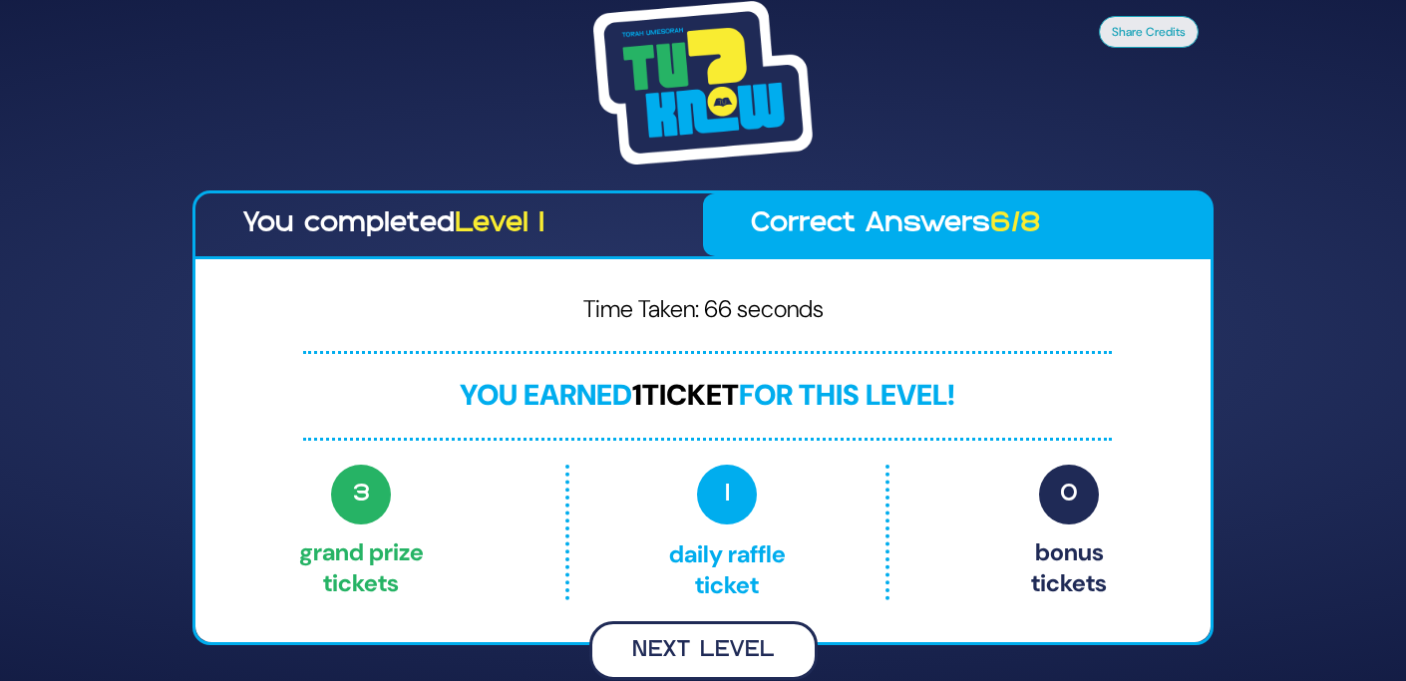
scroll to position [0, 0]
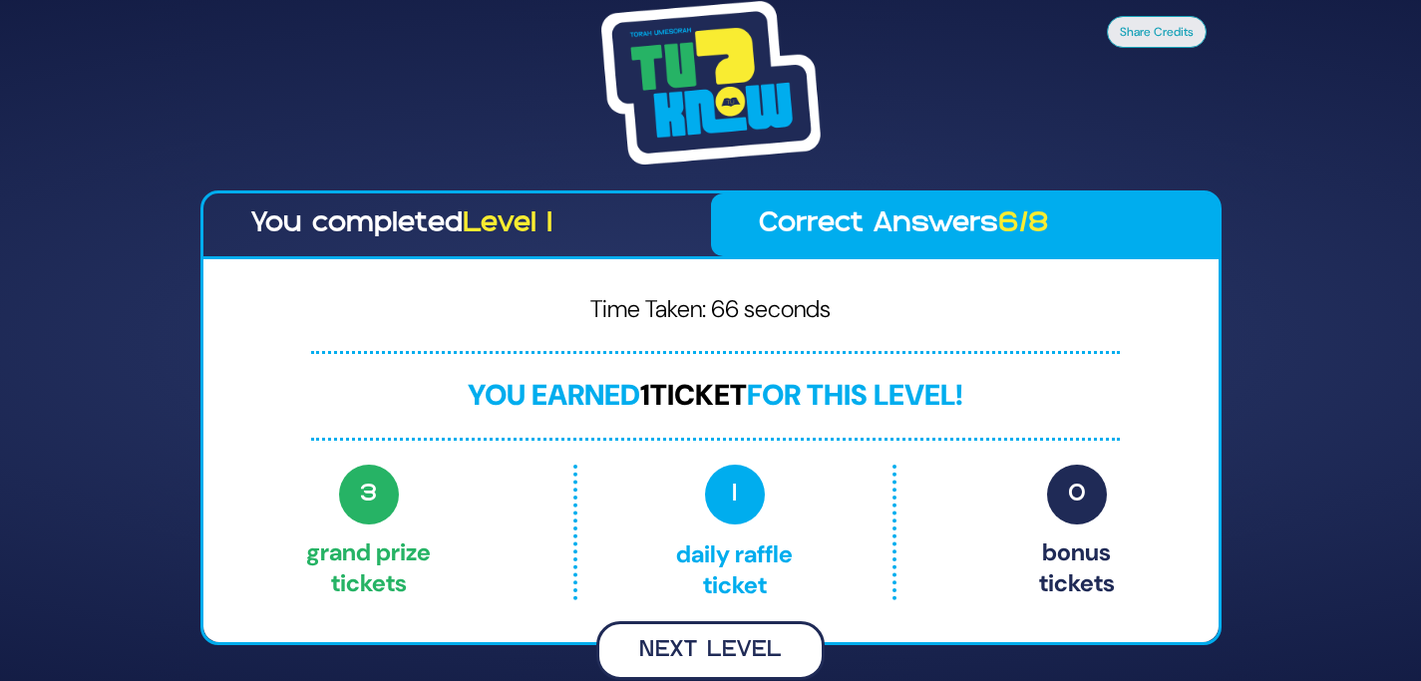
click at [759, 641] on button "Next Level" at bounding box center [710, 650] width 228 height 59
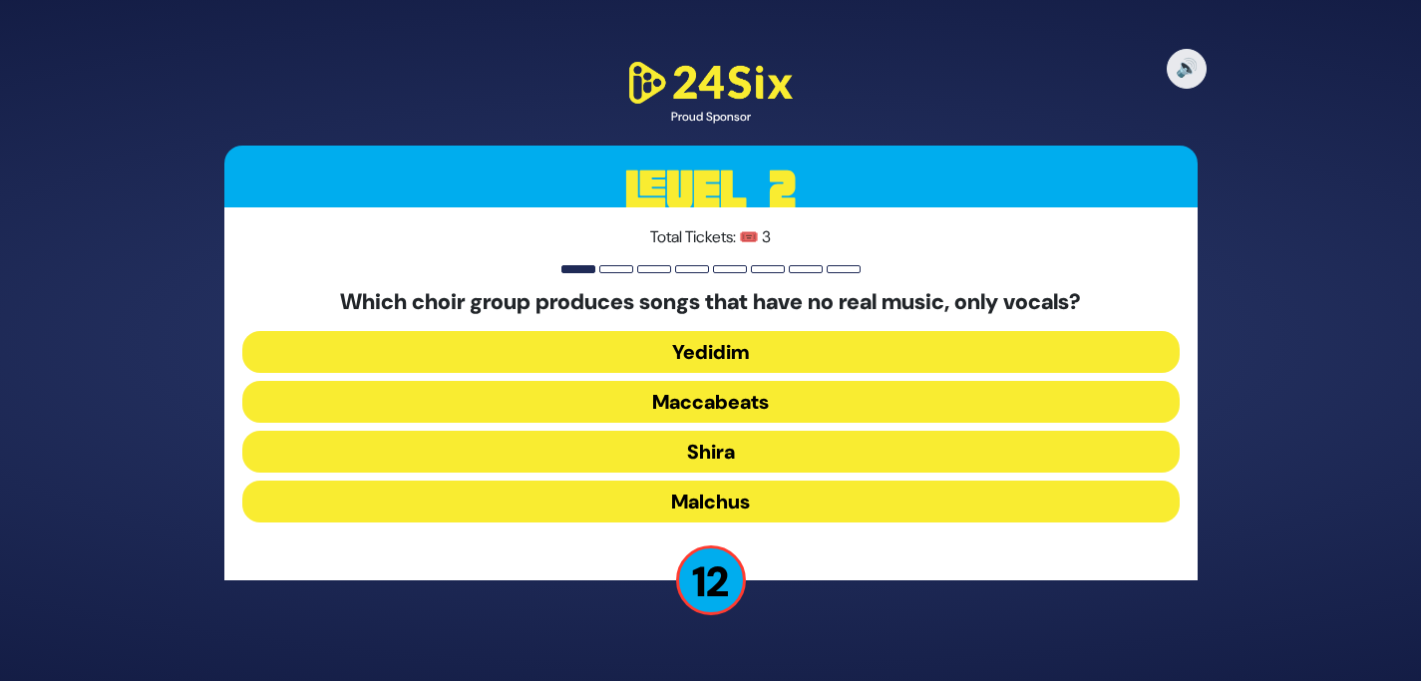
click at [773, 409] on button "Maccabeats" at bounding box center [710, 402] width 937 height 42
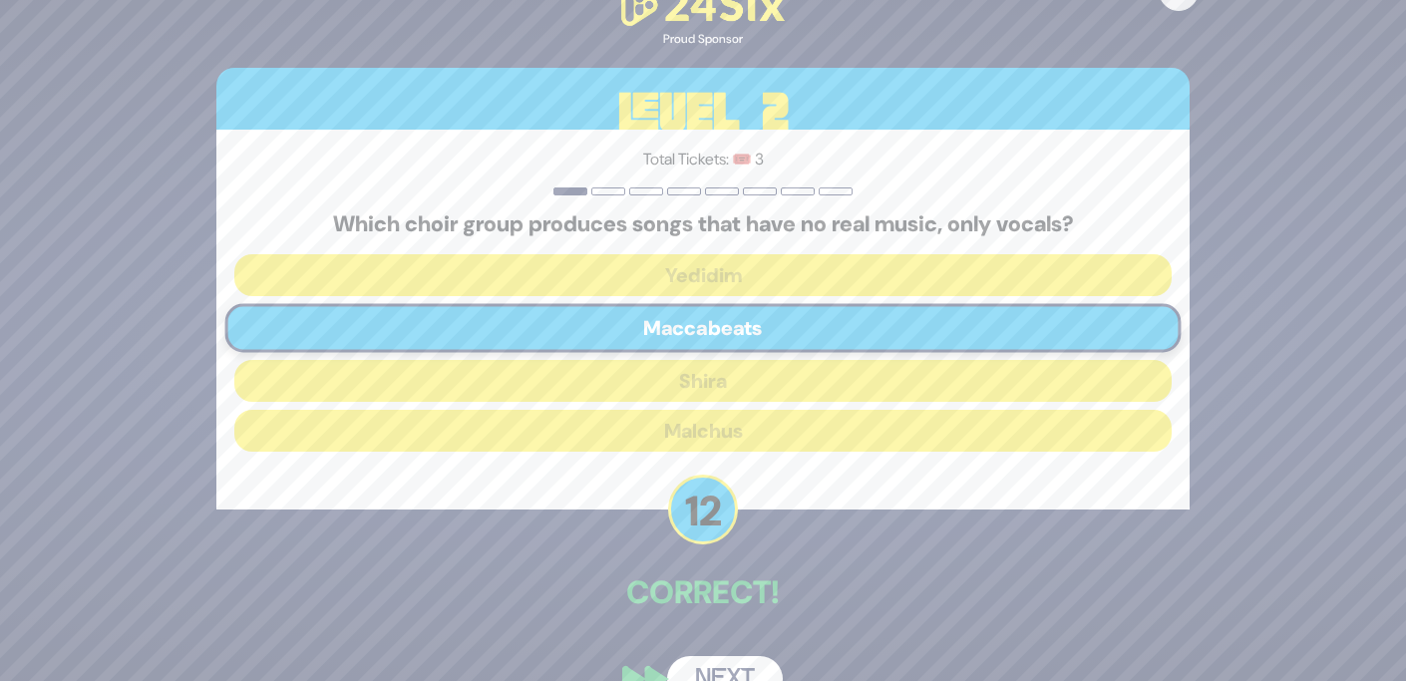
scroll to position [44, 0]
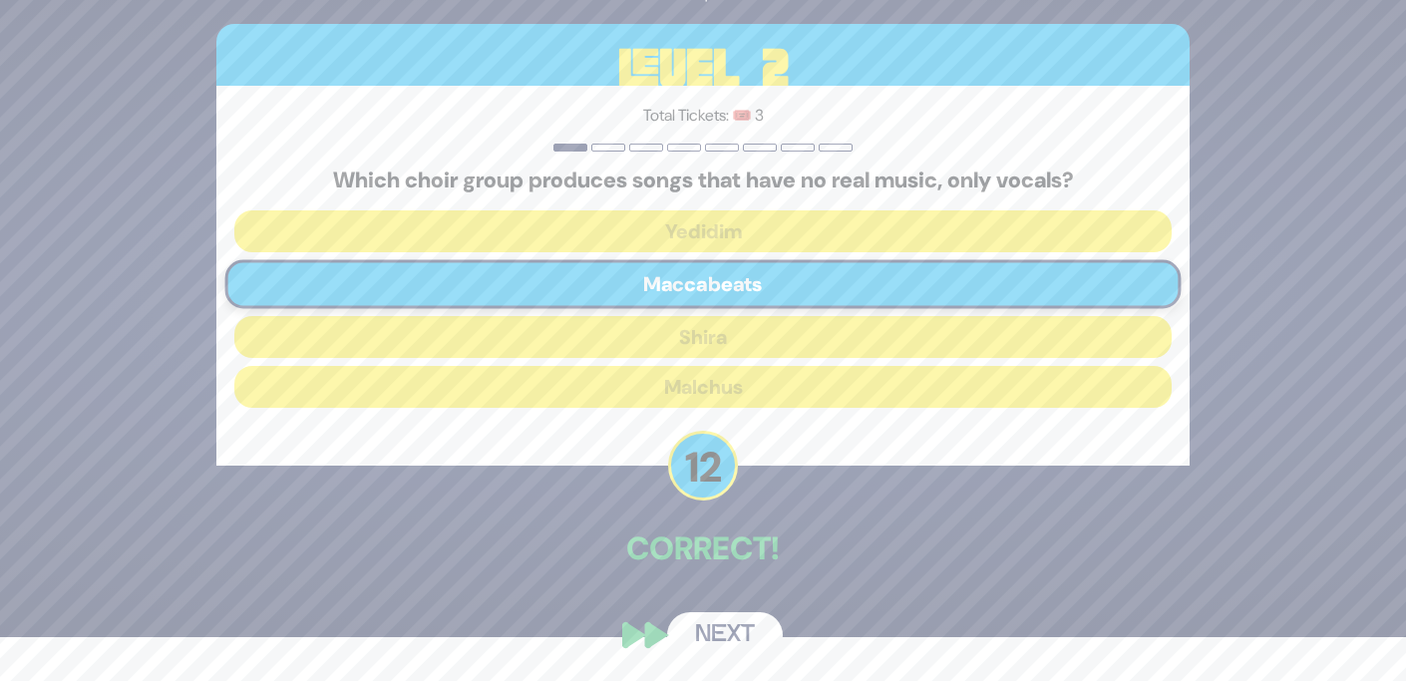
click at [743, 616] on button "Next" at bounding box center [725, 635] width 116 height 46
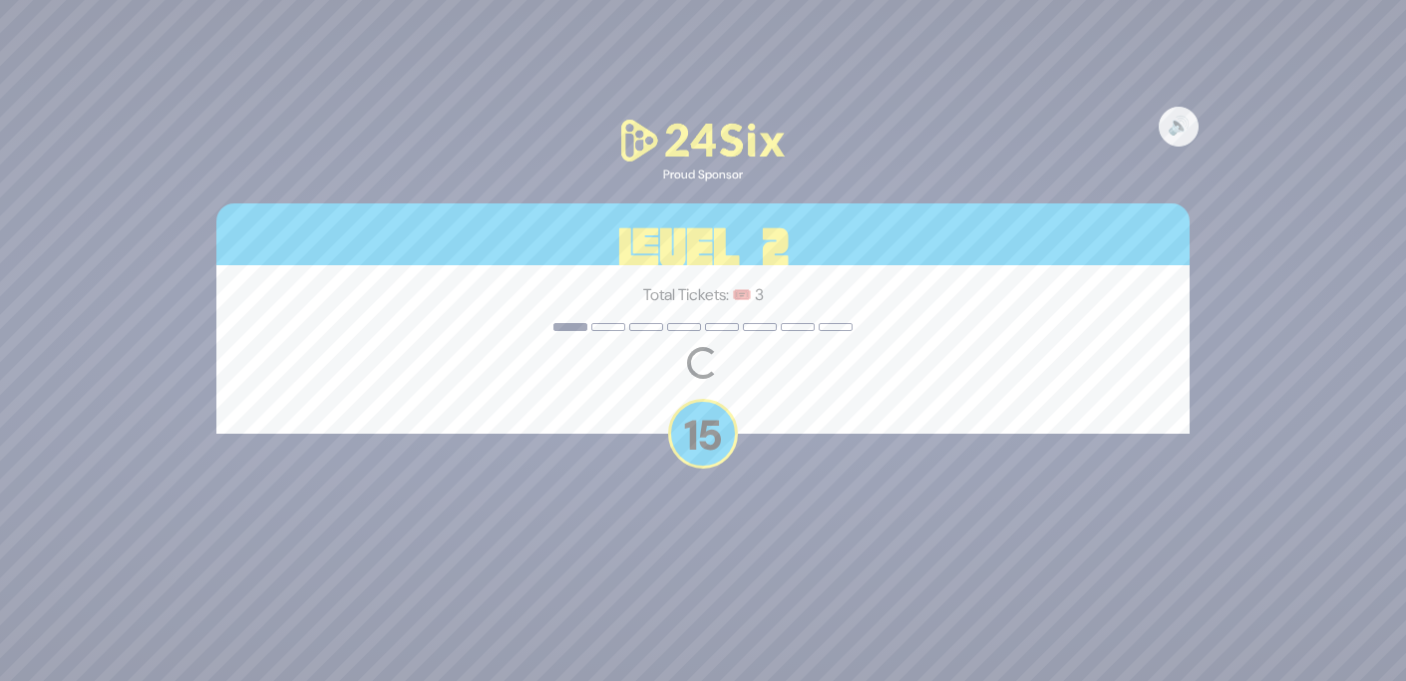
scroll to position [0, 0]
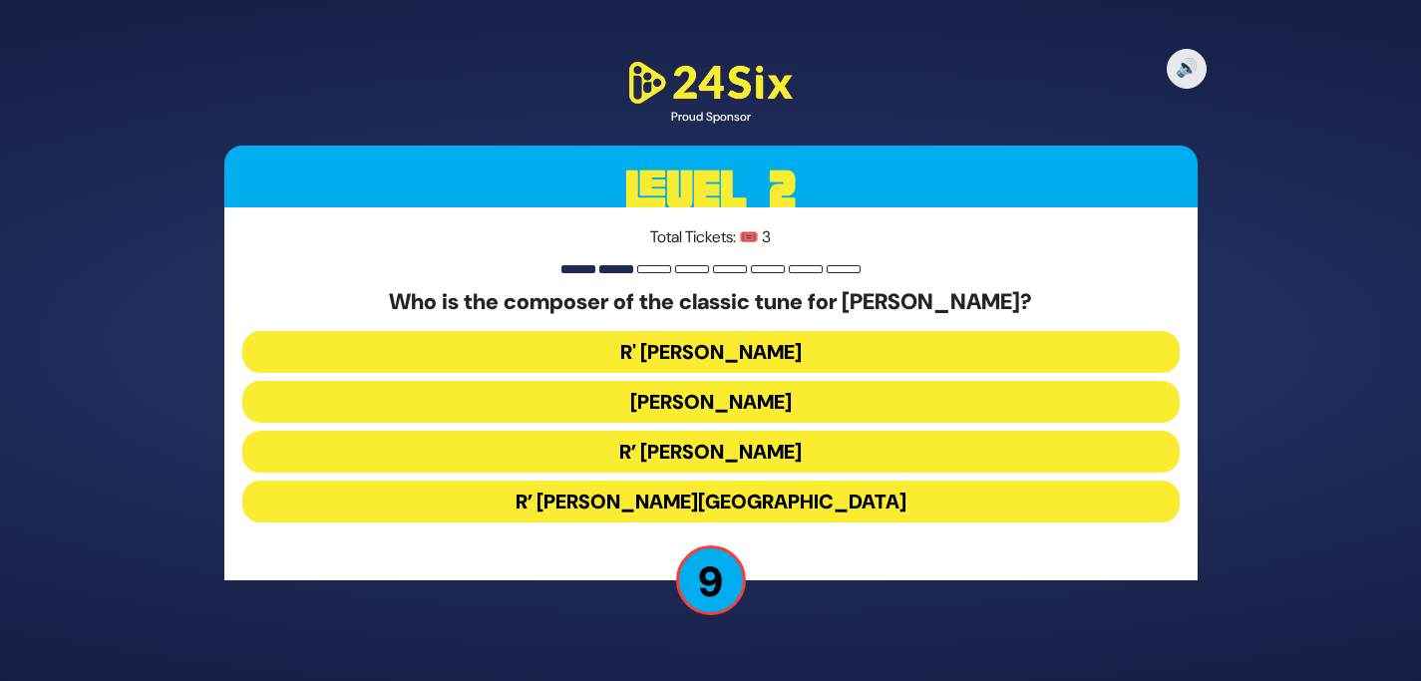
click at [799, 456] on button "R’ [PERSON_NAME]" at bounding box center [710, 452] width 937 height 42
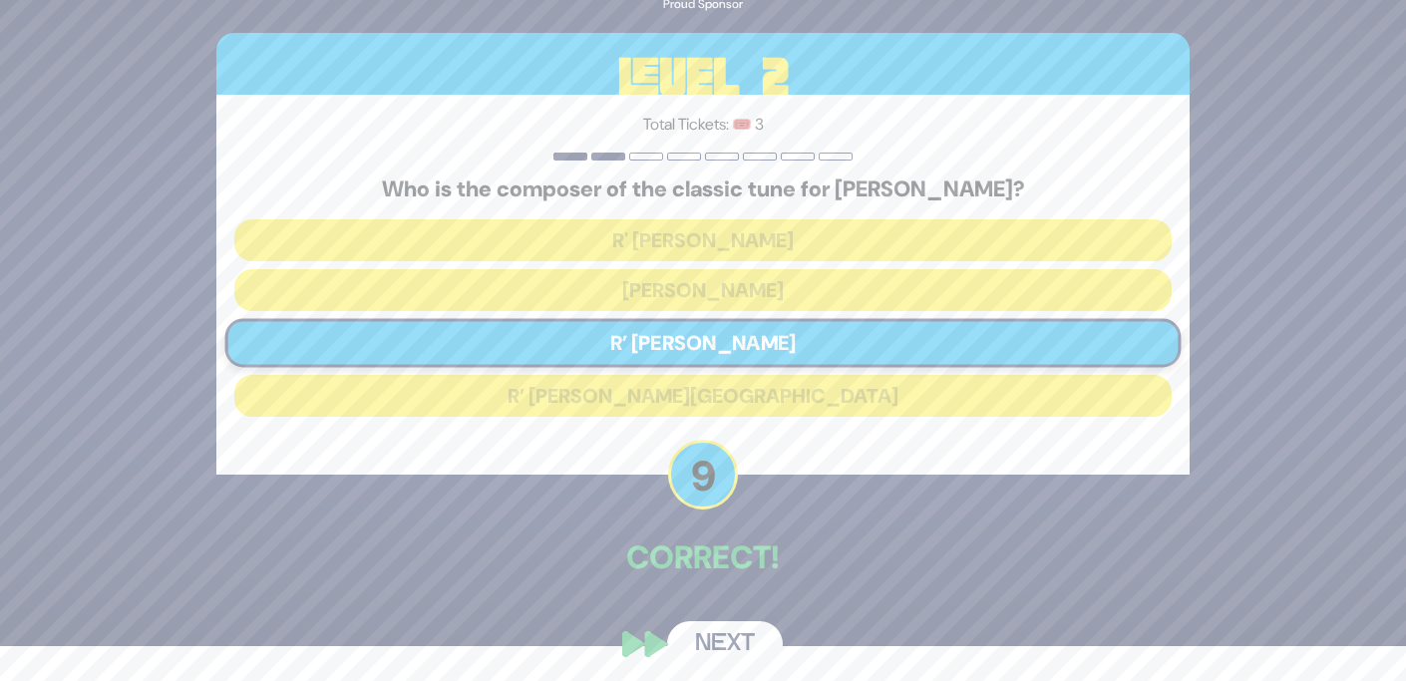
scroll to position [44, 0]
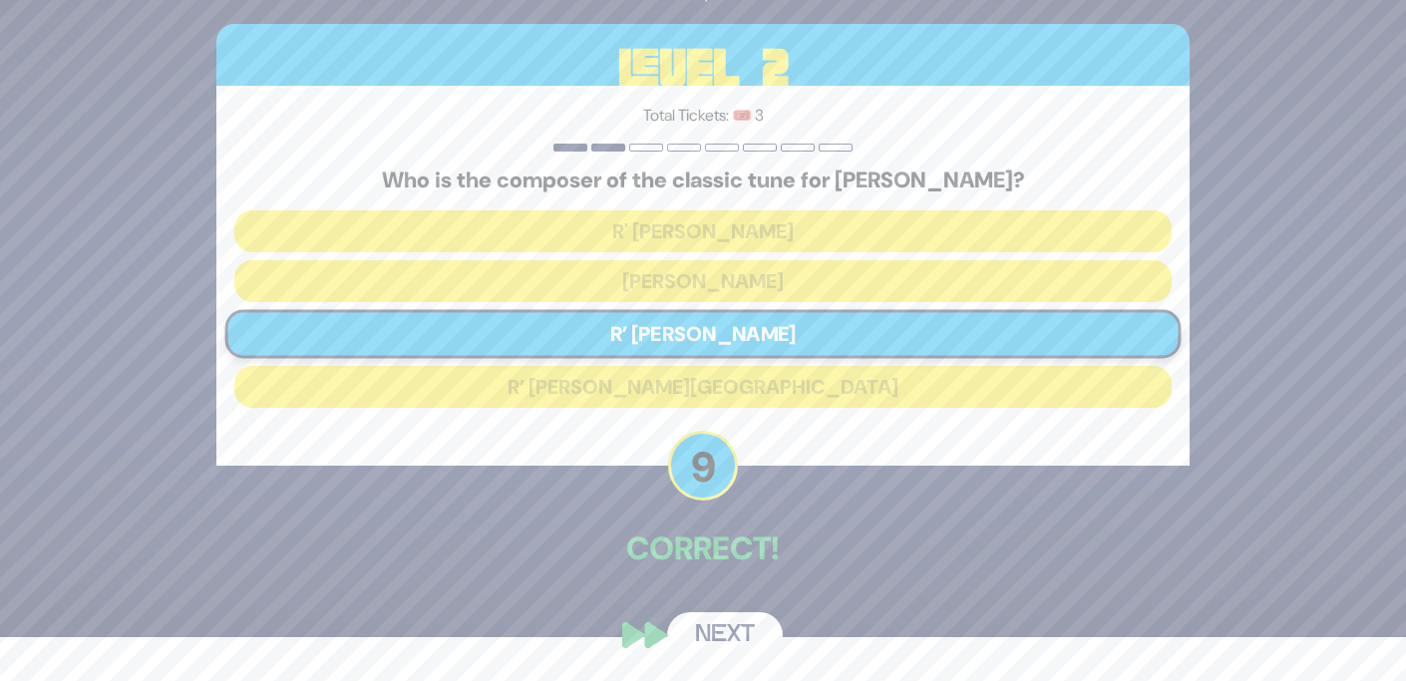
click at [739, 637] on button "Next" at bounding box center [725, 635] width 116 height 46
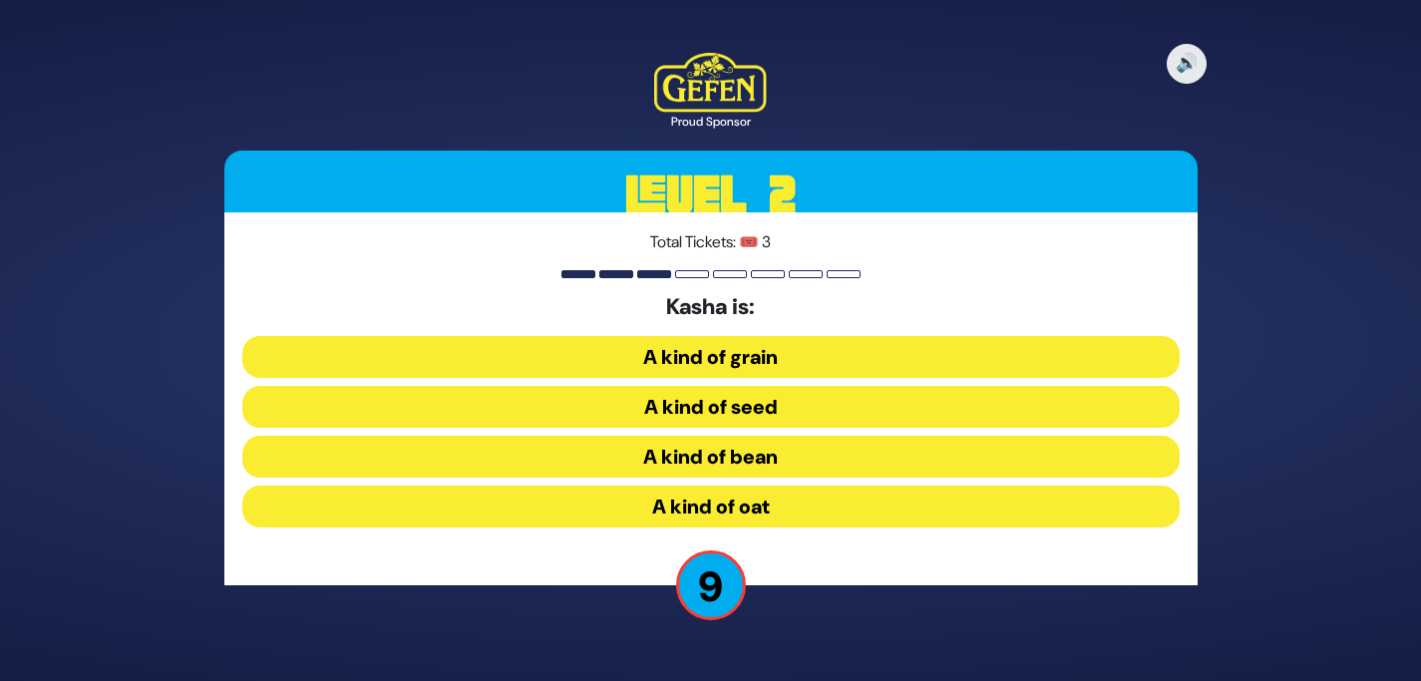
click at [742, 359] on button "A kind of grain" at bounding box center [710, 357] width 937 height 42
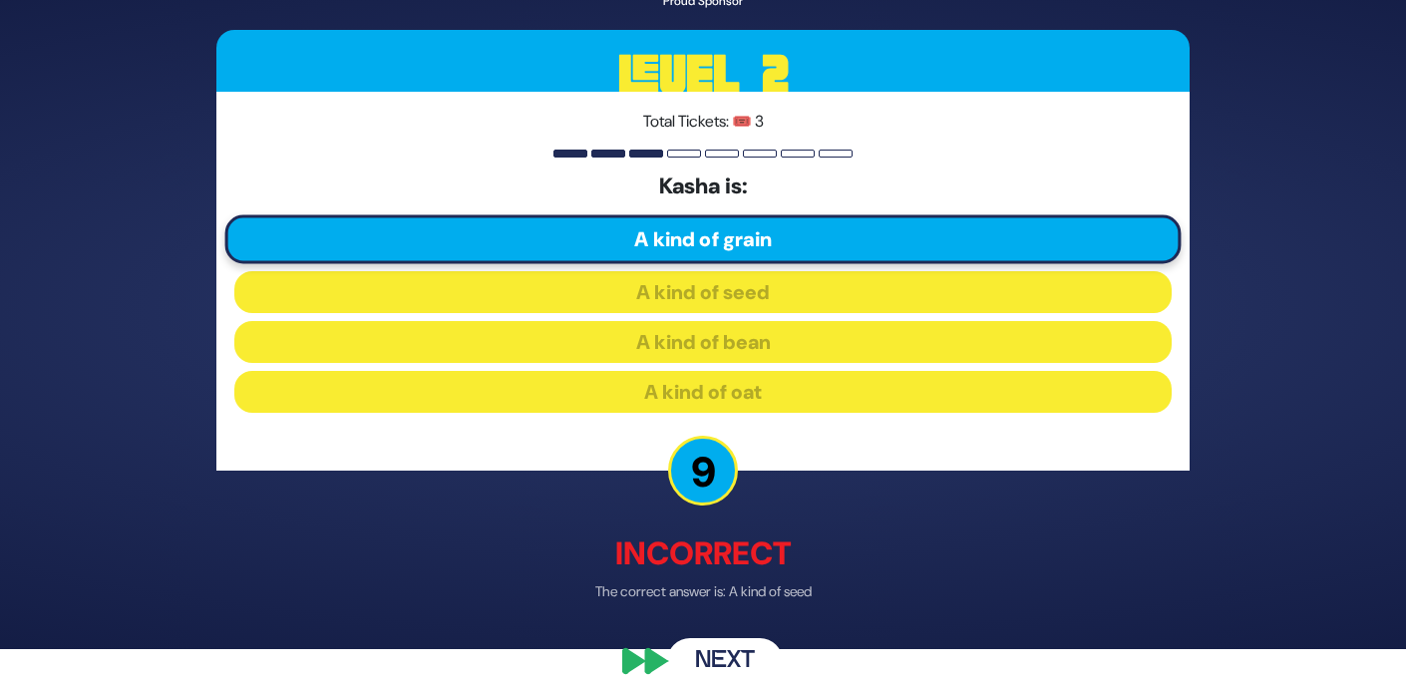
scroll to position [62, 0]
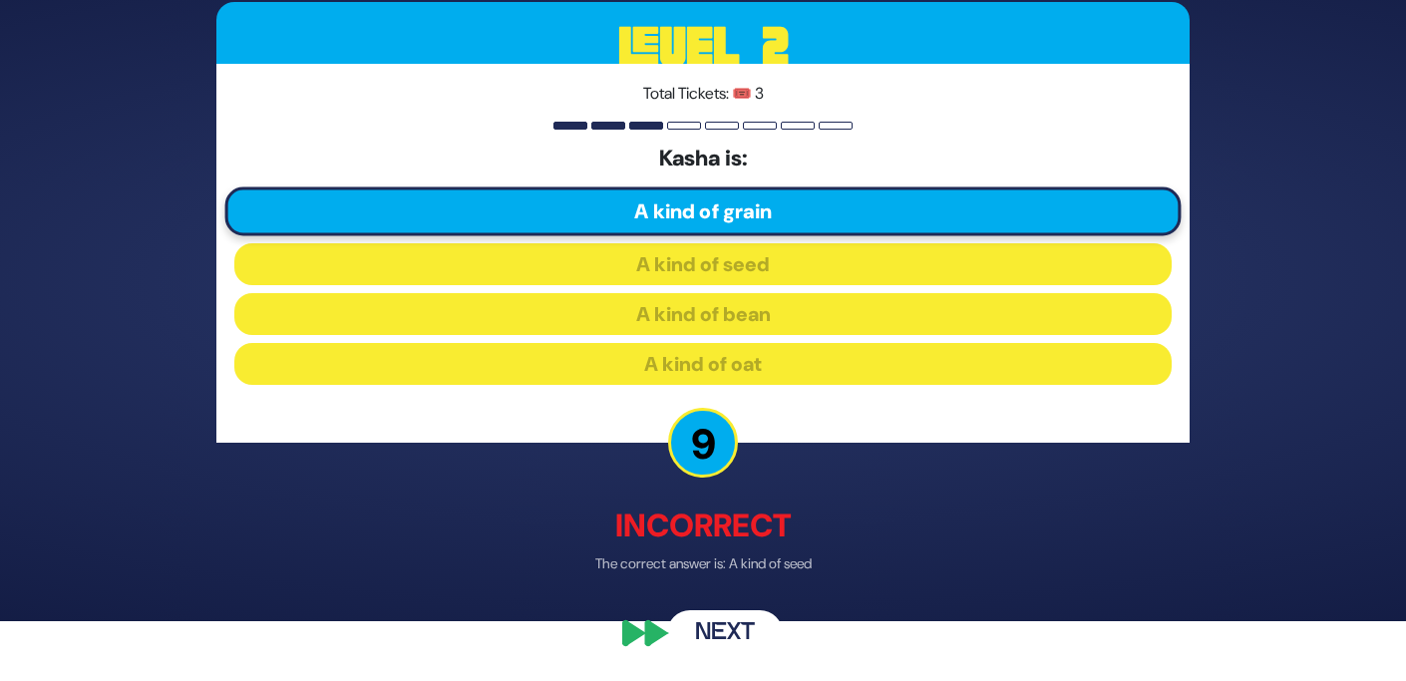
click at [726, 629] on button "Next" at bounding box center [725, 634] width 116 height 46
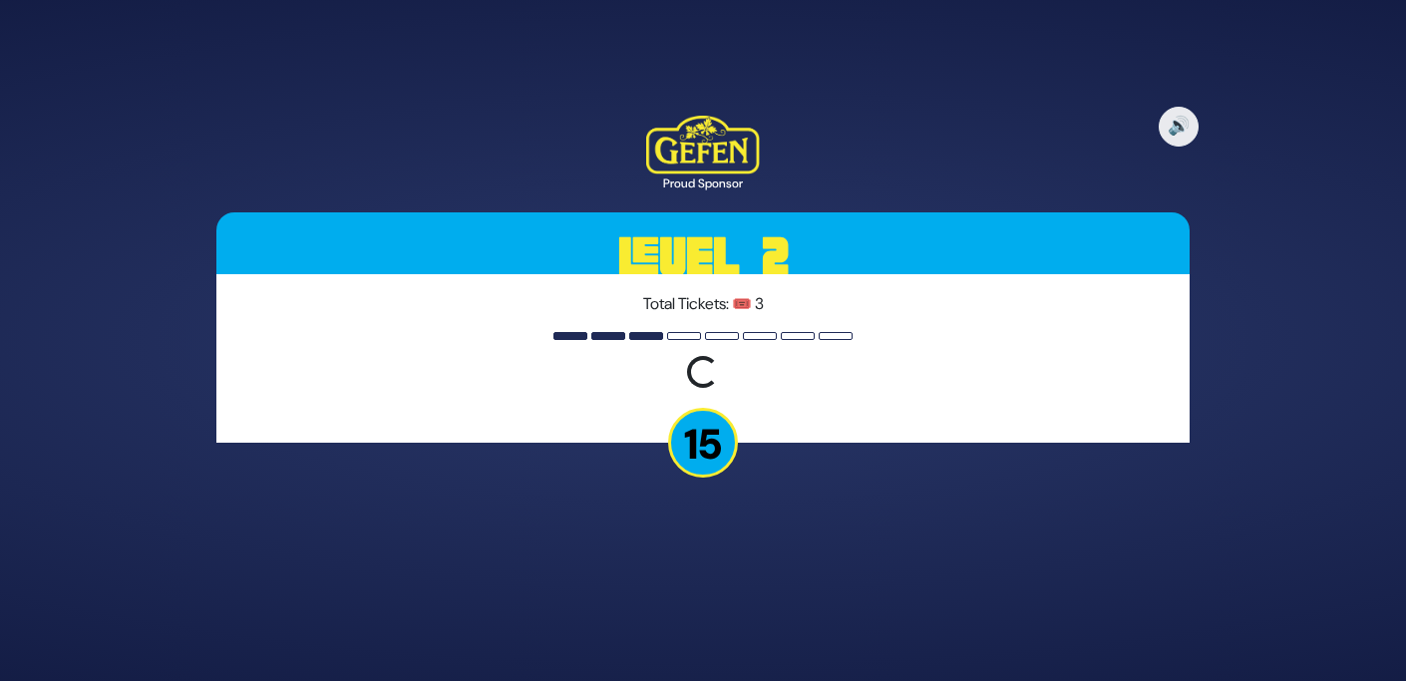
scroll to position [0, 0]
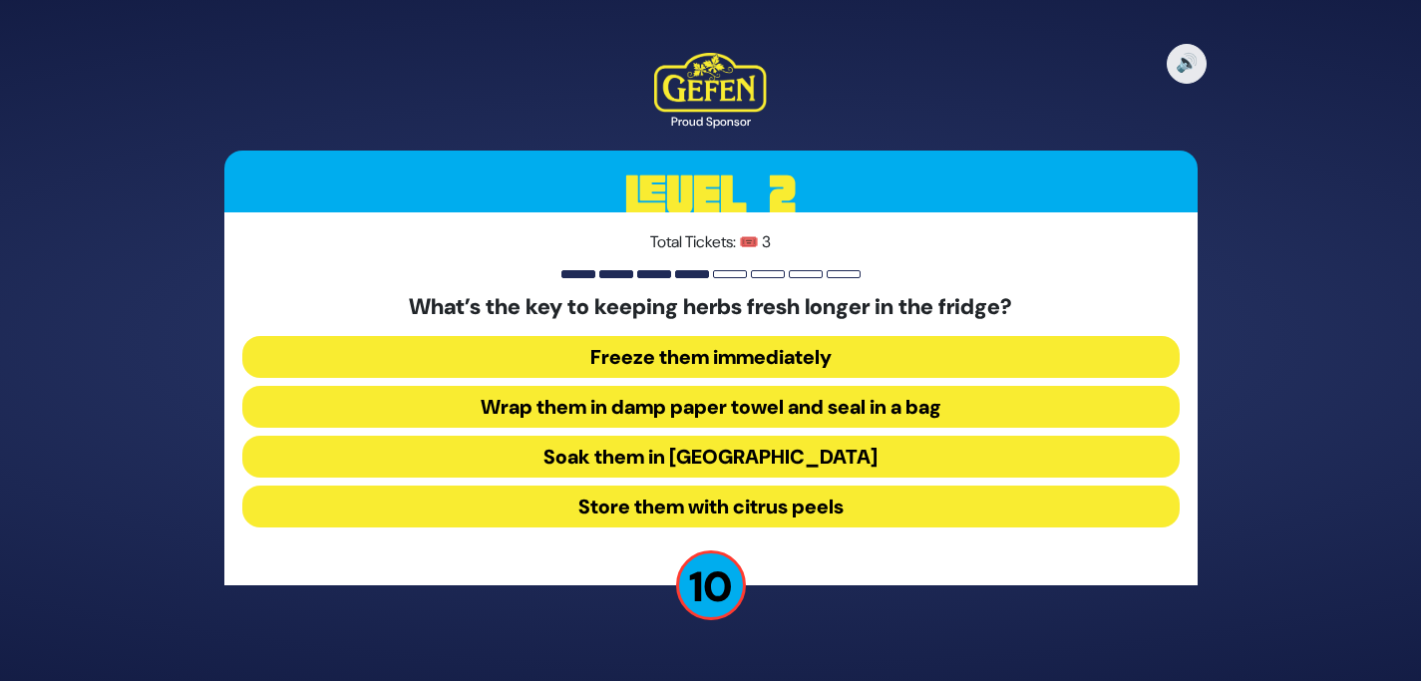
click at [859, 405] on button "Wrap them in damp paper towel and seal in a bag" at bounding box center [710, 407] width 937 height 42
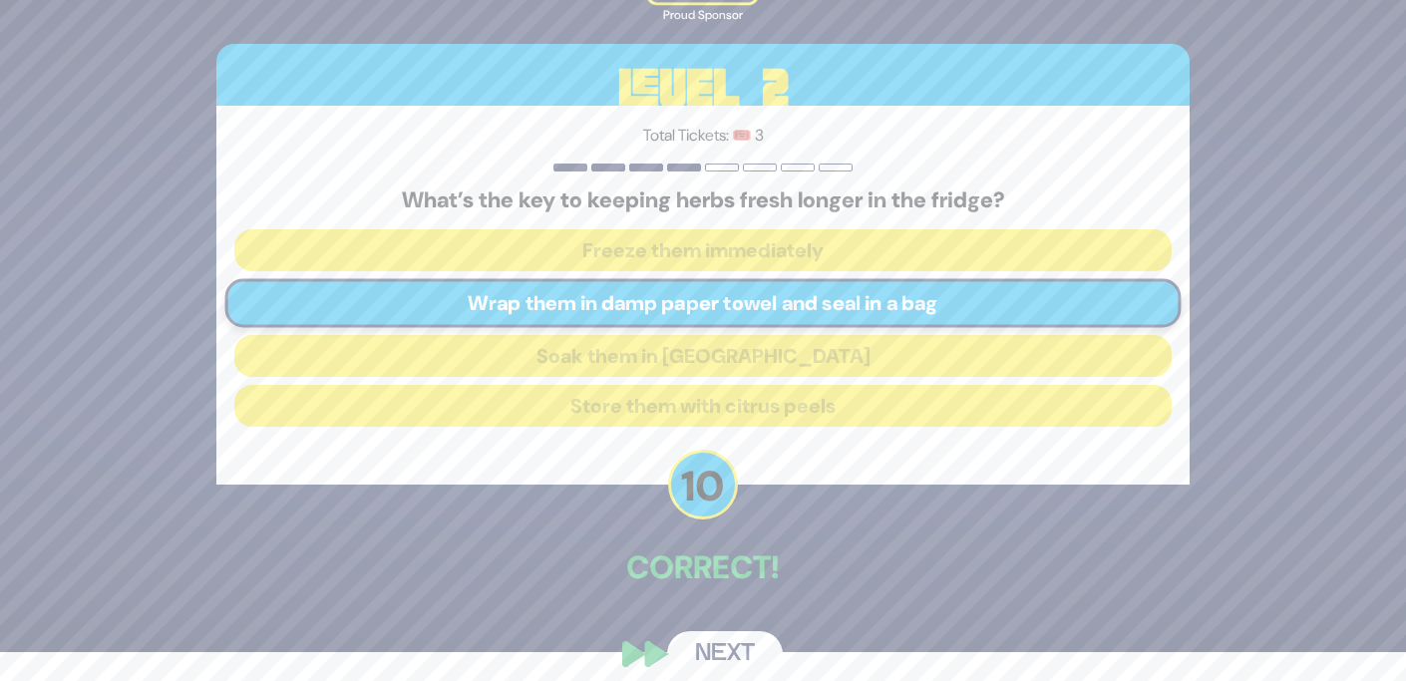
scroll to position [49, 0]
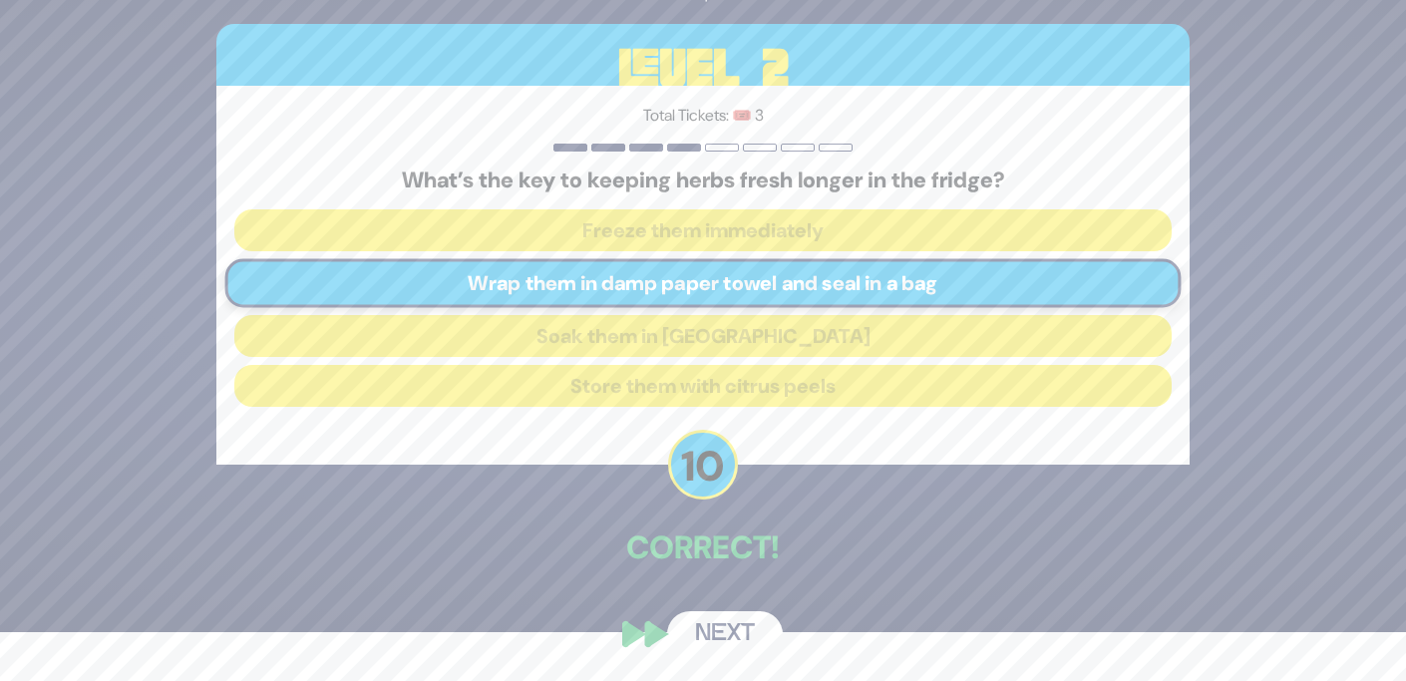
click at [733, 637] on button "Next" at bounding box center [725, 634] width 116 height 46
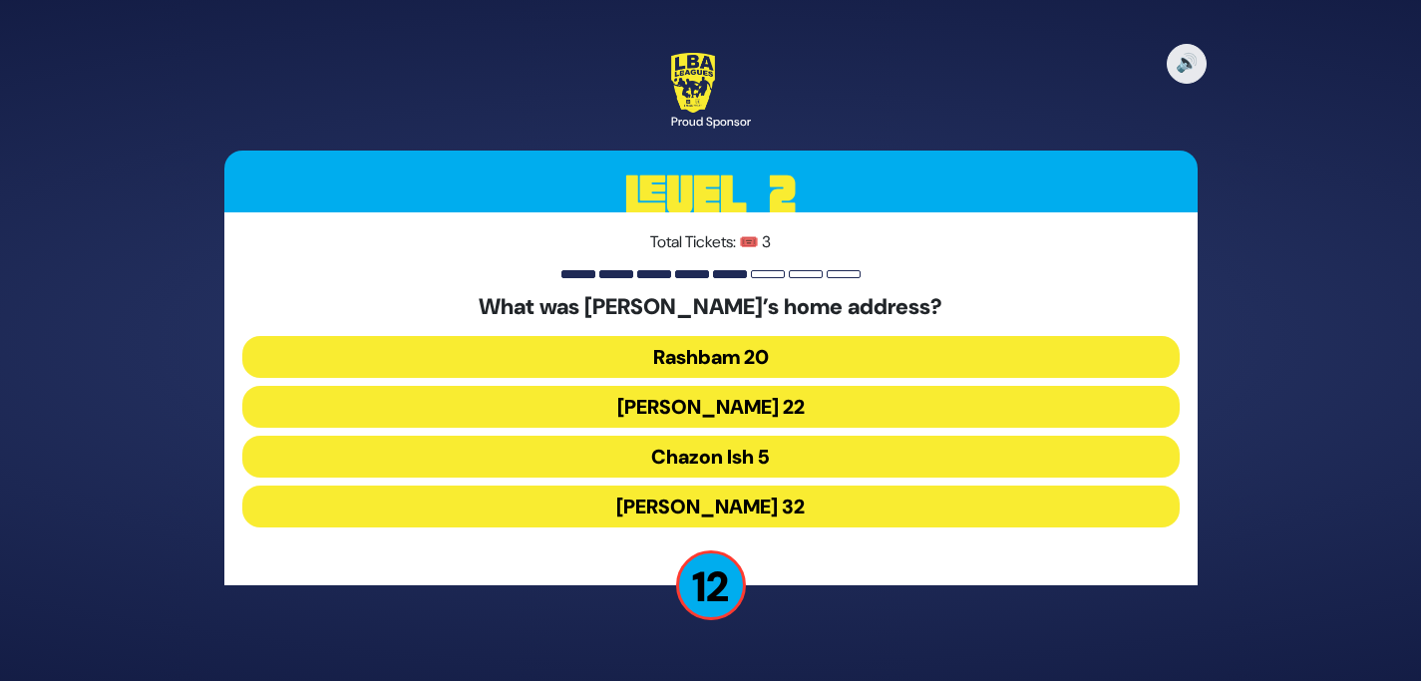
click at [775, 465] on button "Chazon Ish 5" at bounding box center [710, 457] width 937 height 42
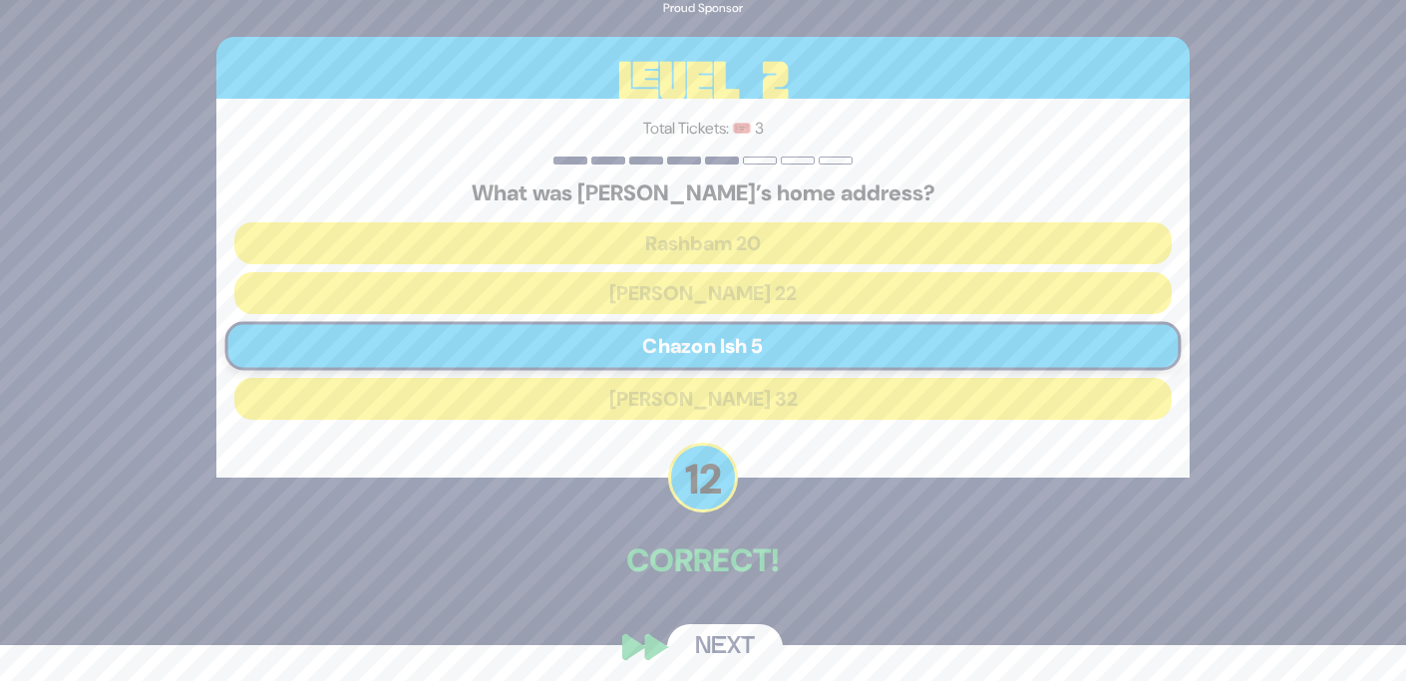
scroll to position [49, 0]
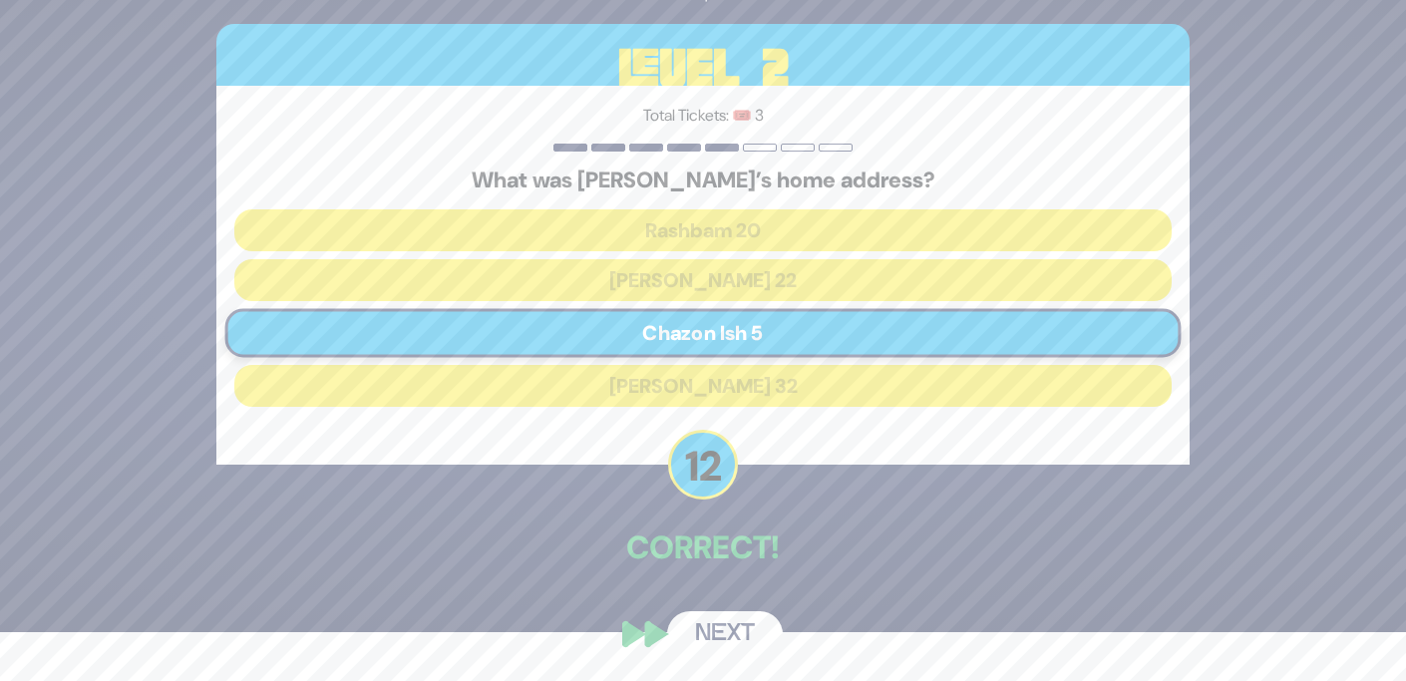
click at [739, 638] on button "Next" at bounding box center [725, 634] width 116 height 46
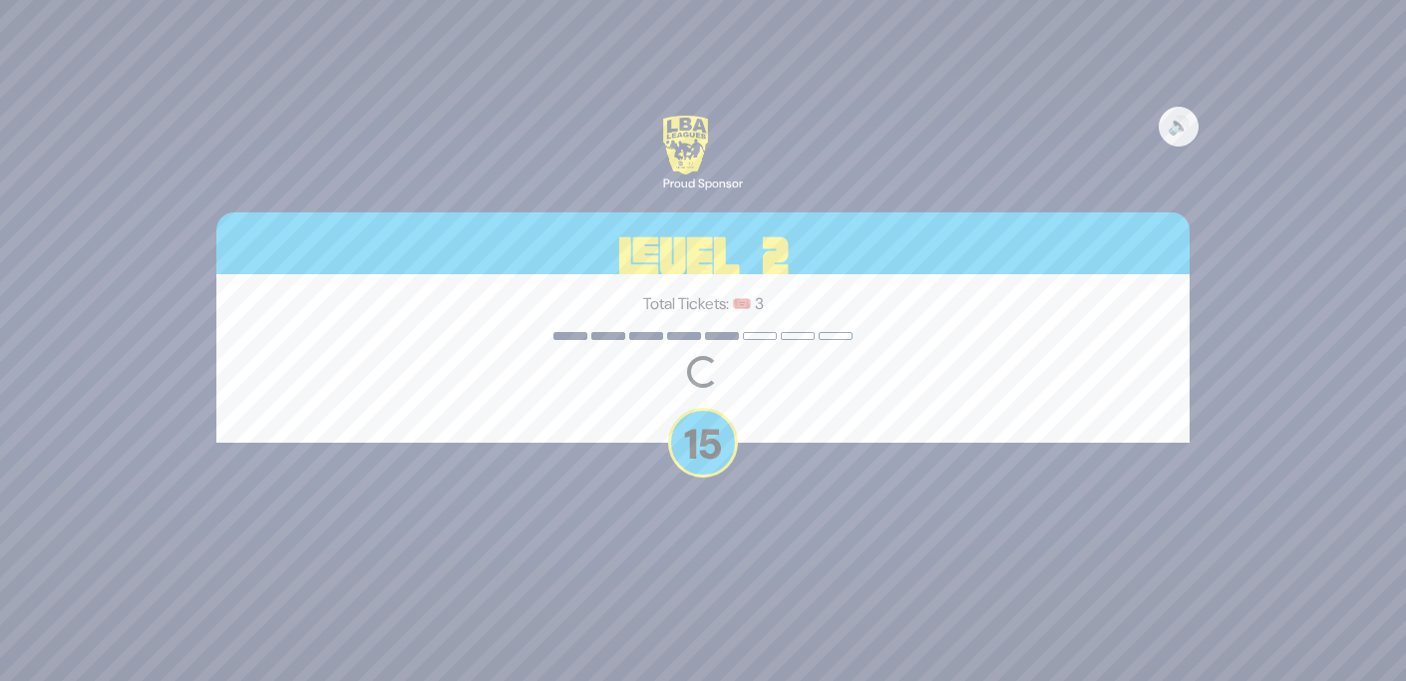
scroll to position [0, 0]
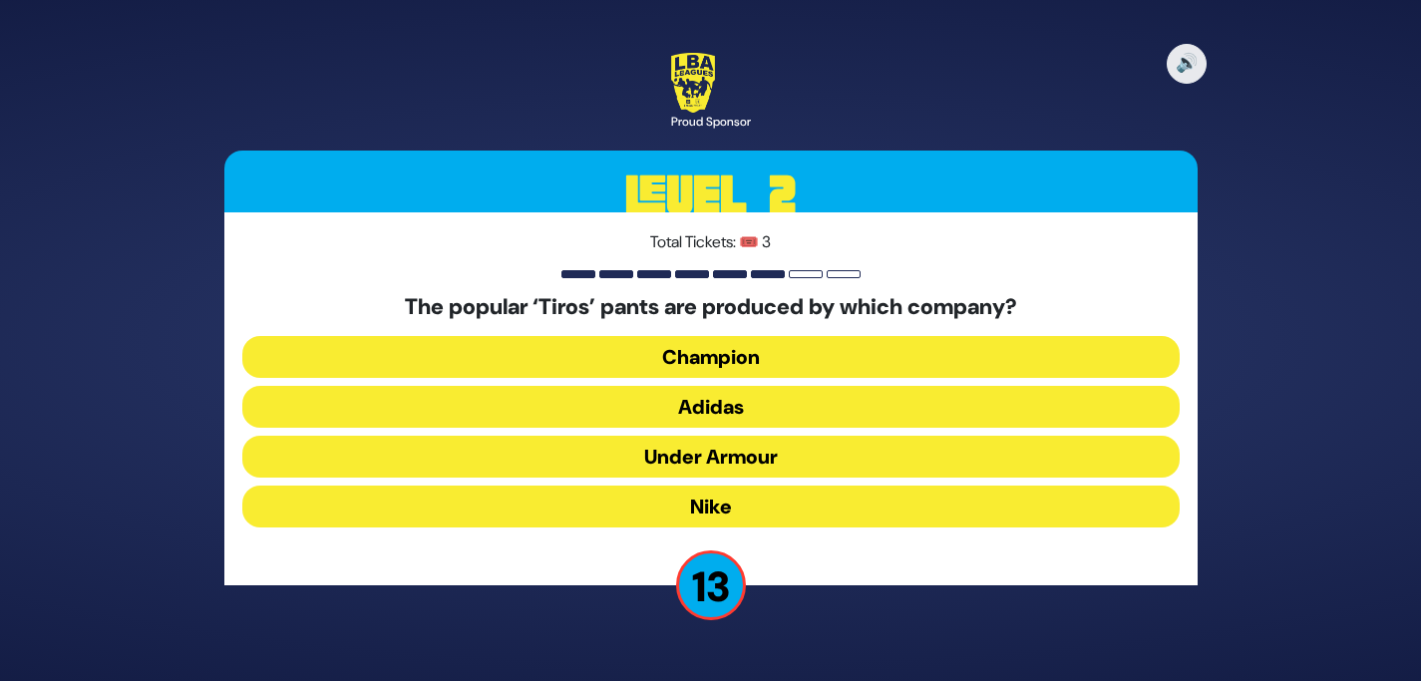
click at [758, 409] on button "Adidas" at bounding box center [710, 407] width 937 height 42
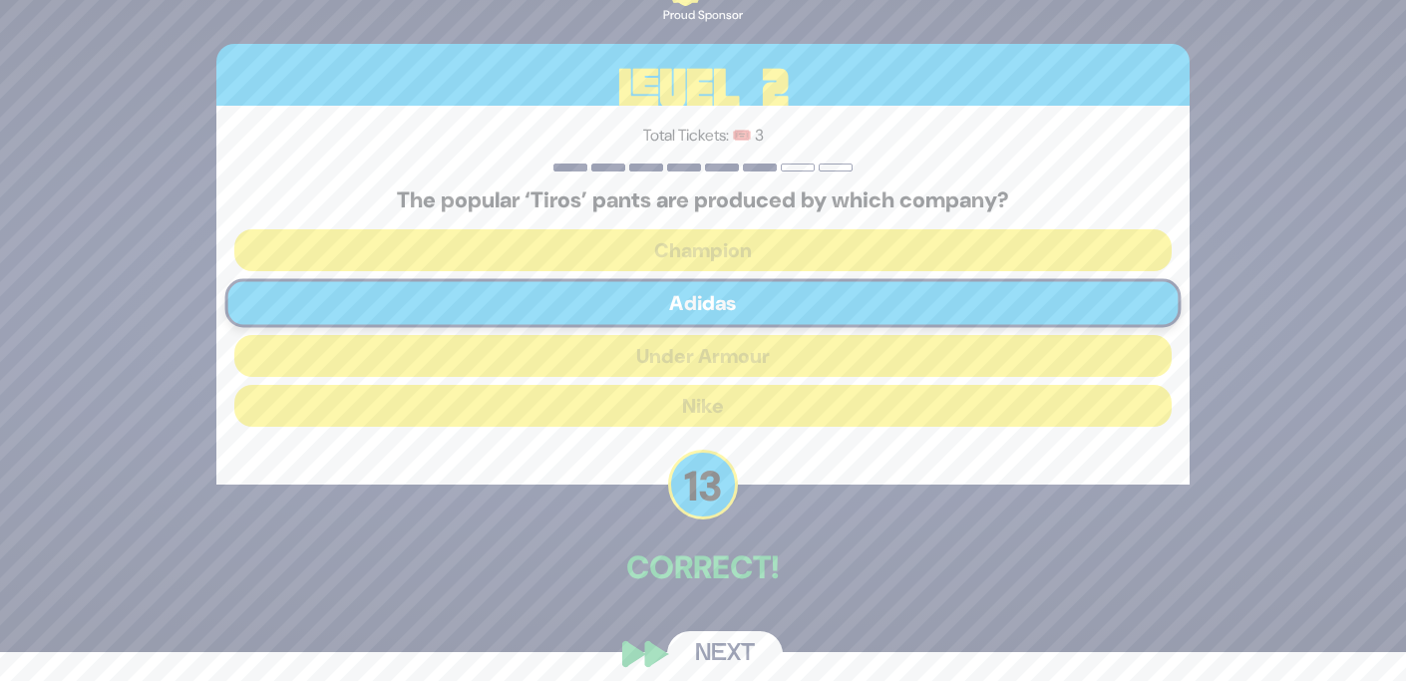
scroll to position [49, 0]
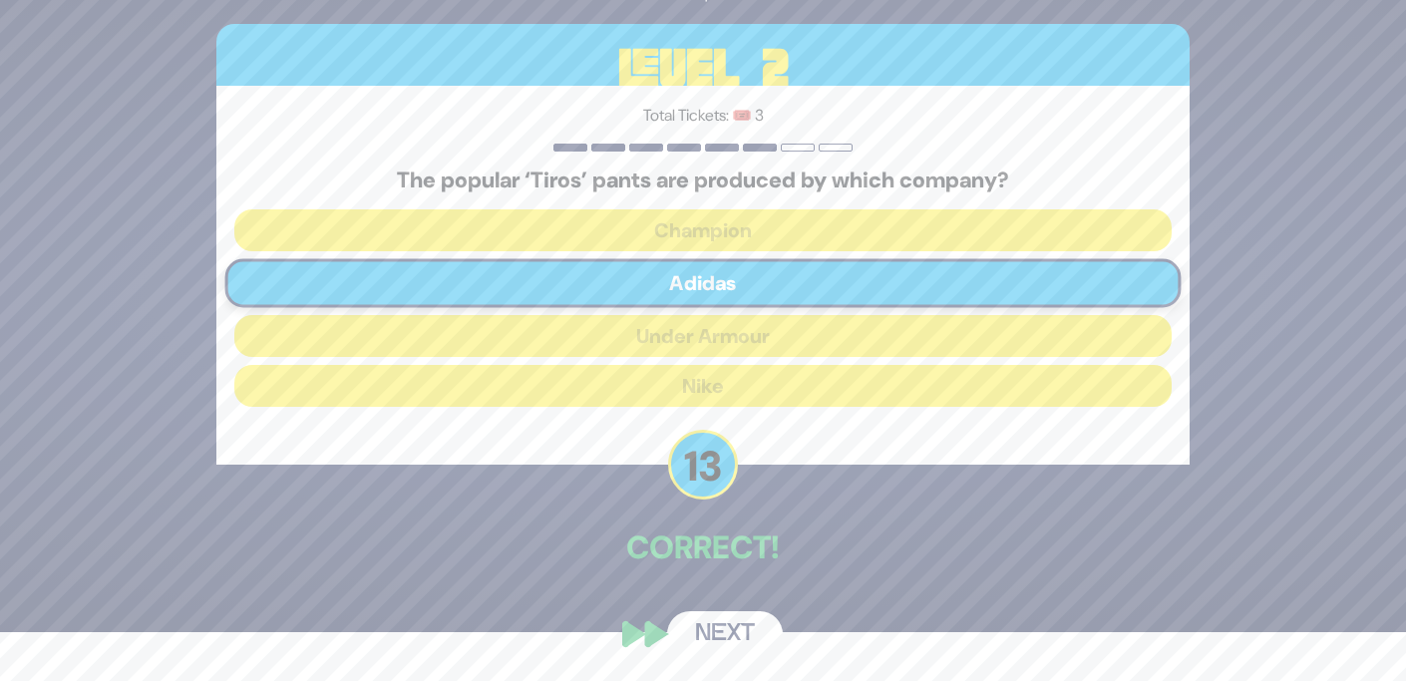
click at [753, 630] on button "Next" at bounding box center [725, 634] width 116 height 46
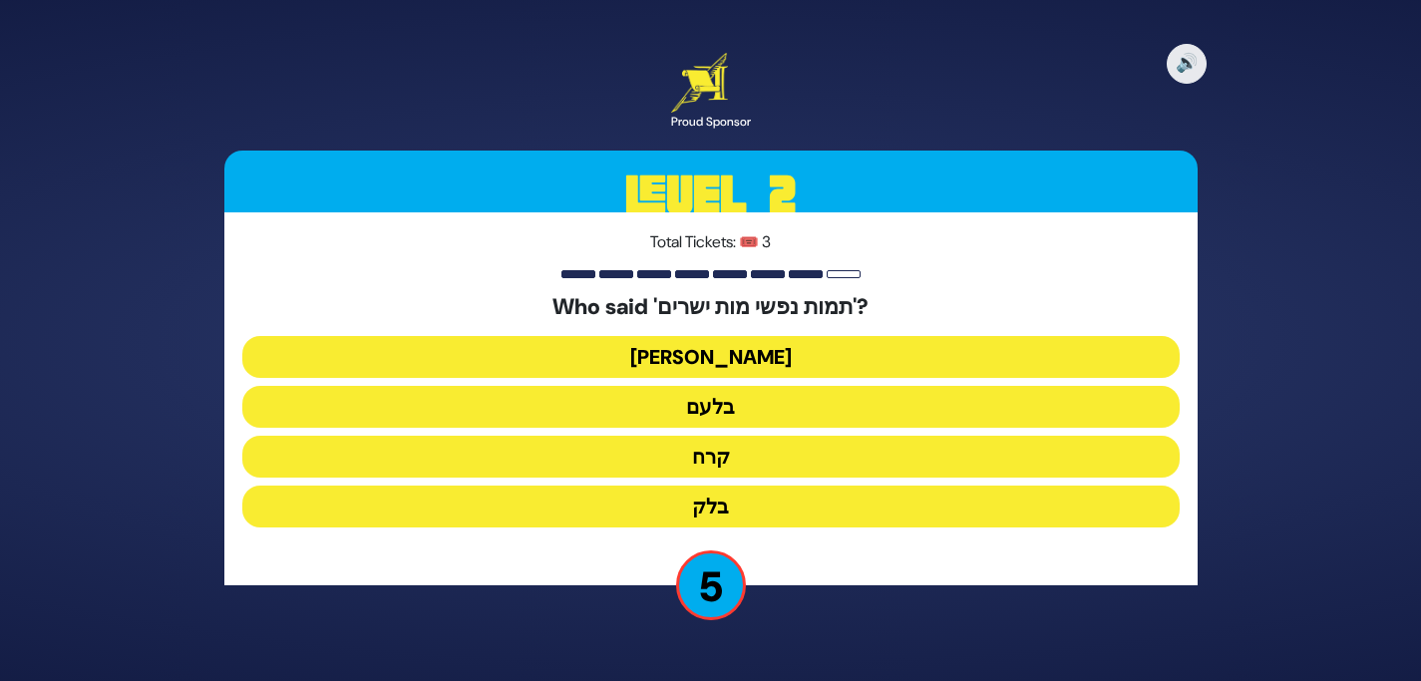
click at [731, 401] on button "בלעם" at bounding box center [710, 407] width 937 height 42
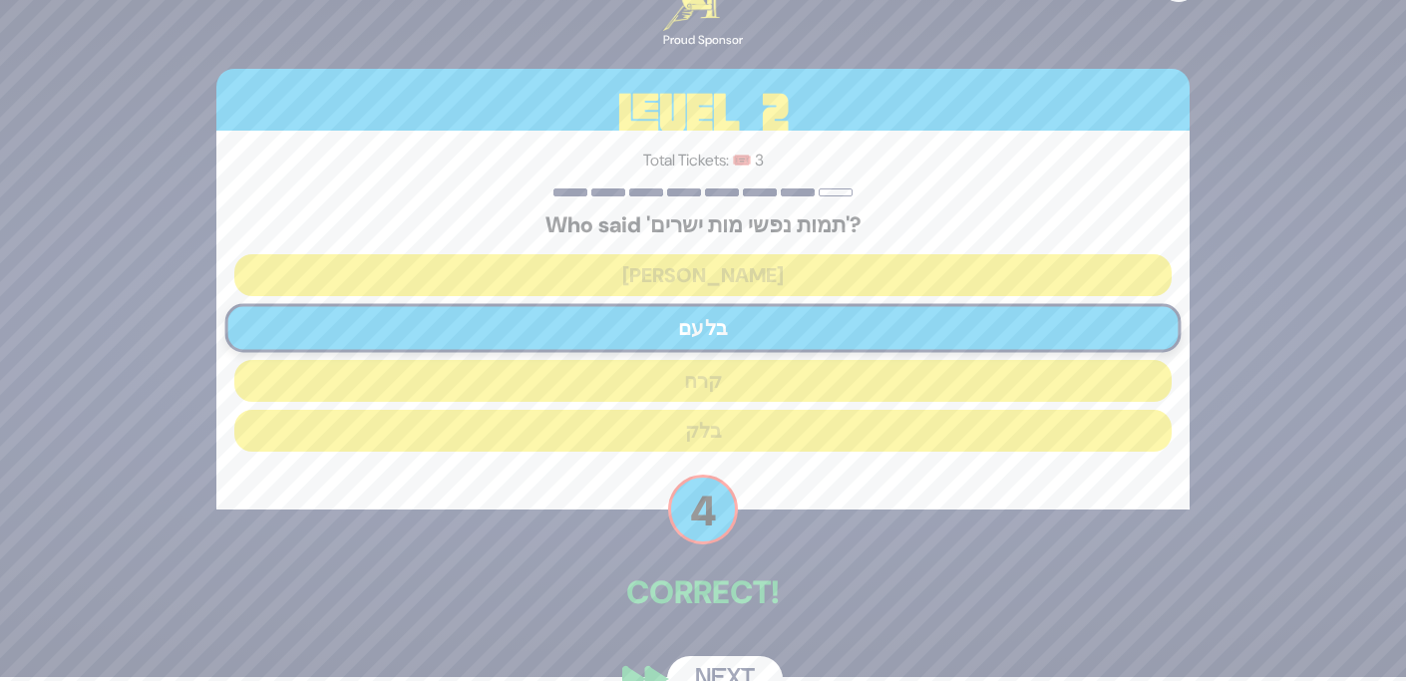
scroll to position [49, 0]
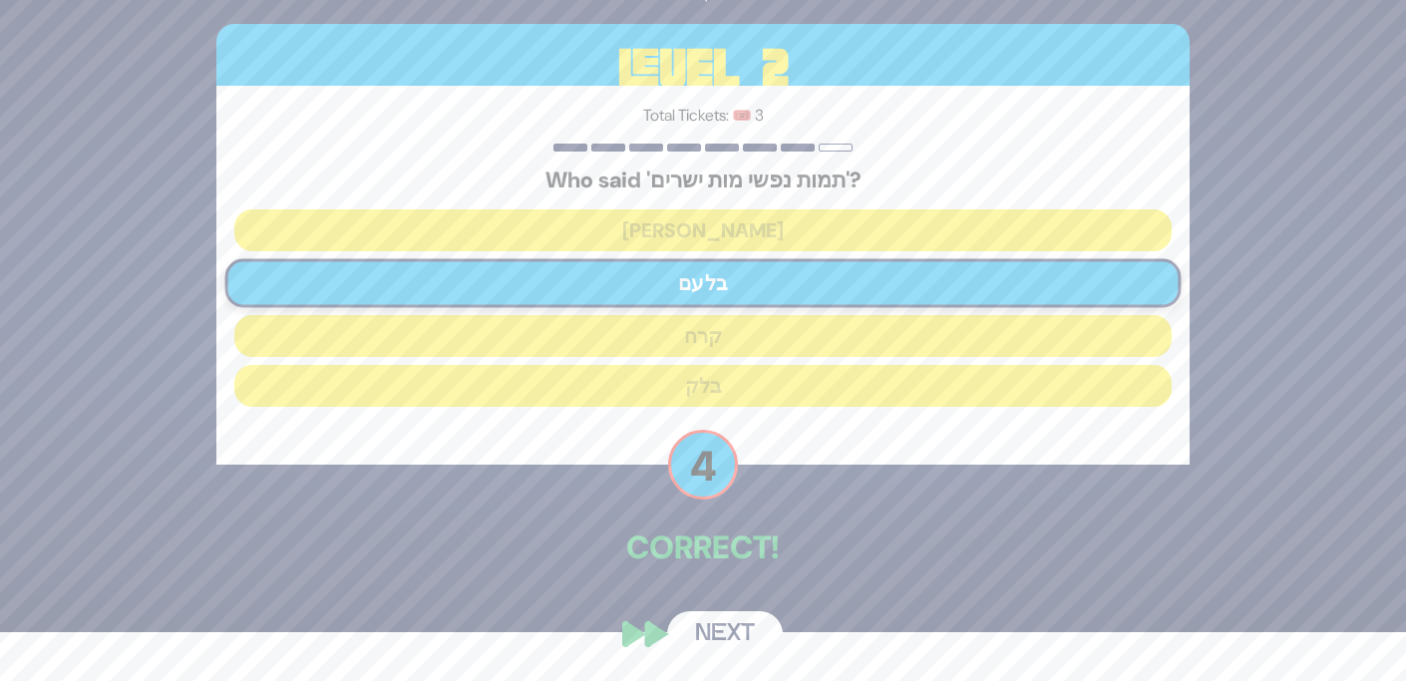
click at [730, 631] on button "Next" at bounding box center [725, 634] width 116 height 46
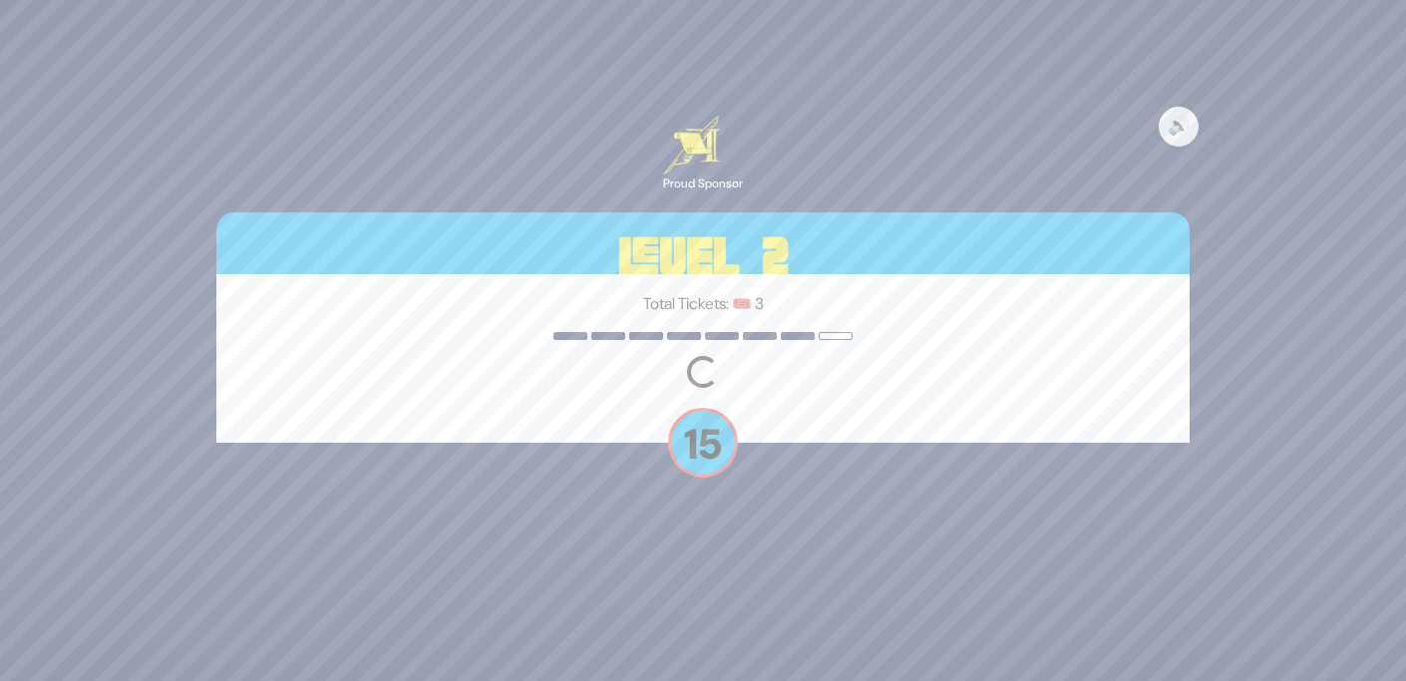
scroll to position [0, 0]
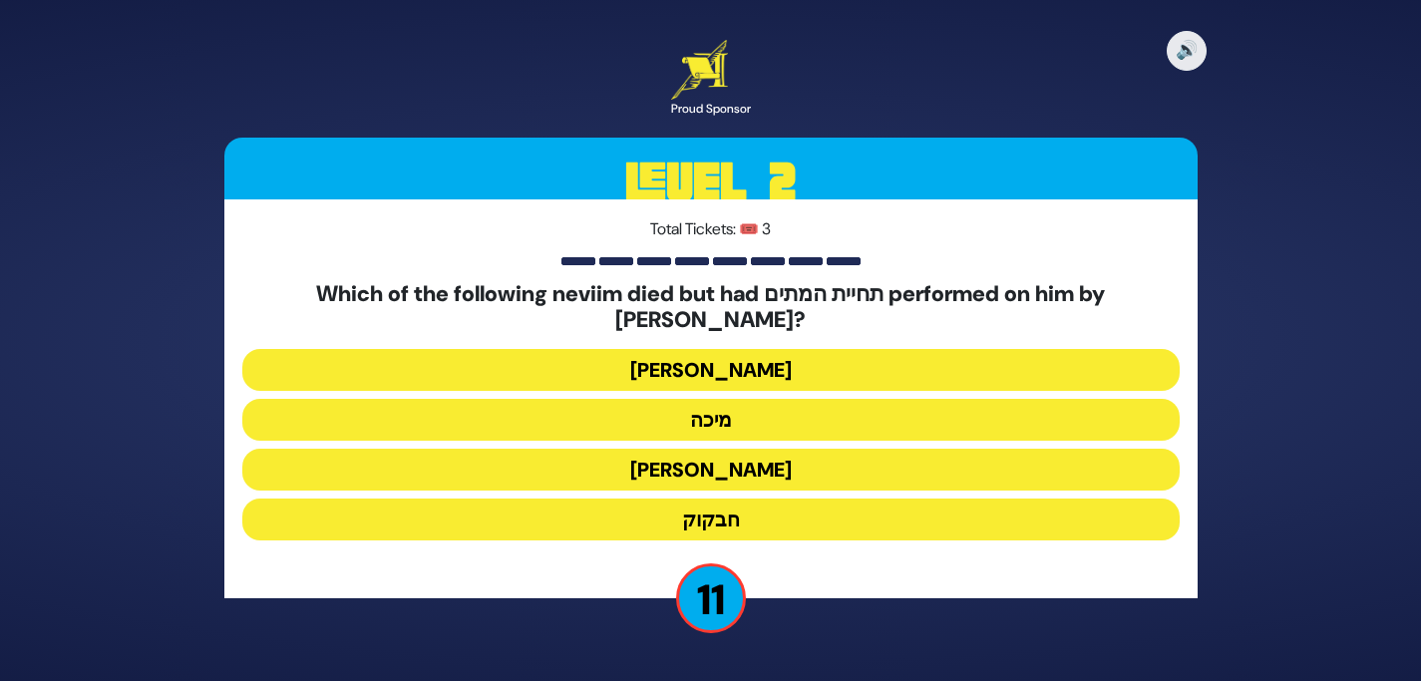
click at [741, 501] on button "חבקוק" at bounding box center [710, 519] width 937 height 42
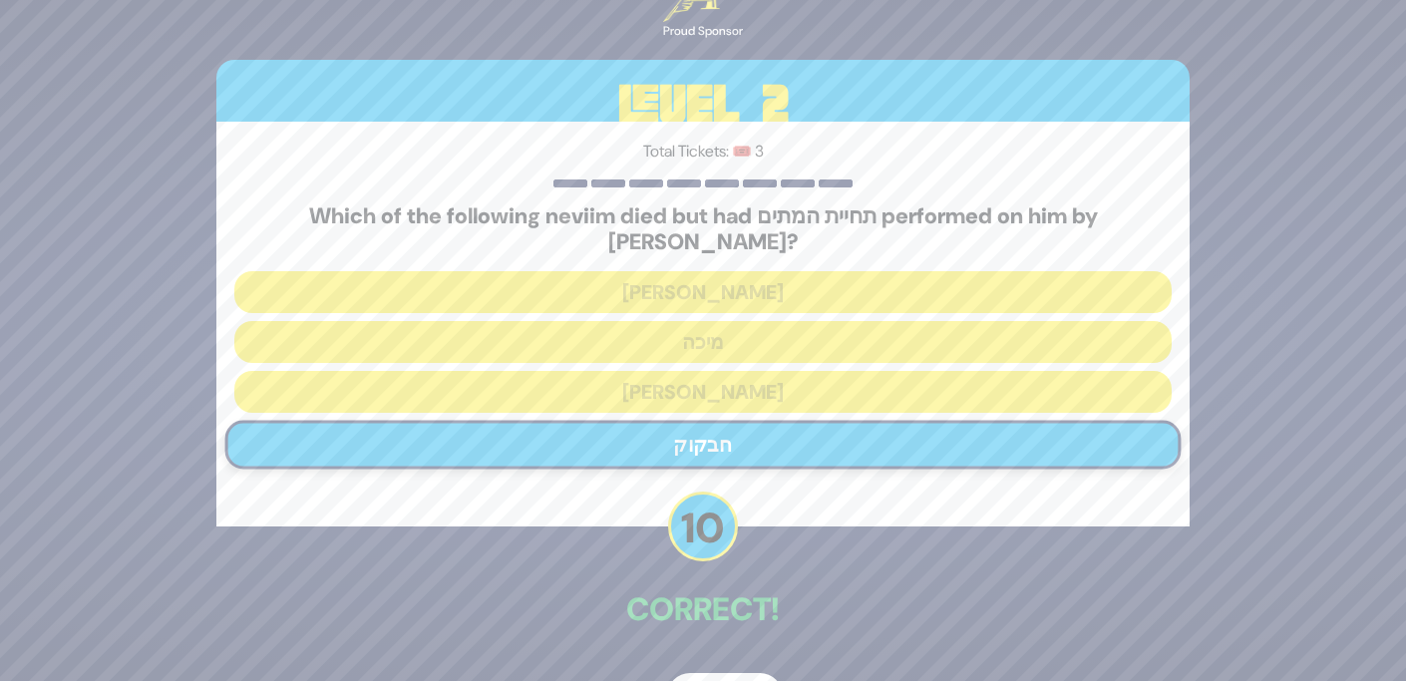
scroll to position [49, 0]
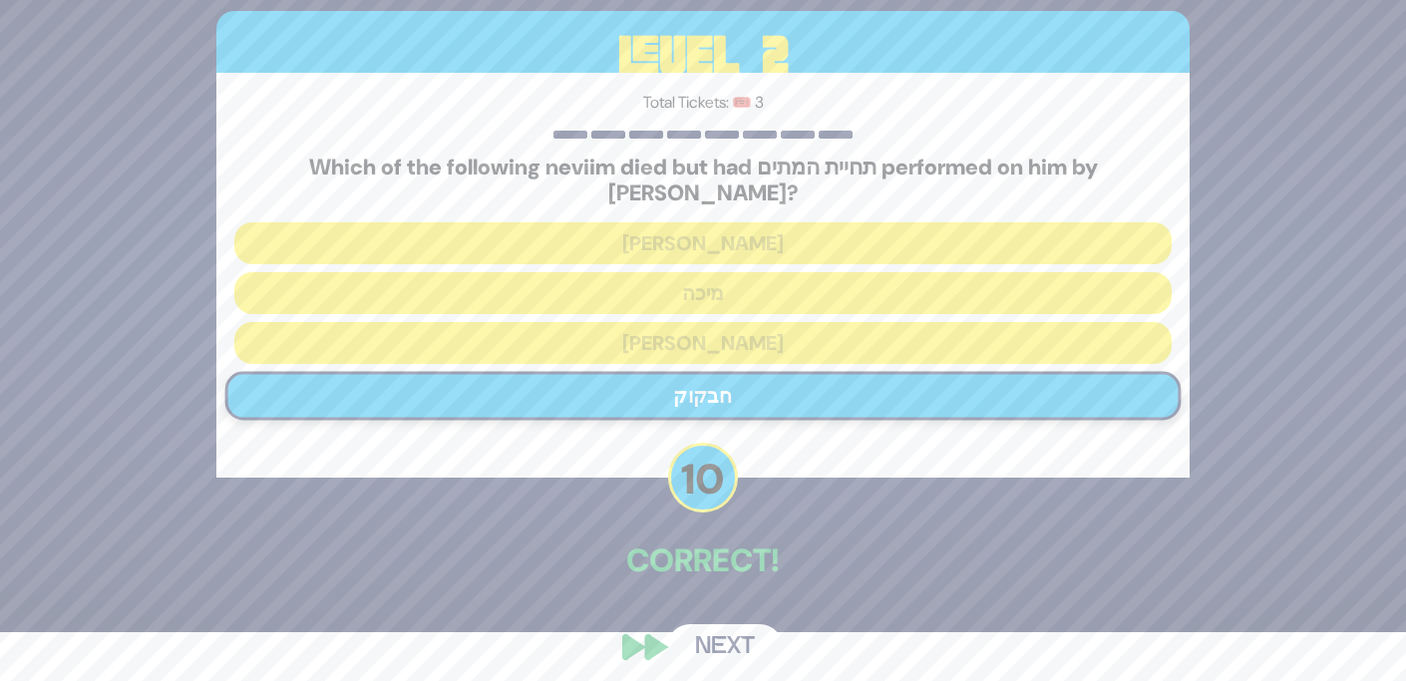
click at [734, 624] on button "Next" at bounding box center [725, 647] width 116 height 46
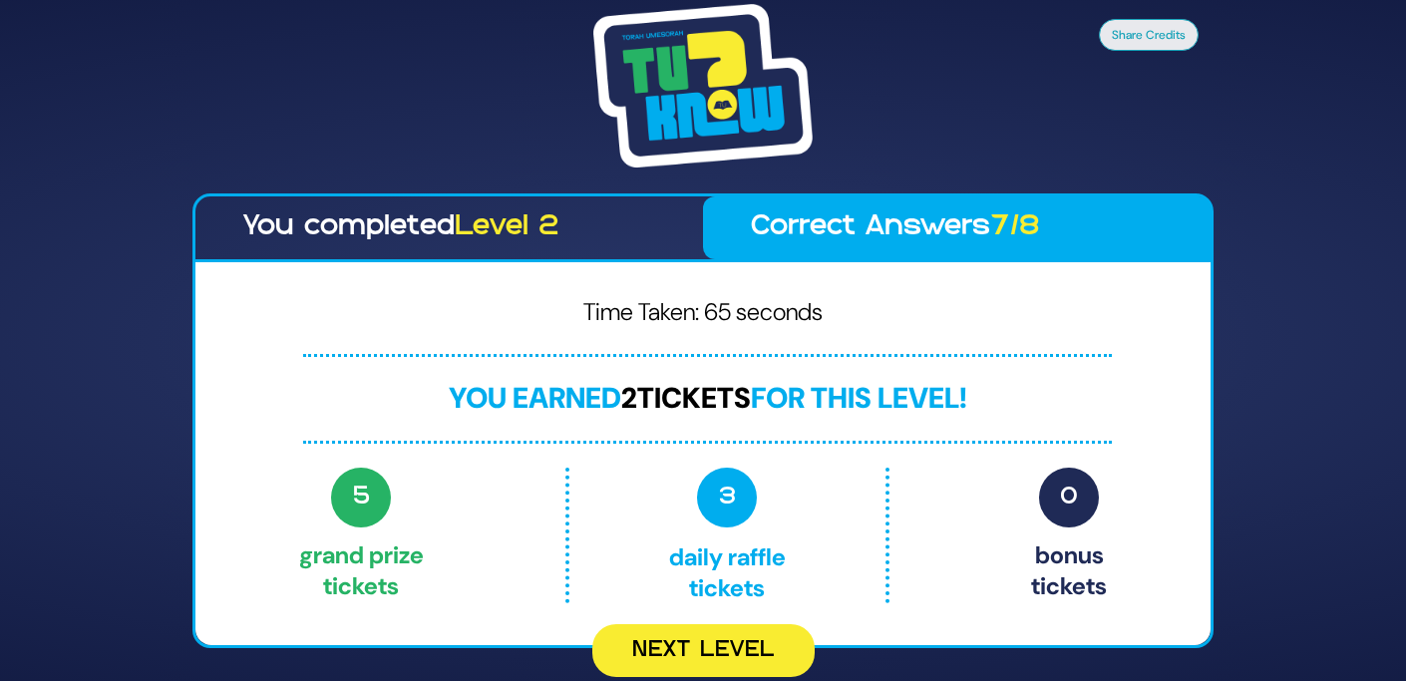
scroll to position [0, 0]
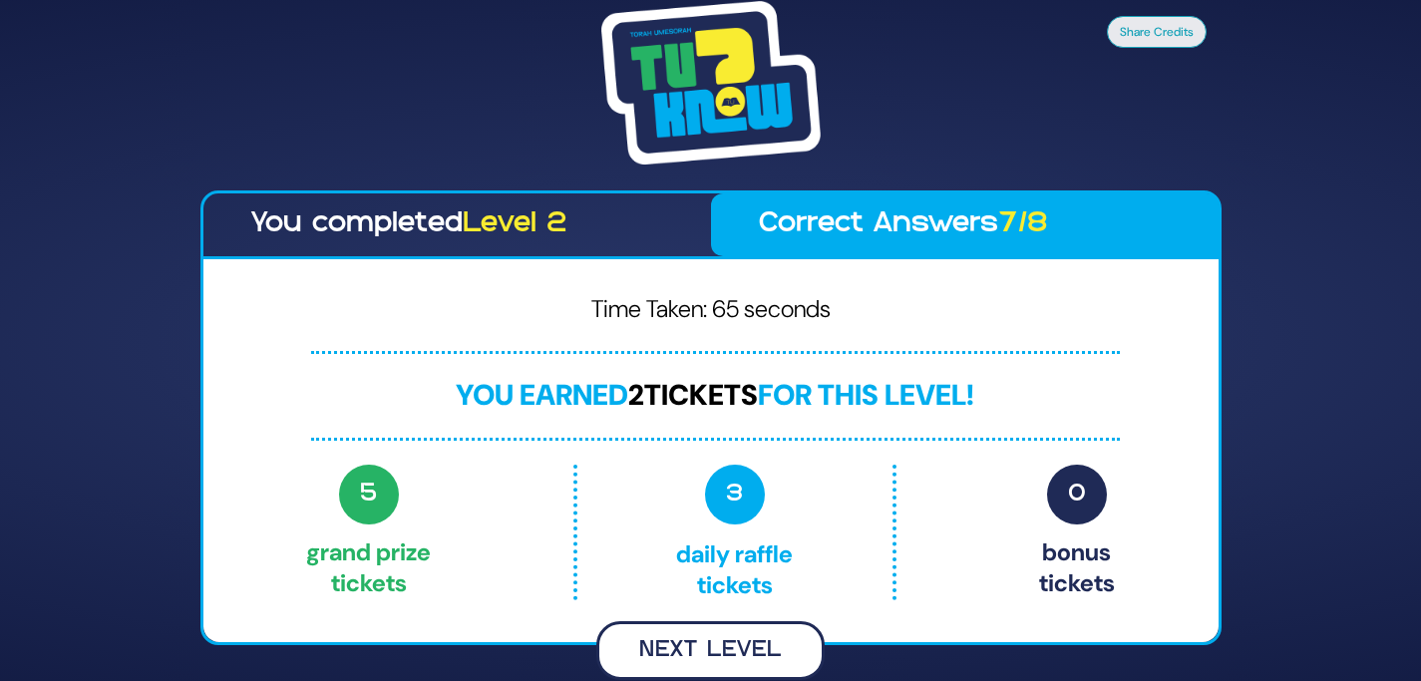
click at [748, 648] on button "Next Level" at bounding box center [710, 650] width 228 height 59
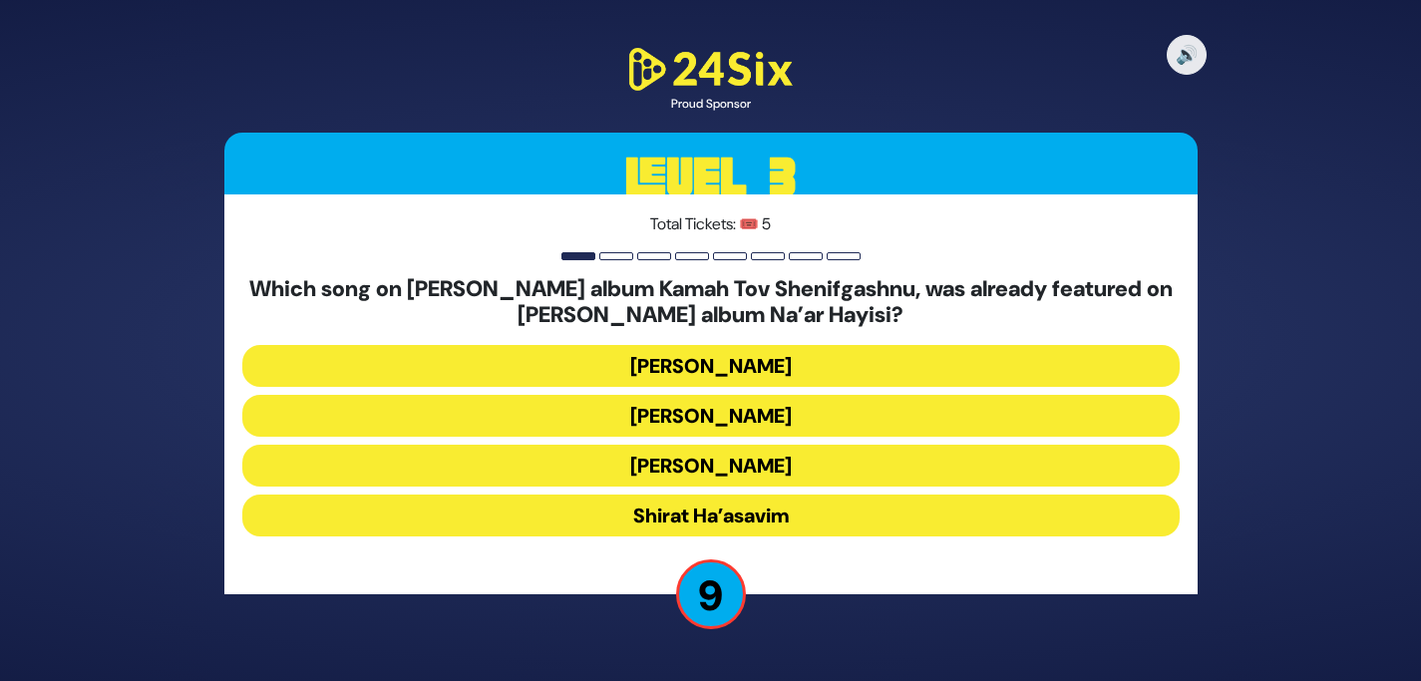
click at [766, 460] on button "[PERSON_NAME]" at bounding box center [710, 466] width 937 height 42
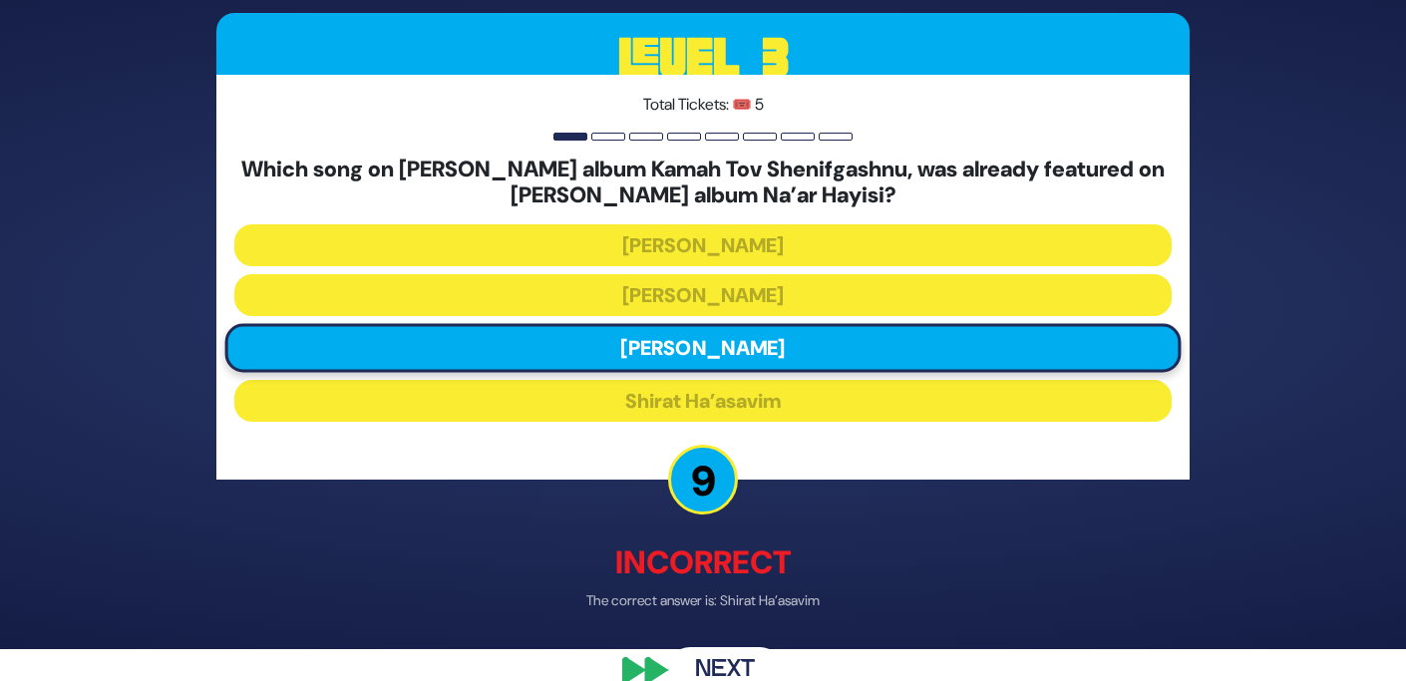
scroll to position [72, 0]
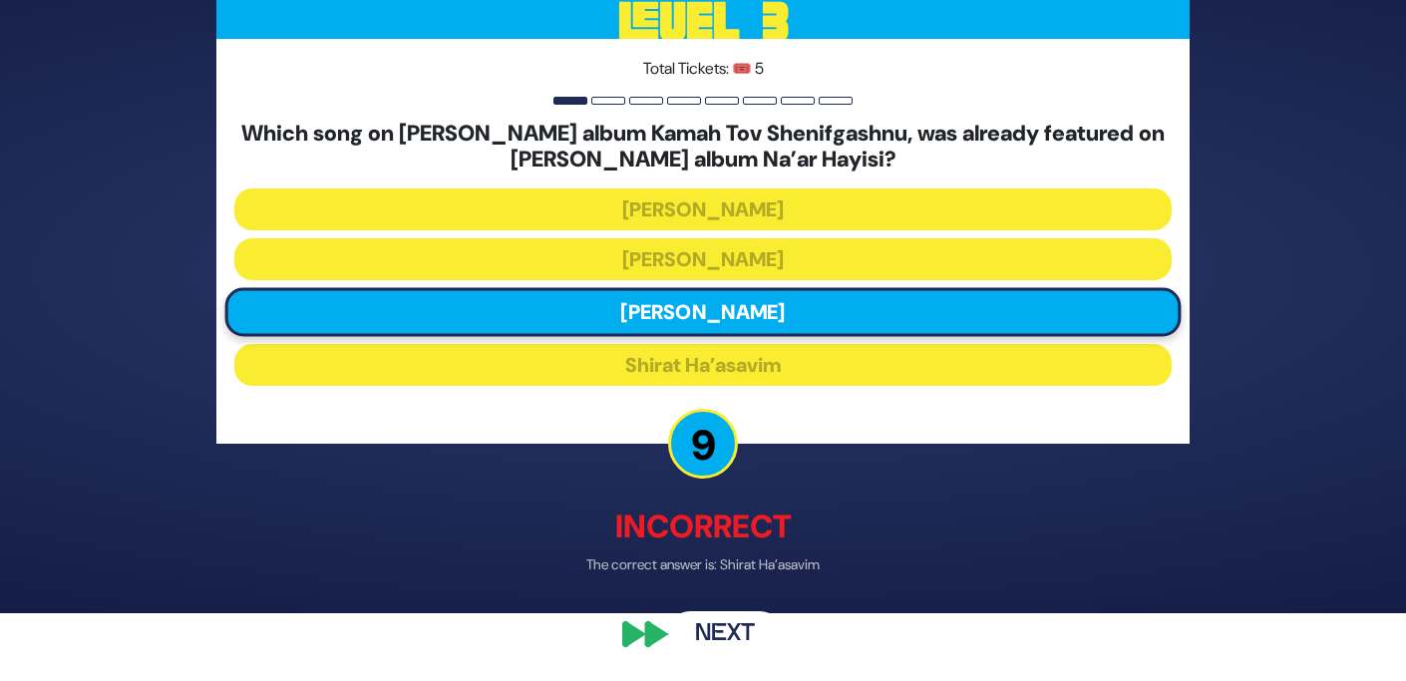
click at [741, 631] on button "Next" at bounding box center [725, 634] width 116 height 46
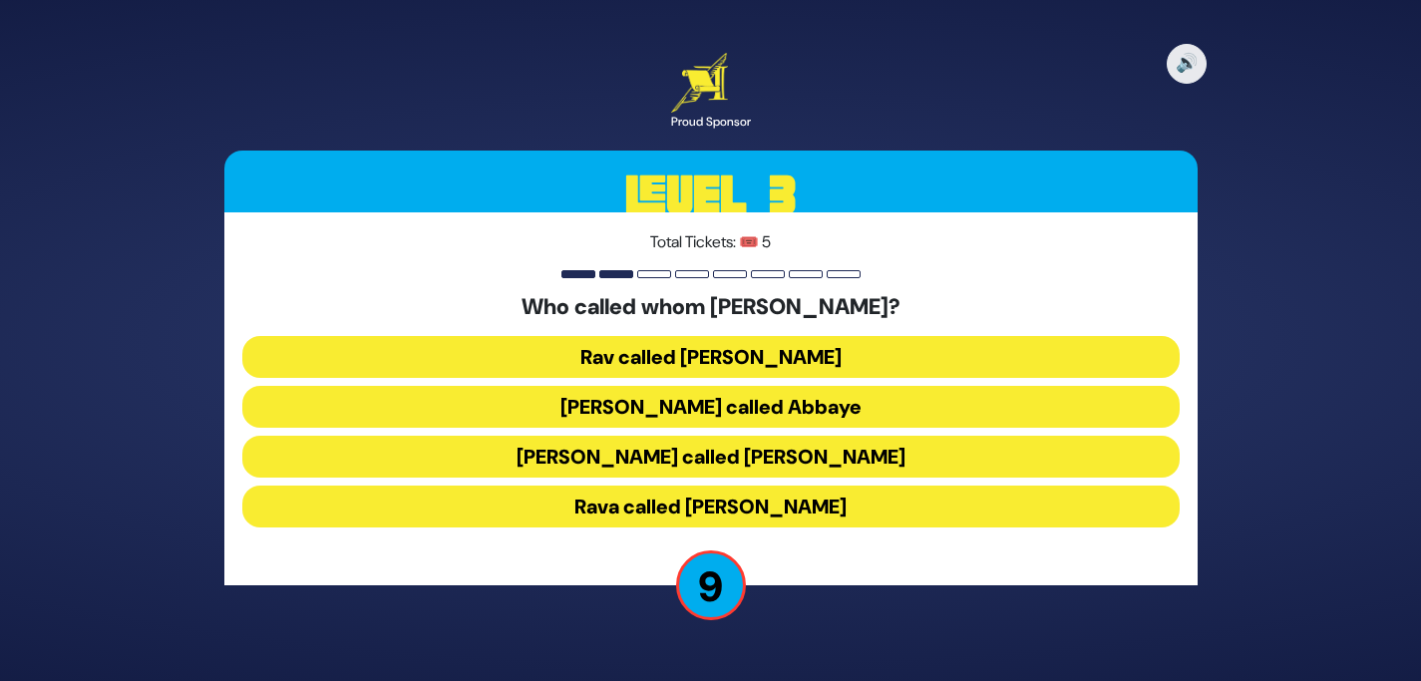
click at [820, 457] on button "[PERSON_NAME] called [PERSON_NAME]" at bounding box center [710, 457] width 937 height 42
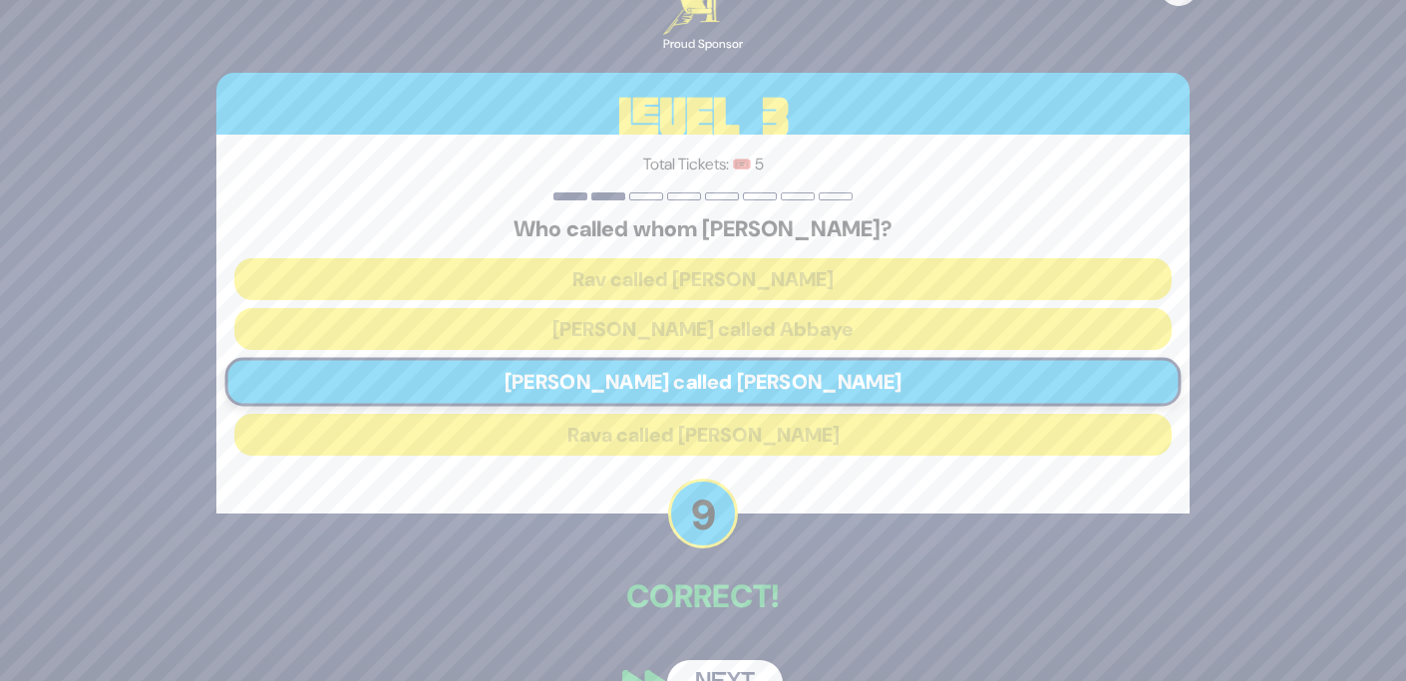
scroll to position [49, 0]
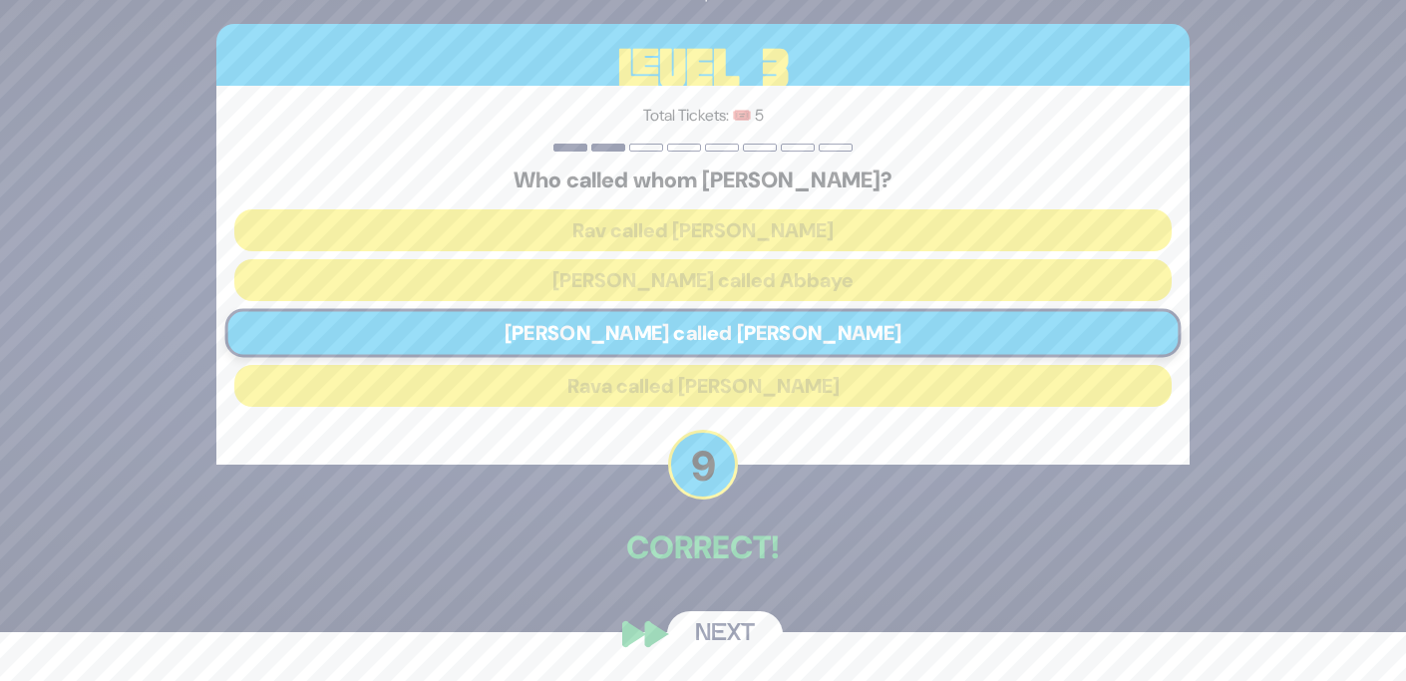
click at [741, 626] on button "Next" at bounding box center [725, 634] width 116 height 46
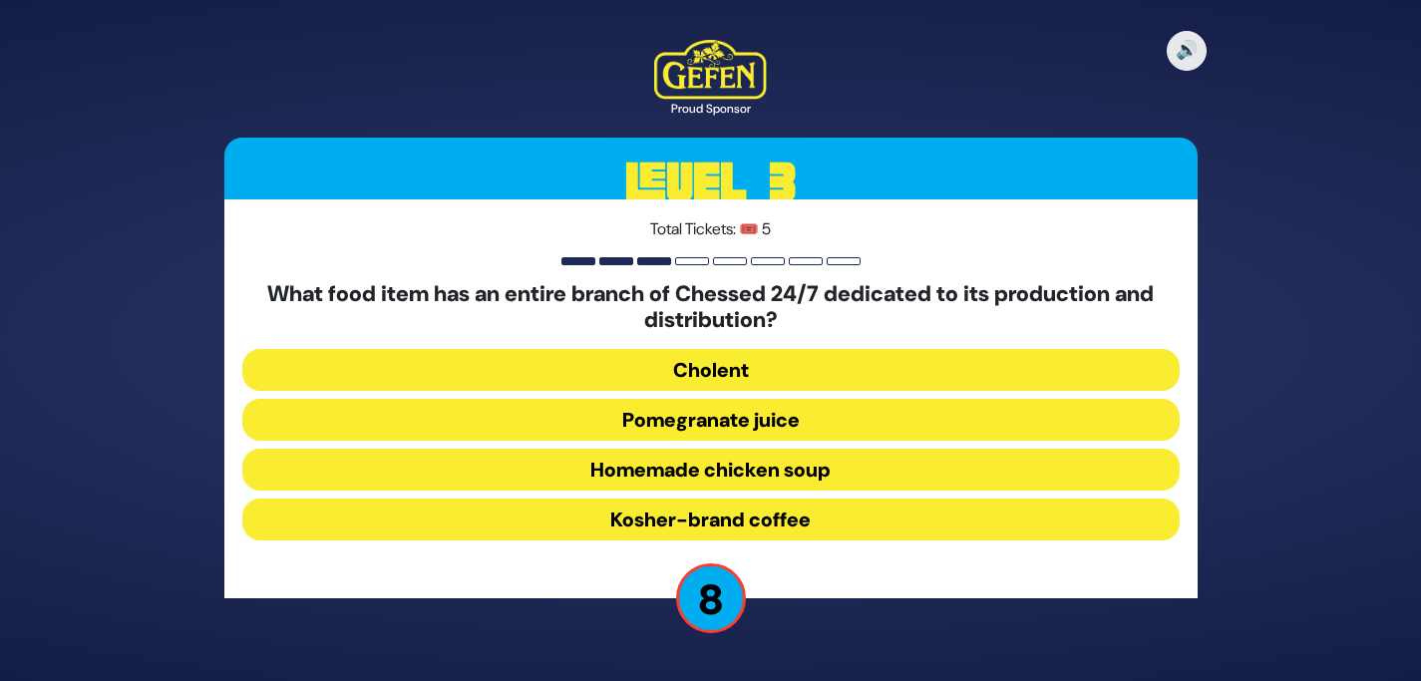
click at [770, 371] on button "Cholent" at bounding box center [710, 370] width 937 height 42
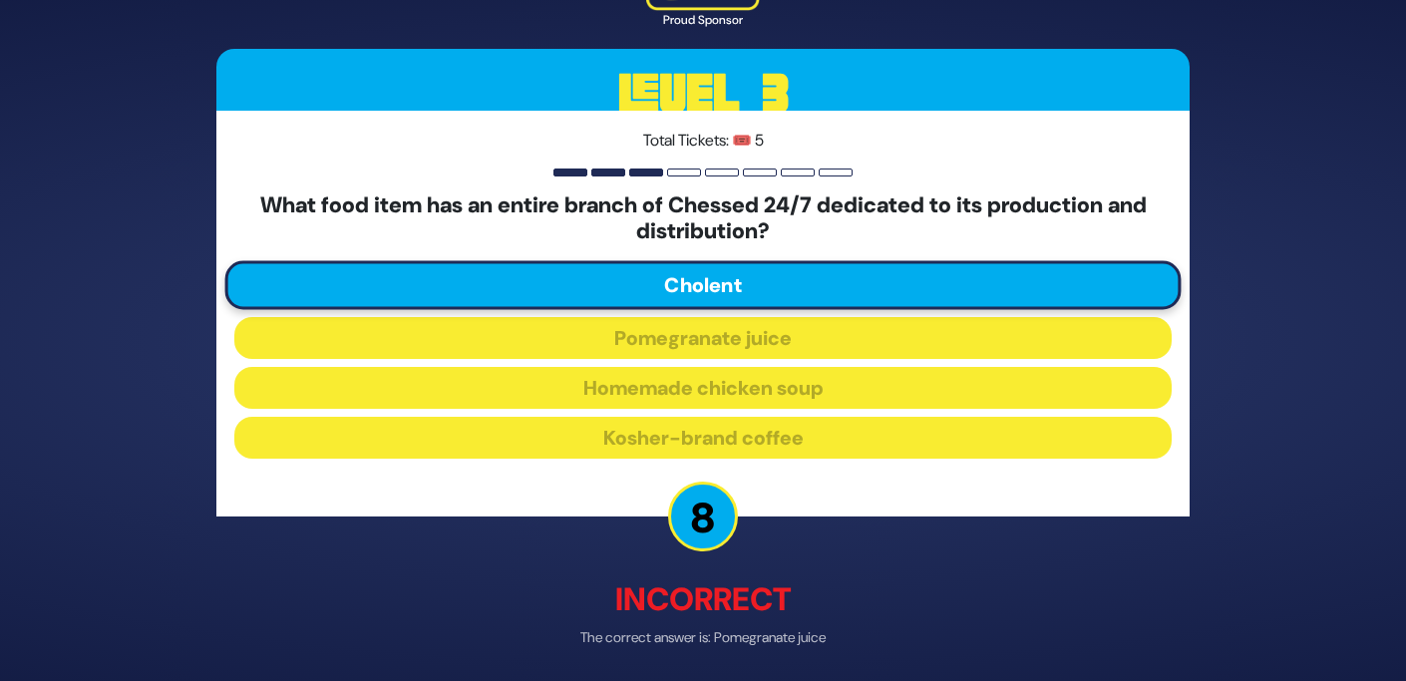
scroll to position [81, 0]
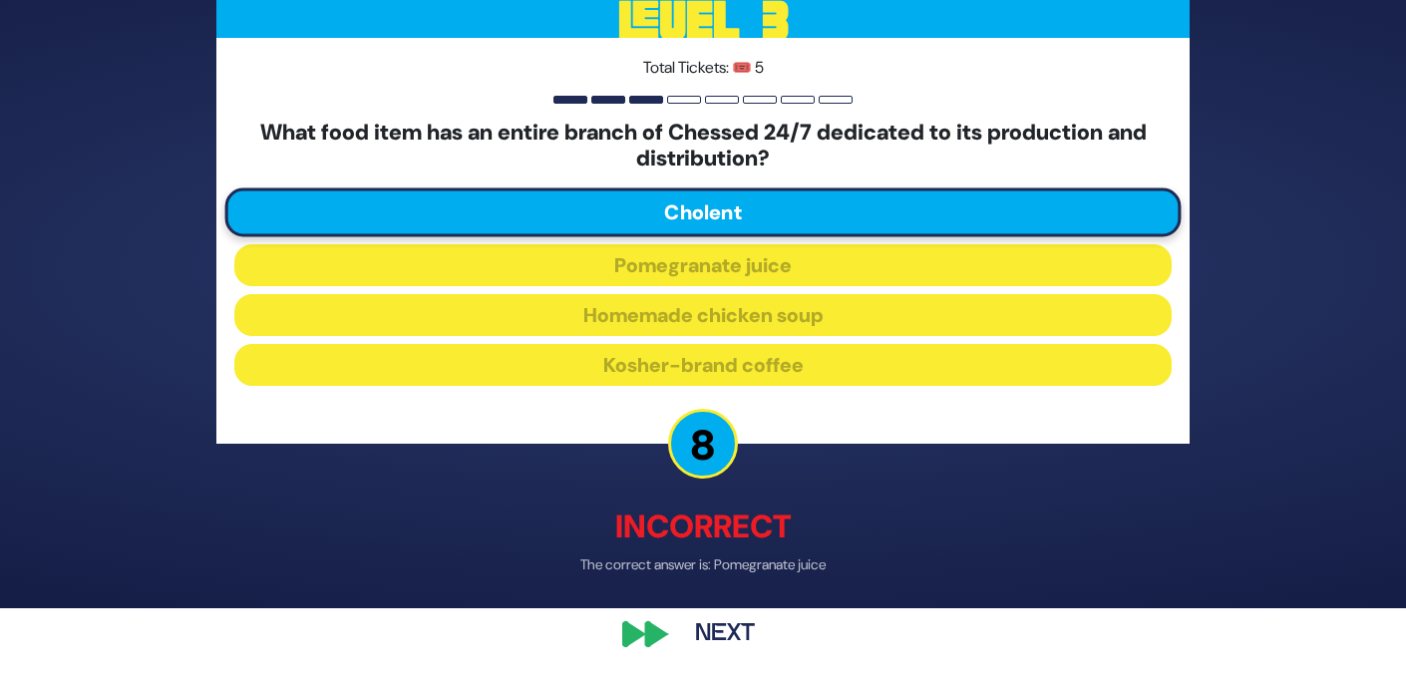
click at [744, 620] on button "Next" at bounding box center [725, 634] width 116 height 46
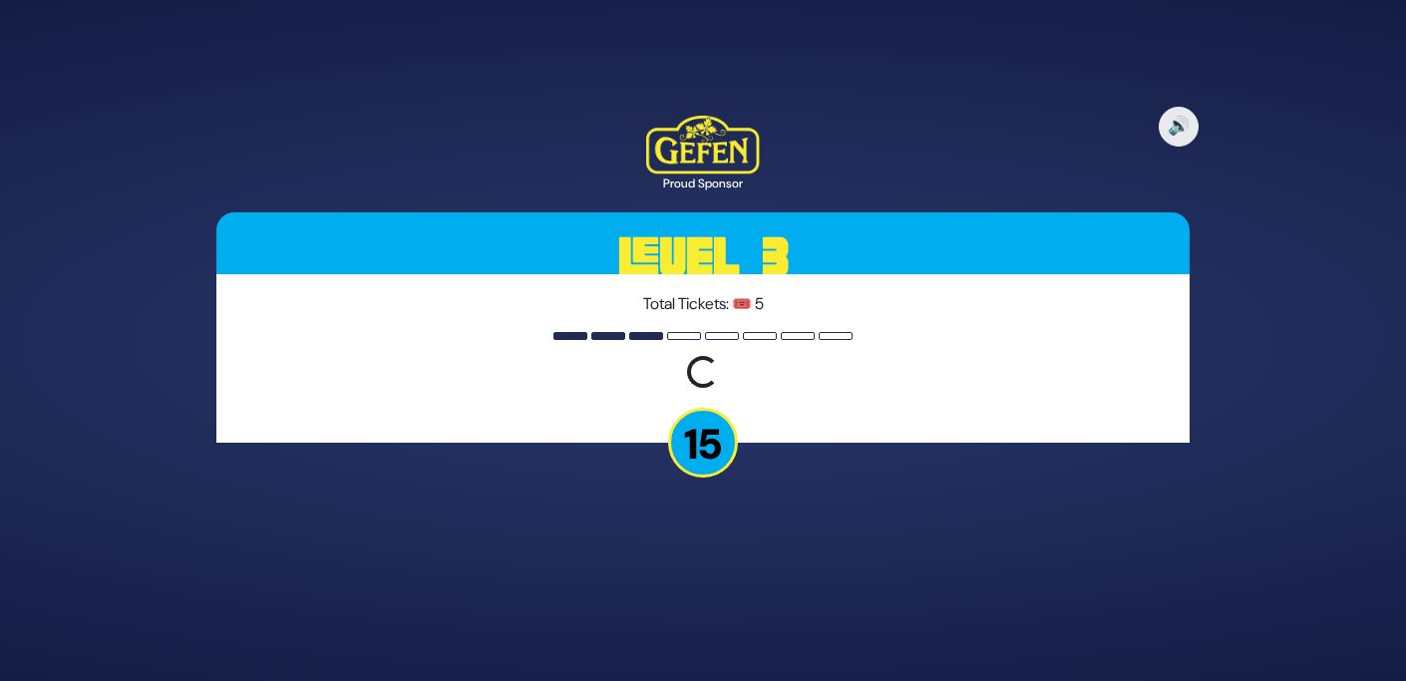
scroll to position [0, 0]
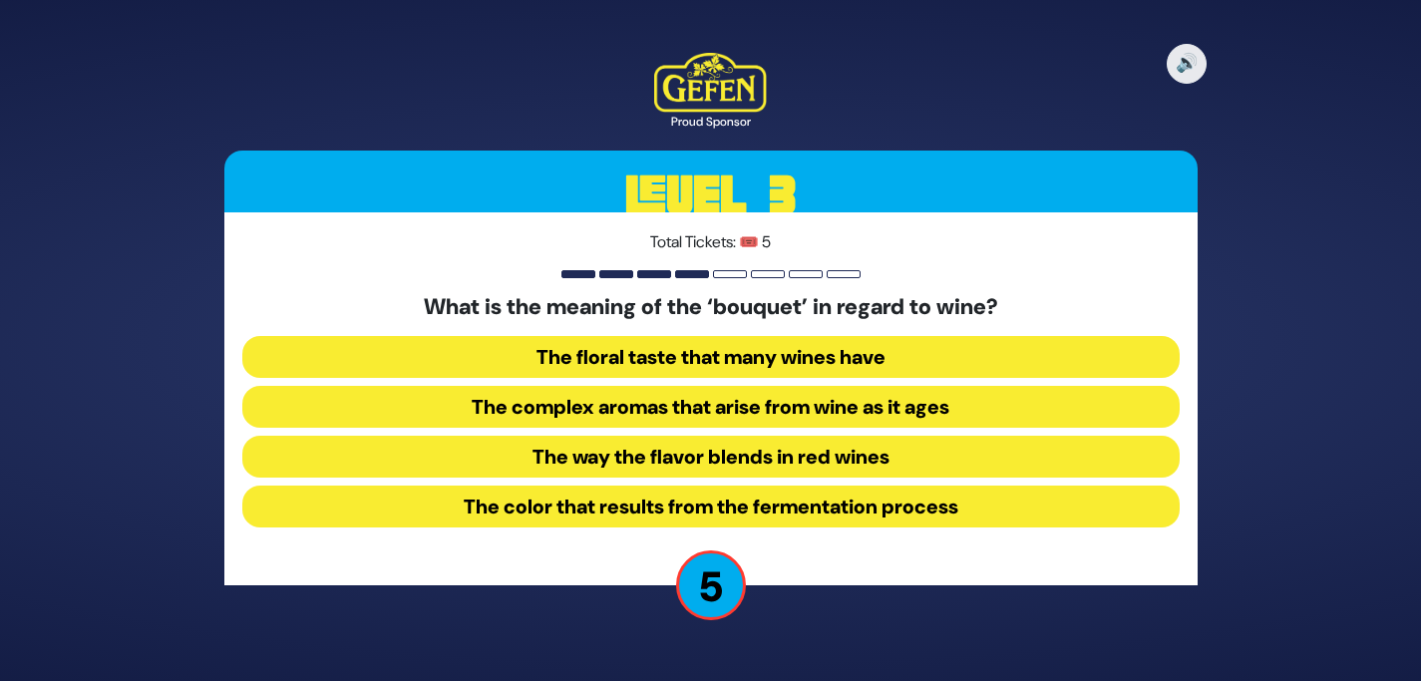
click at [800, 492] on button "The color that results from the fermentation process" at bounding box center [710, 506] width 937 height 42
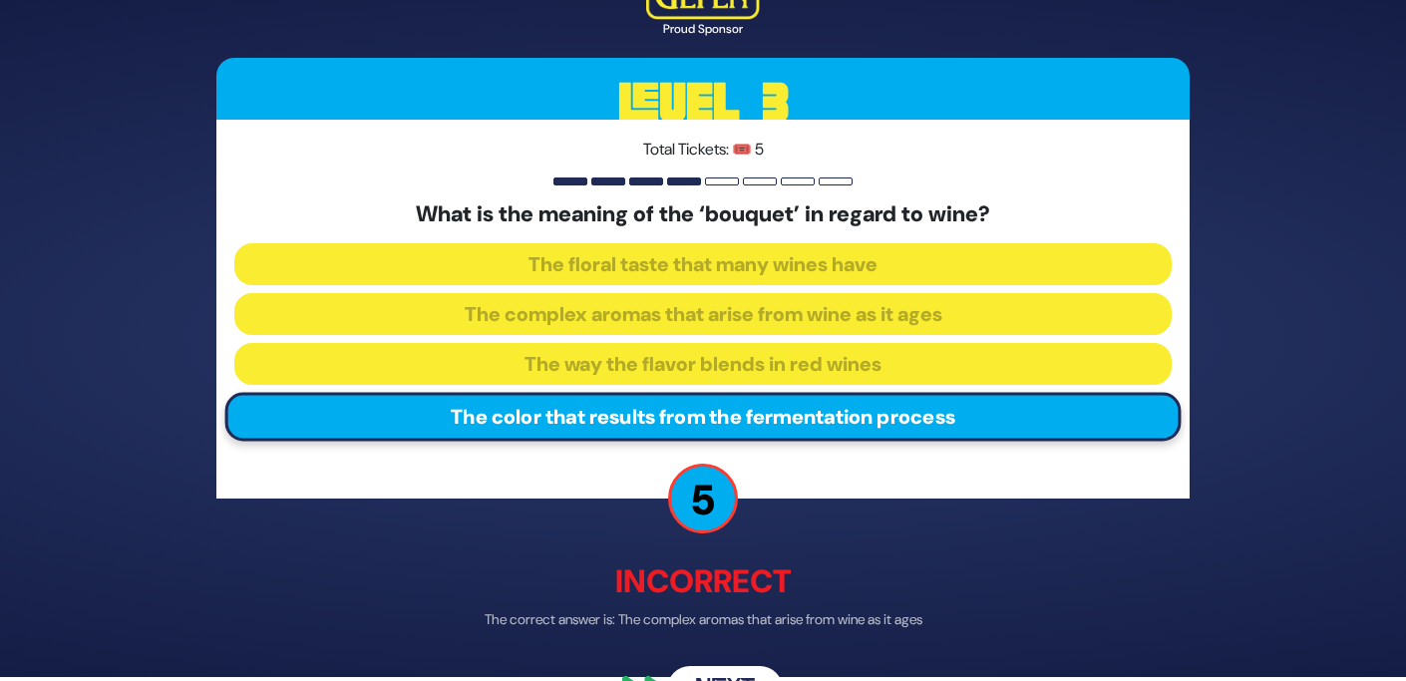
scroll to position [52, 0]
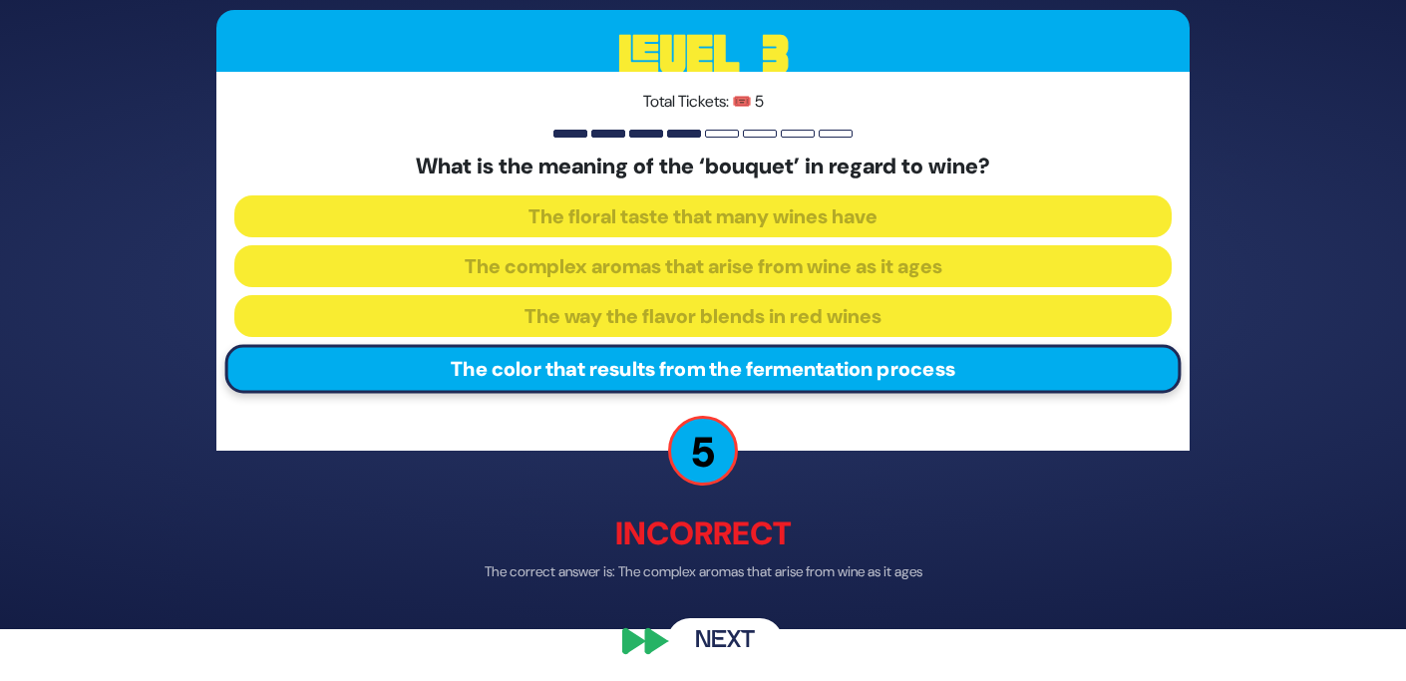
click at [734, 649] on button "Next" at bounding box center [725, 642] width 116 height 46
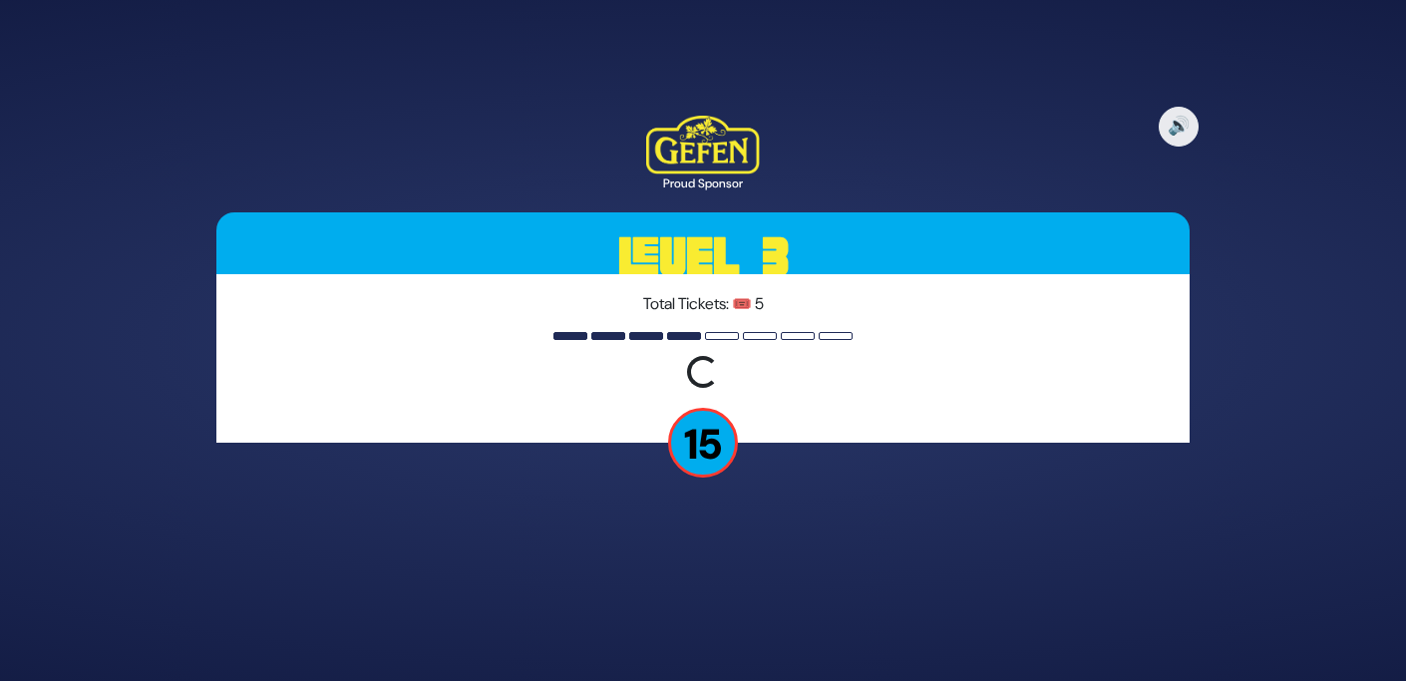
scroll to position [0, 0]
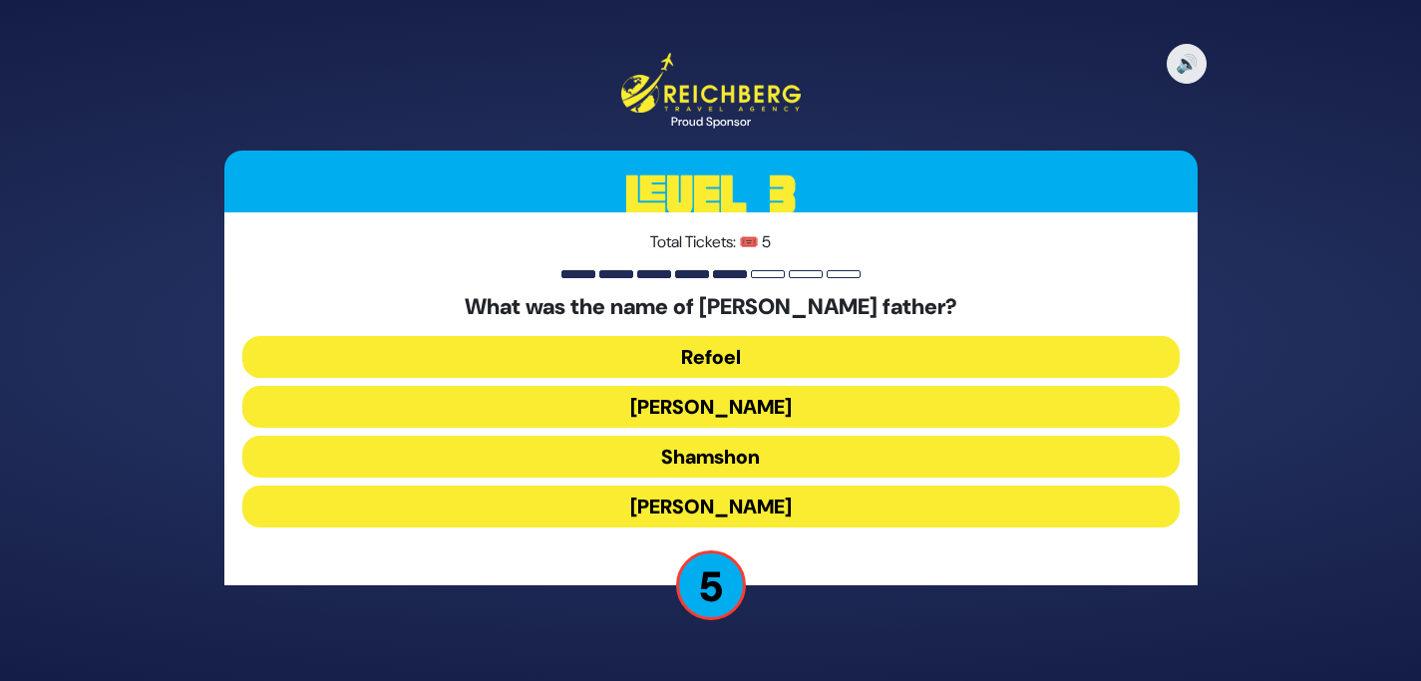
click at [762, 407] on button "[PERSON_NAME]" at bounding box center [710, 407] width 937 height 42
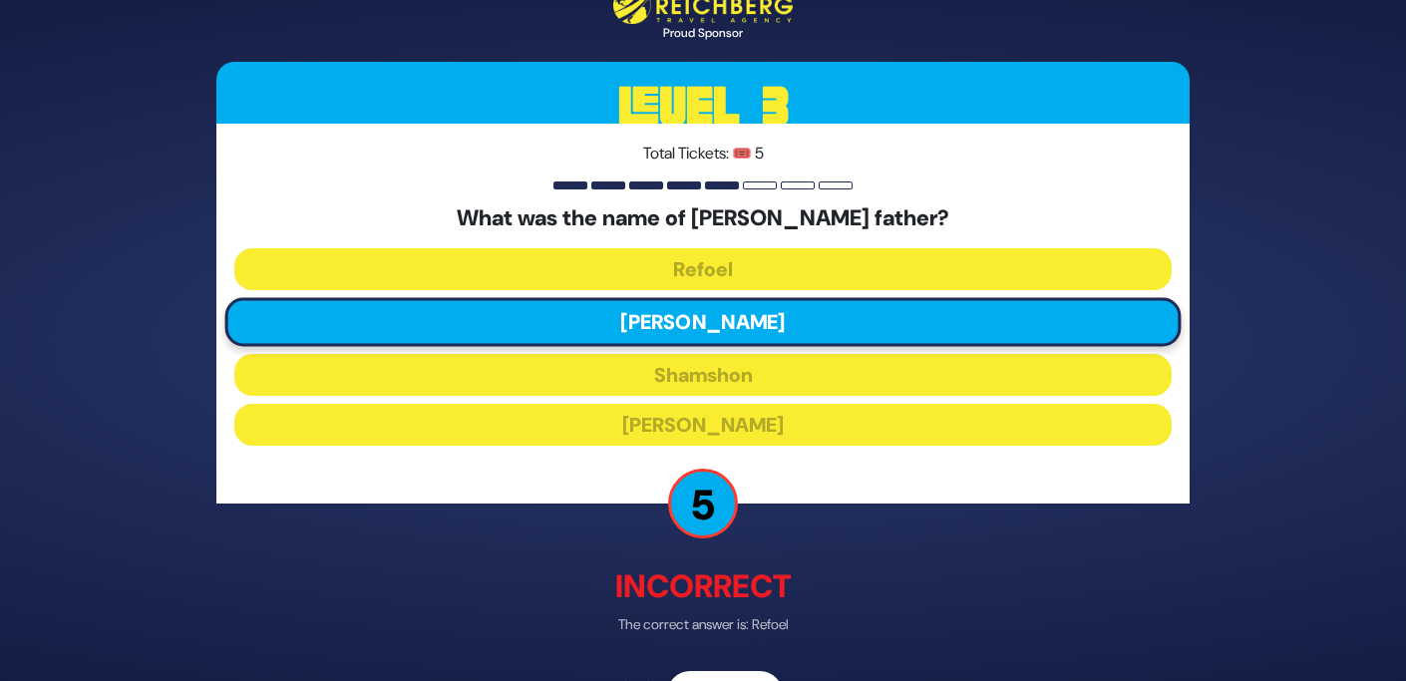
scroll to position [67, 0]
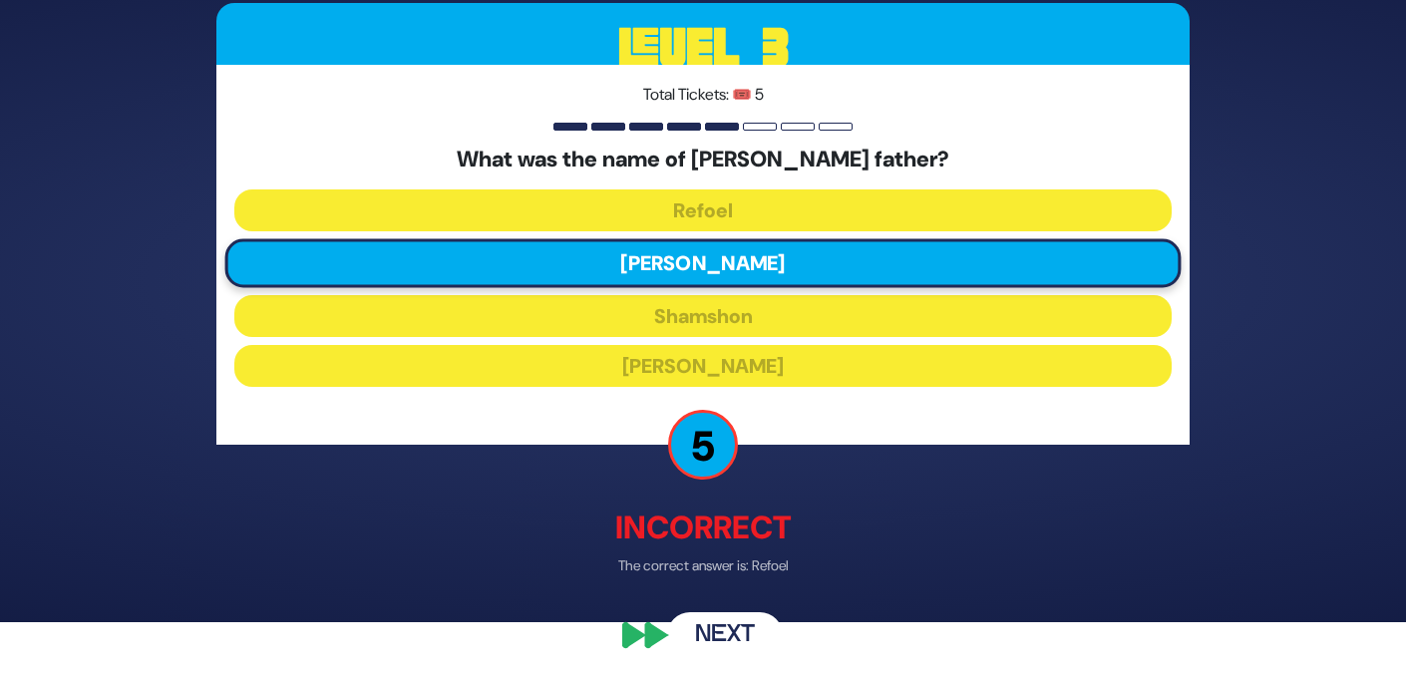
click at [725, 614] on button "Next" at bounding box center [725, 634] width 116 height 46
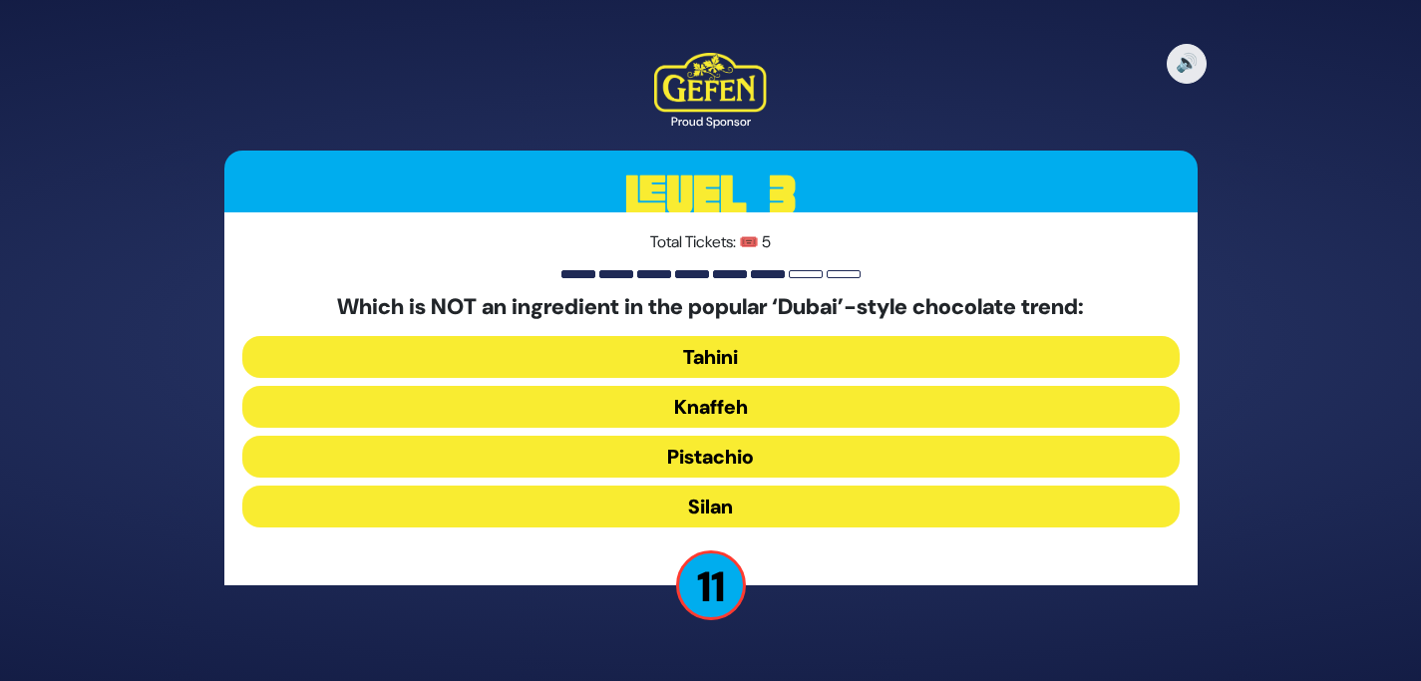
click at [738, 503] on button "Silan" at bounding box center [710, 506] width 937 height 42
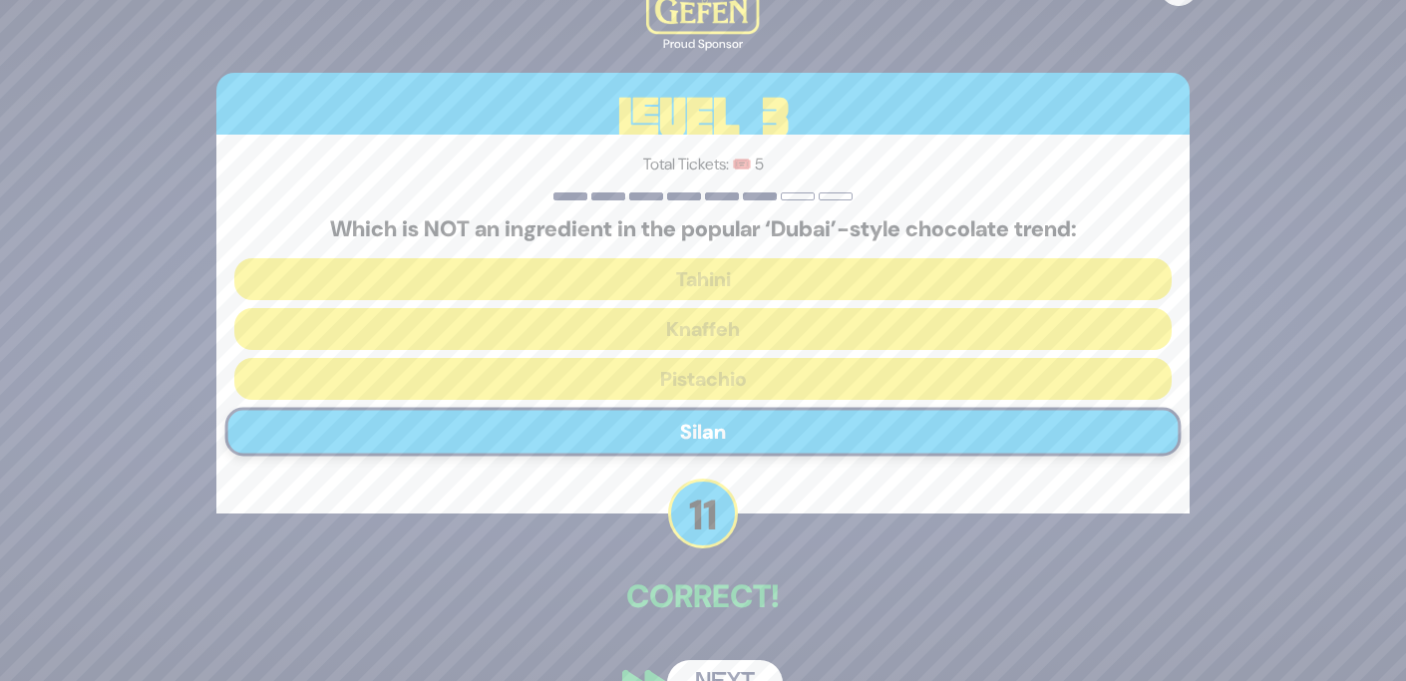
scroll to position [49, 0]
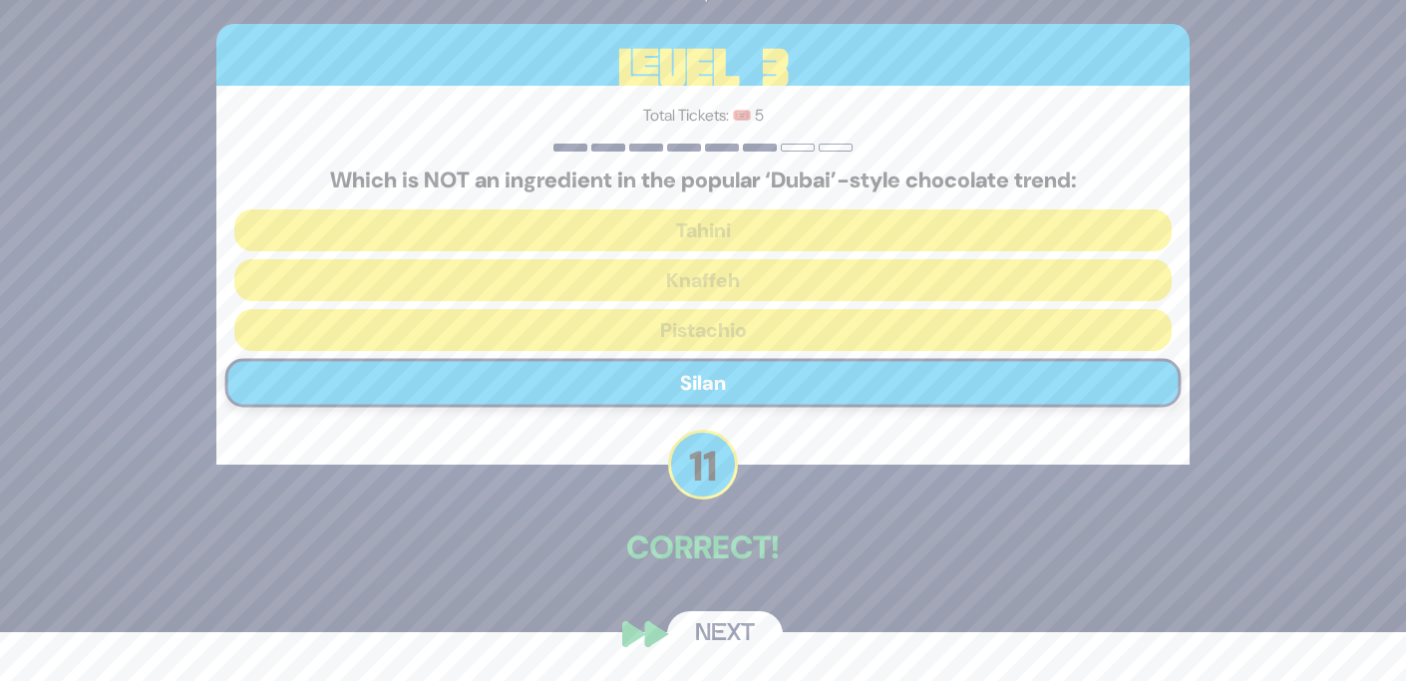
click at [747, 623] on button "Next" at bounding box center [725, 634] width 116 height 46
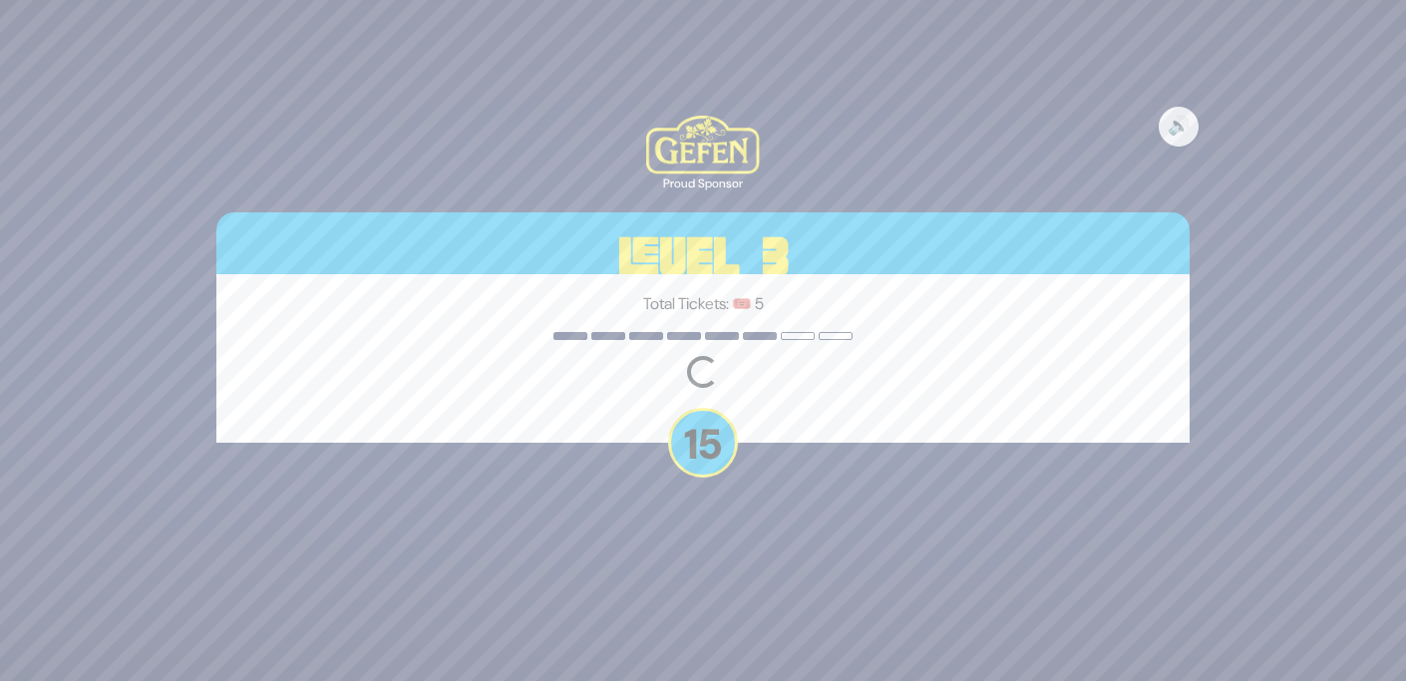
scroll to position [0, 0]
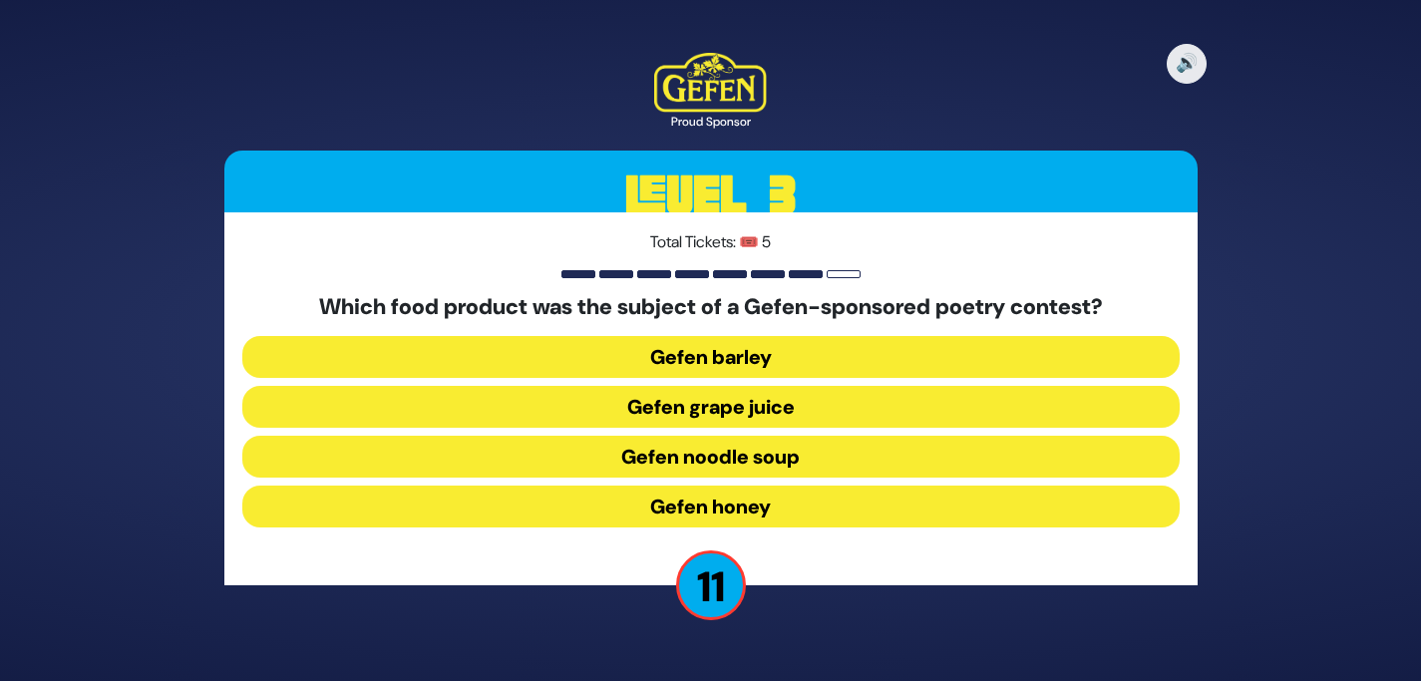
click at [750, 463] on button "Gefen noodle soup" at bounding box center [710, 457] width 937 height 42
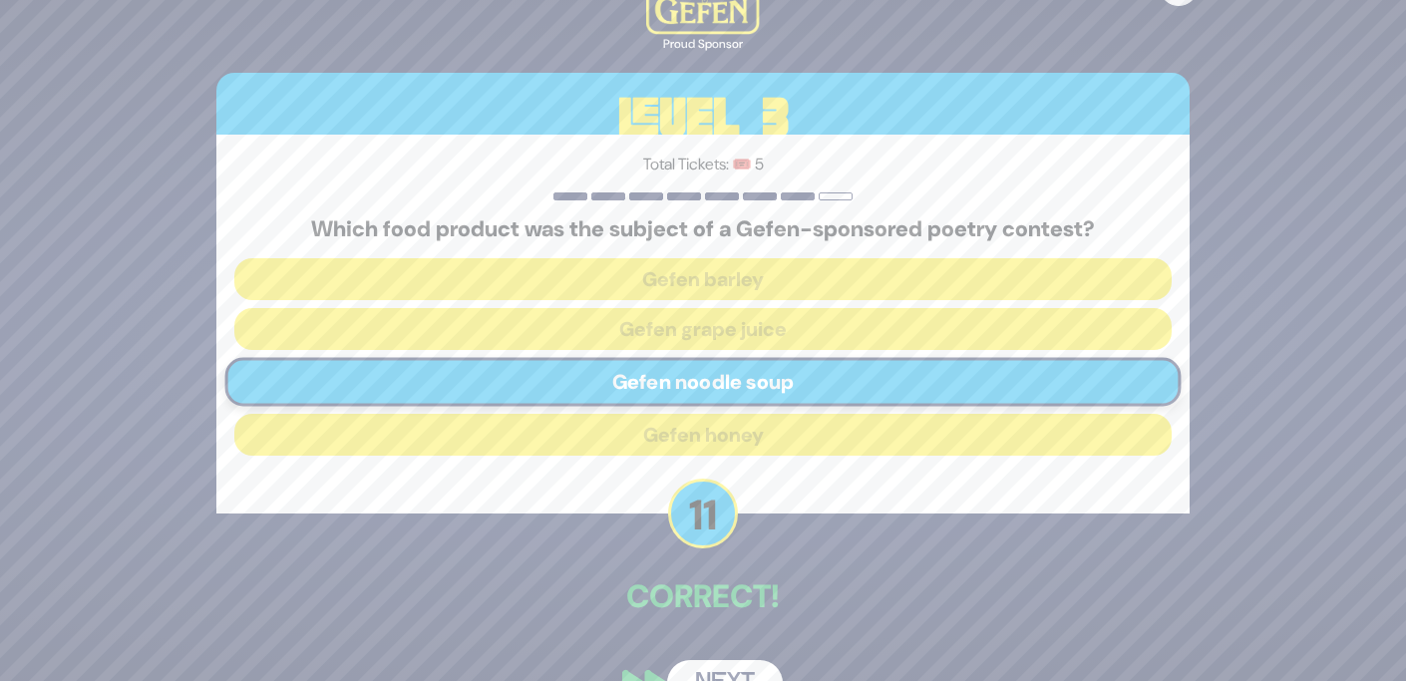
scroll to position [49, 0]
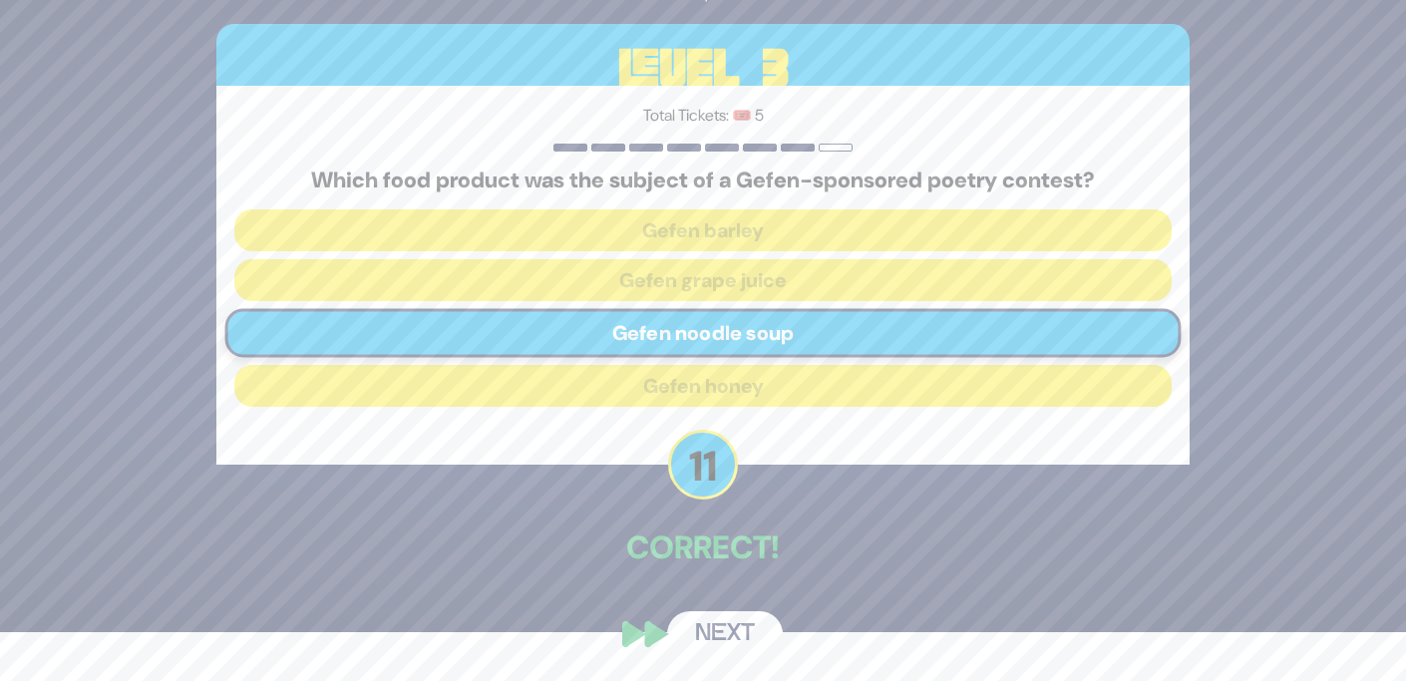
click at [735, 625] on button "Next" at bounding box center [725, 634] width 116 height 46
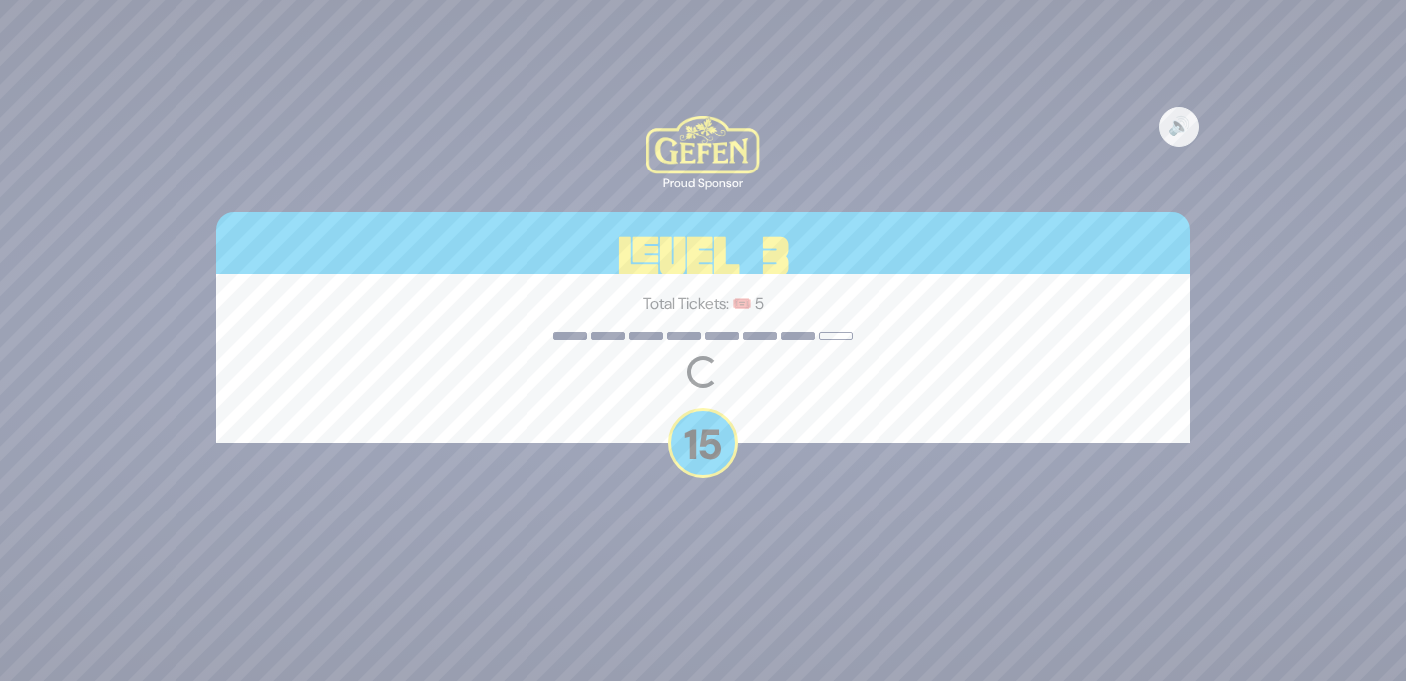
scroll to position [0, 0]
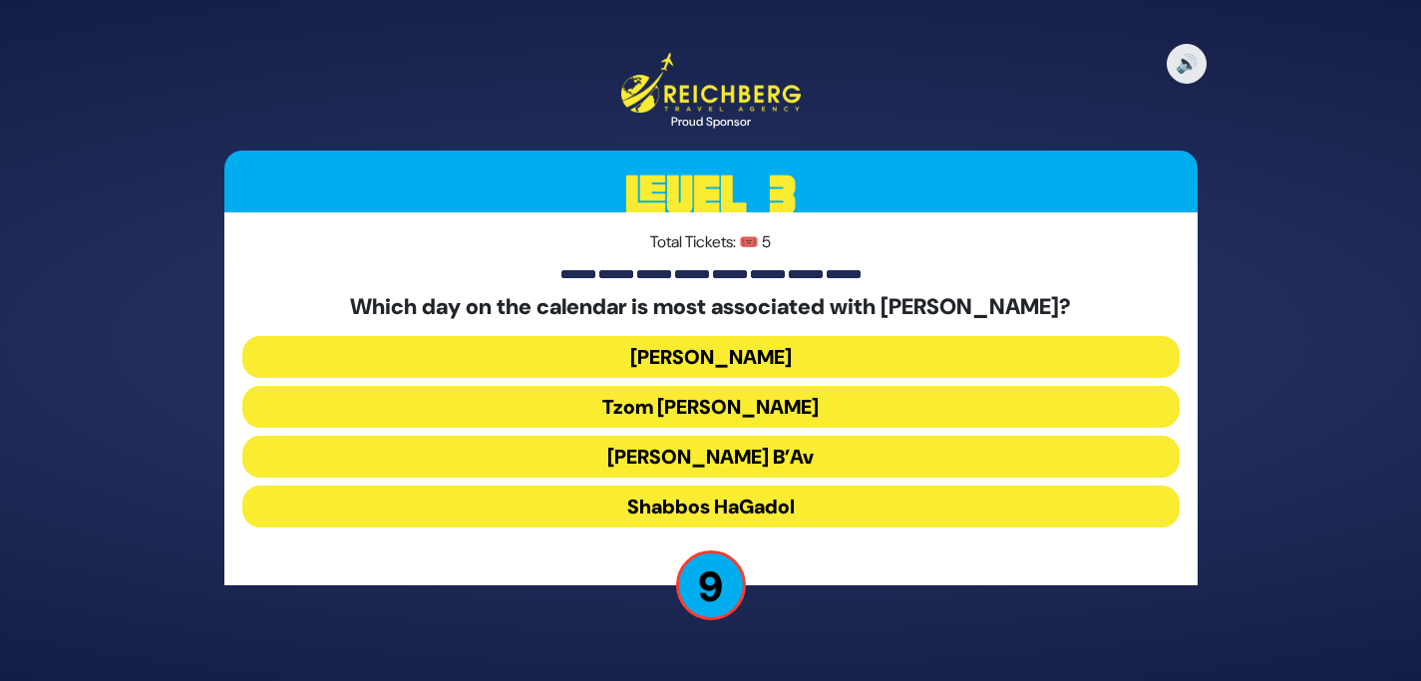
click at [729, 458] on button "[PERSON_NAME] B’Av" at bounding box center [710, 457] width 937 height 42
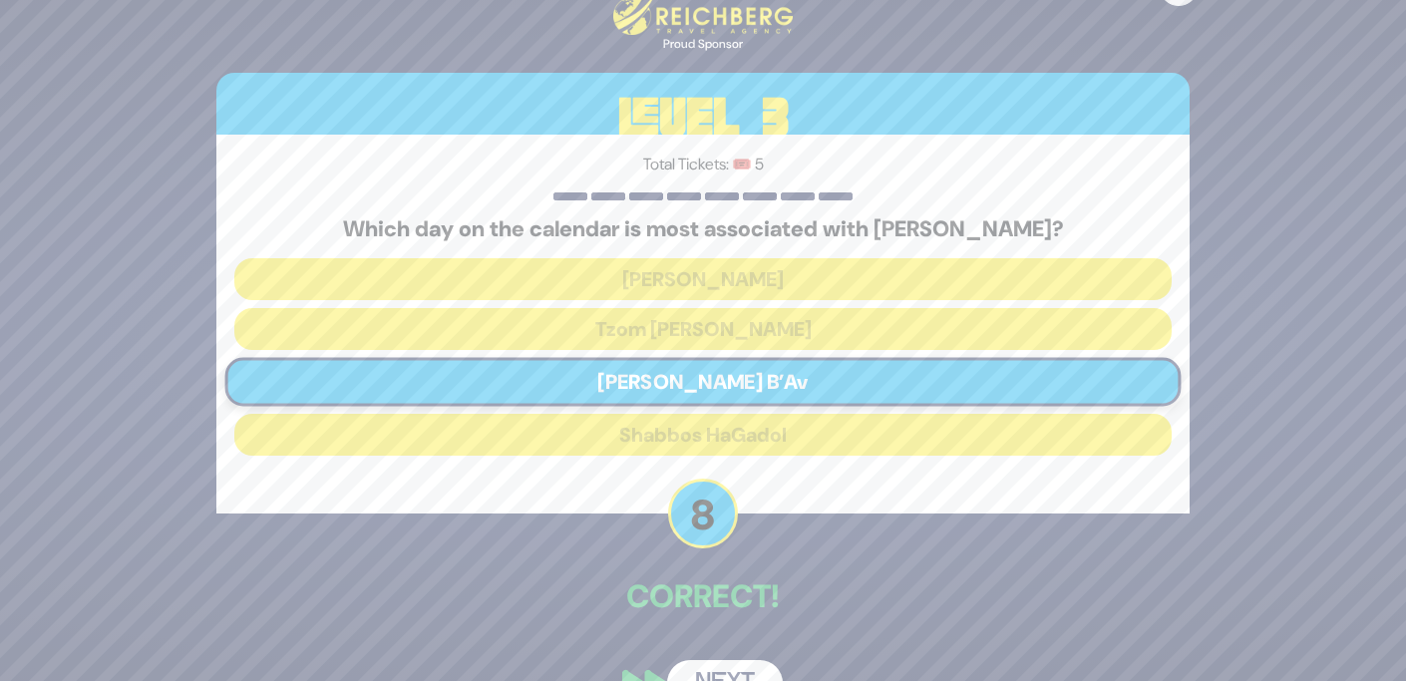
scroll to position [49, 0]
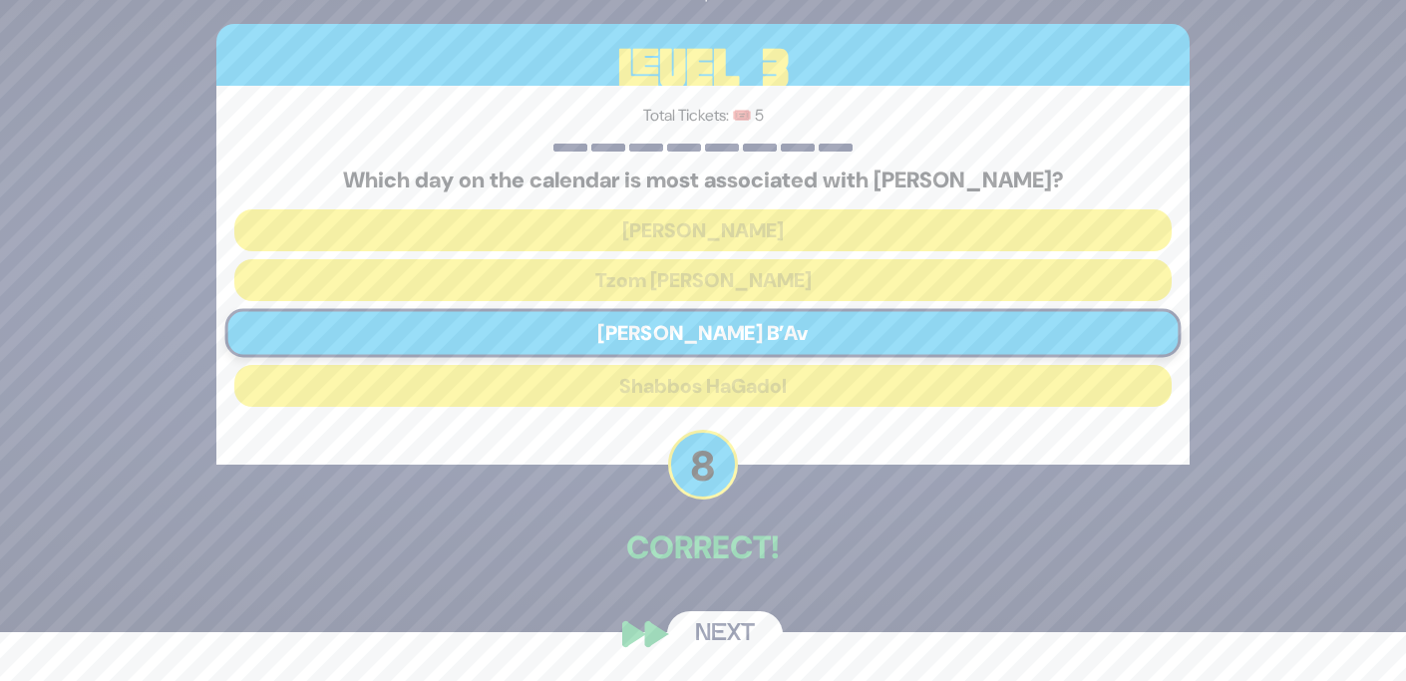
click at [743, 635] on button "Next" at bounding box center [725, 634] width 116 height 46
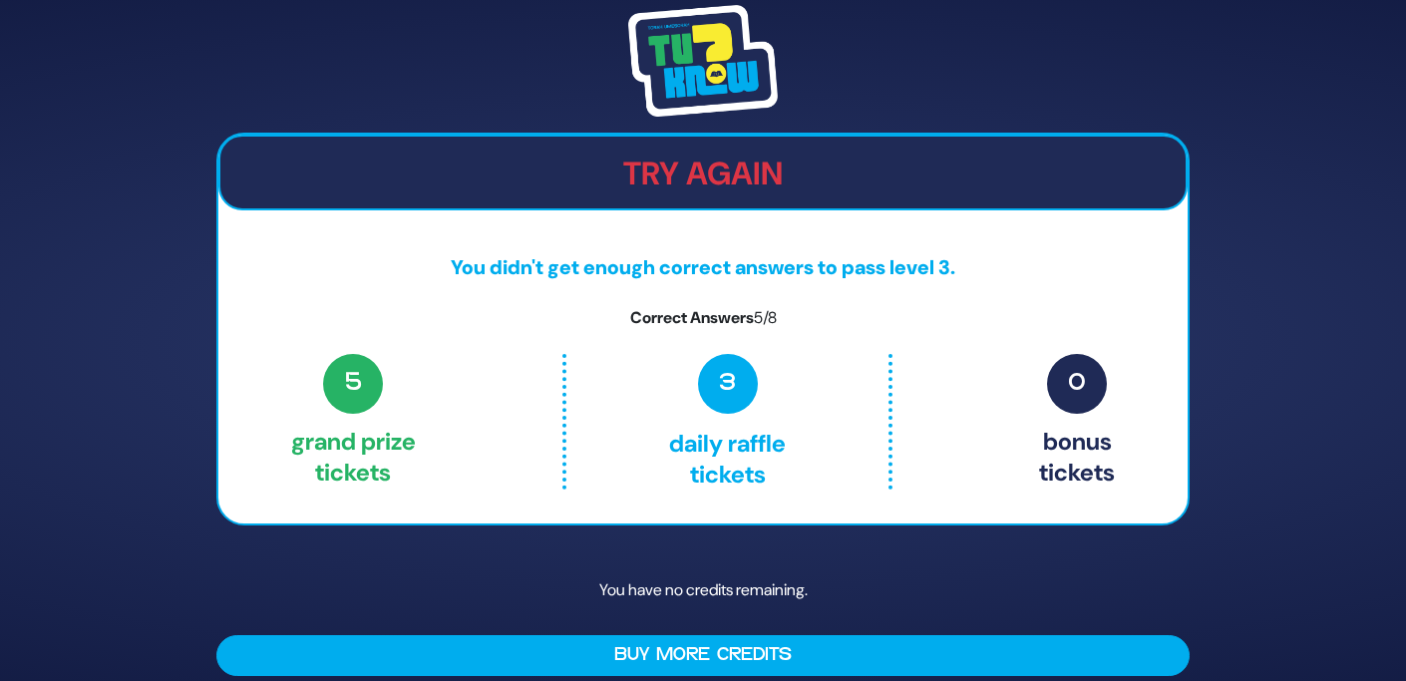
scroll to position [19, 0]
